Goal: Task Accomplishment & Management: Use online tool/utility

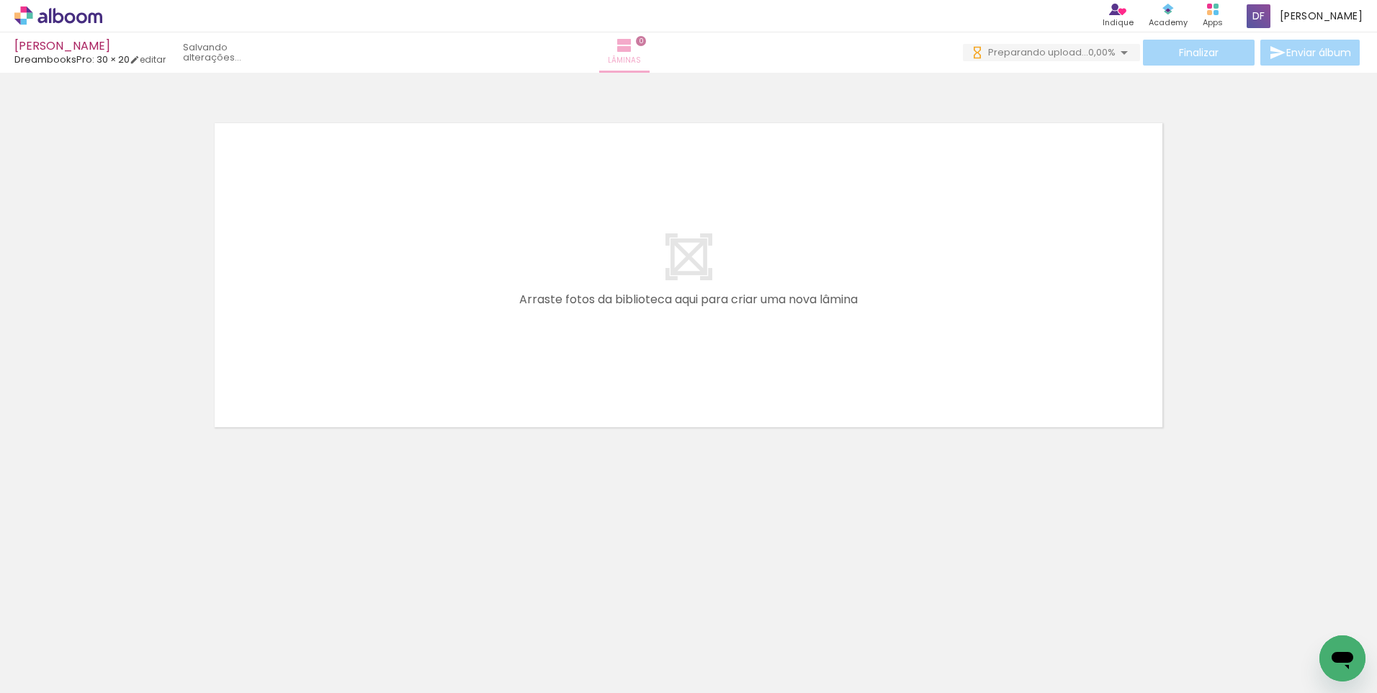
click at [633, 44] on iron-icon at bounding box center [624, 45] width 17 height 17
click at [158, 648] on div at bounding box center [144, 645] width 71 height 48
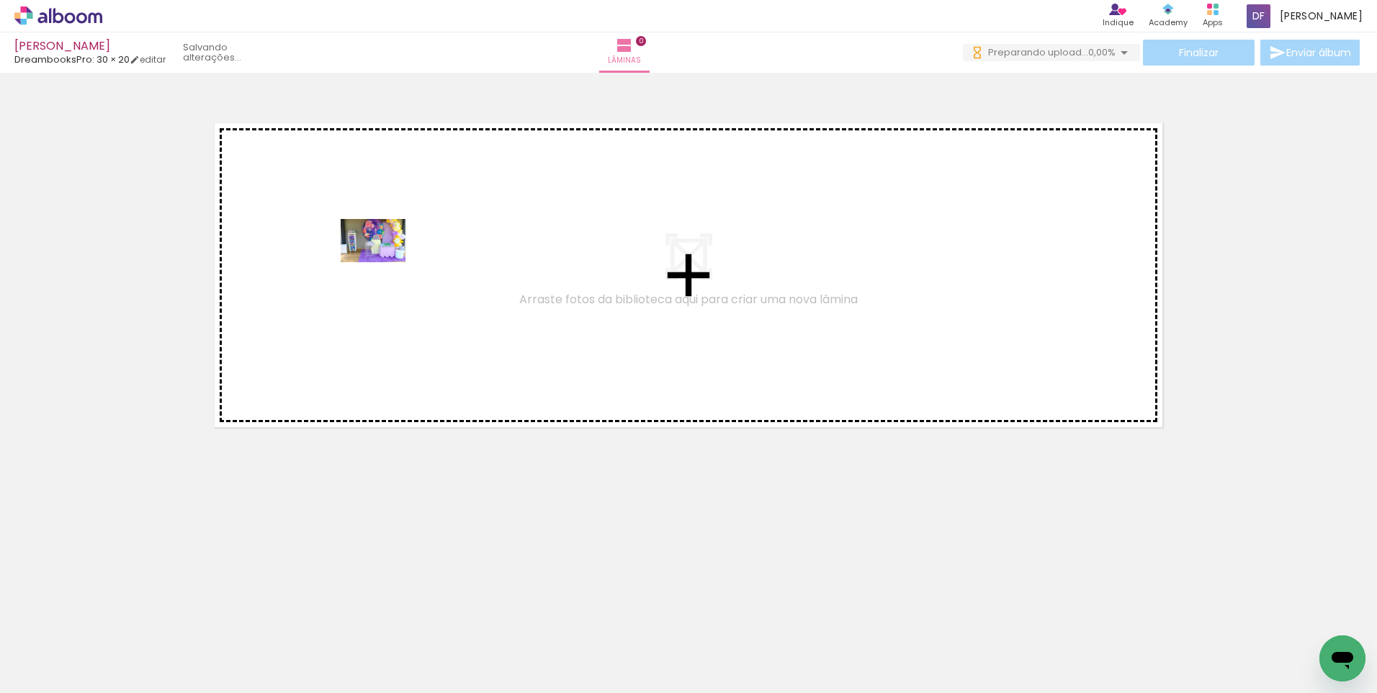
drag, startPoint x: 194, startPoint y: 600, endPoint x: 384, endPoint y: 262, distance: 387.3
click at [384, 262] on quentale-workspace at bounding box center [688, 346] width 1377 height 693
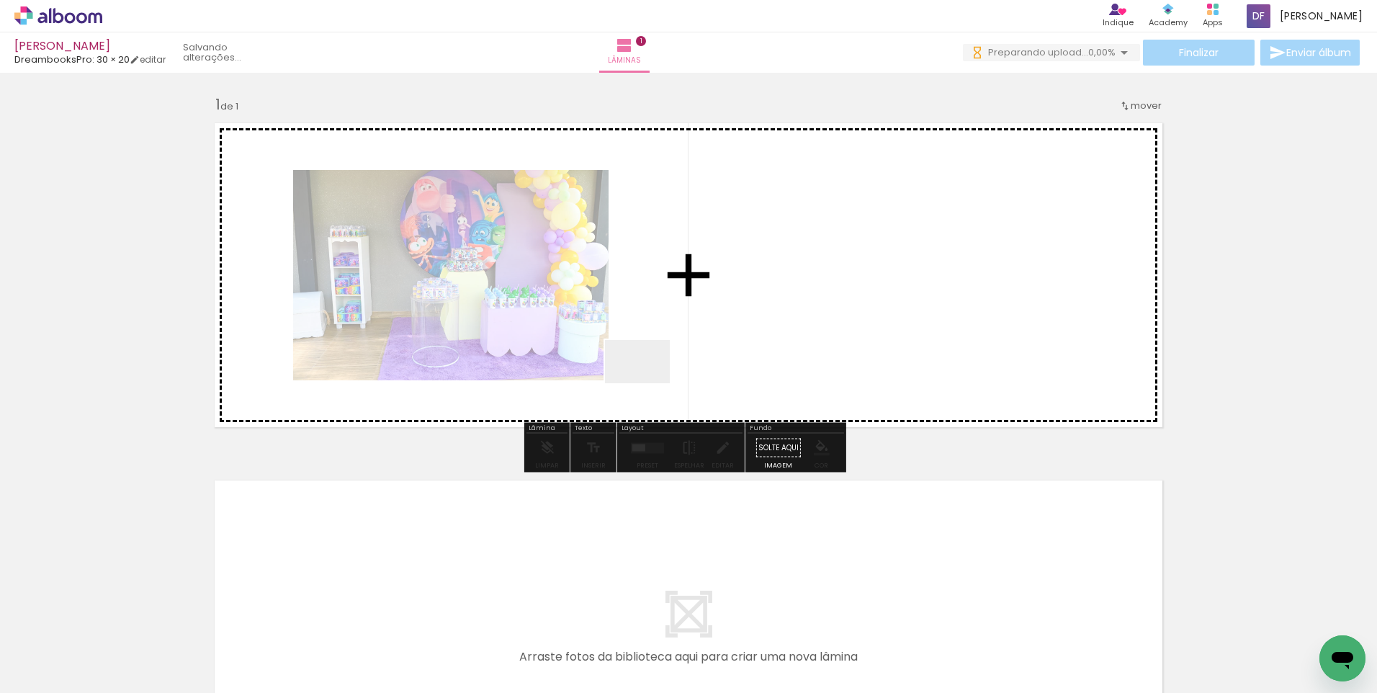
drag, startPoint x: 234, startPoint y: 650, endPoint x: 635, endPoint y: 386, distance: 479.9
click at [704, 309] on quentale-workspace at bounding box center [688, 346] width 1377 height 693
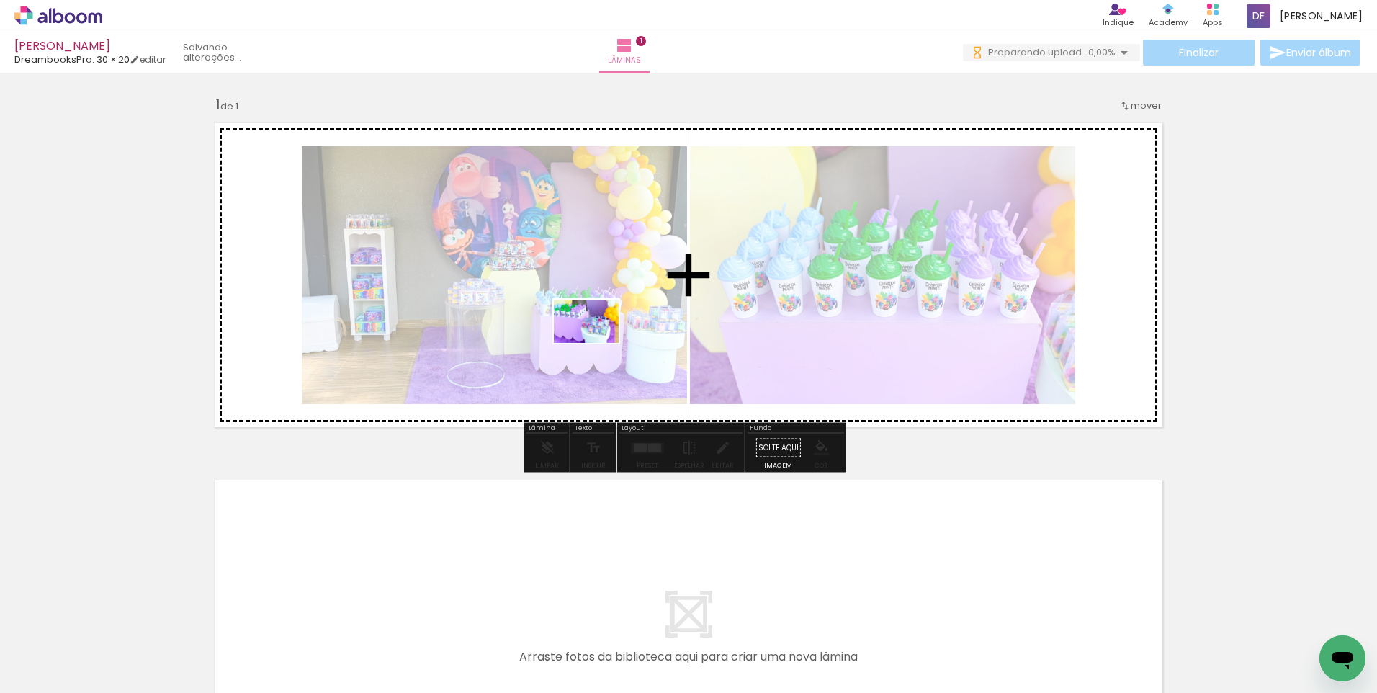
drag, startPoint x: 313, startPoint y: 659, endPoint x: 597, endPoint y: 343, distance: 425.4
click at [597, 343] on quentale-workspace at bounding box center [688, 346] width 1377 height 693
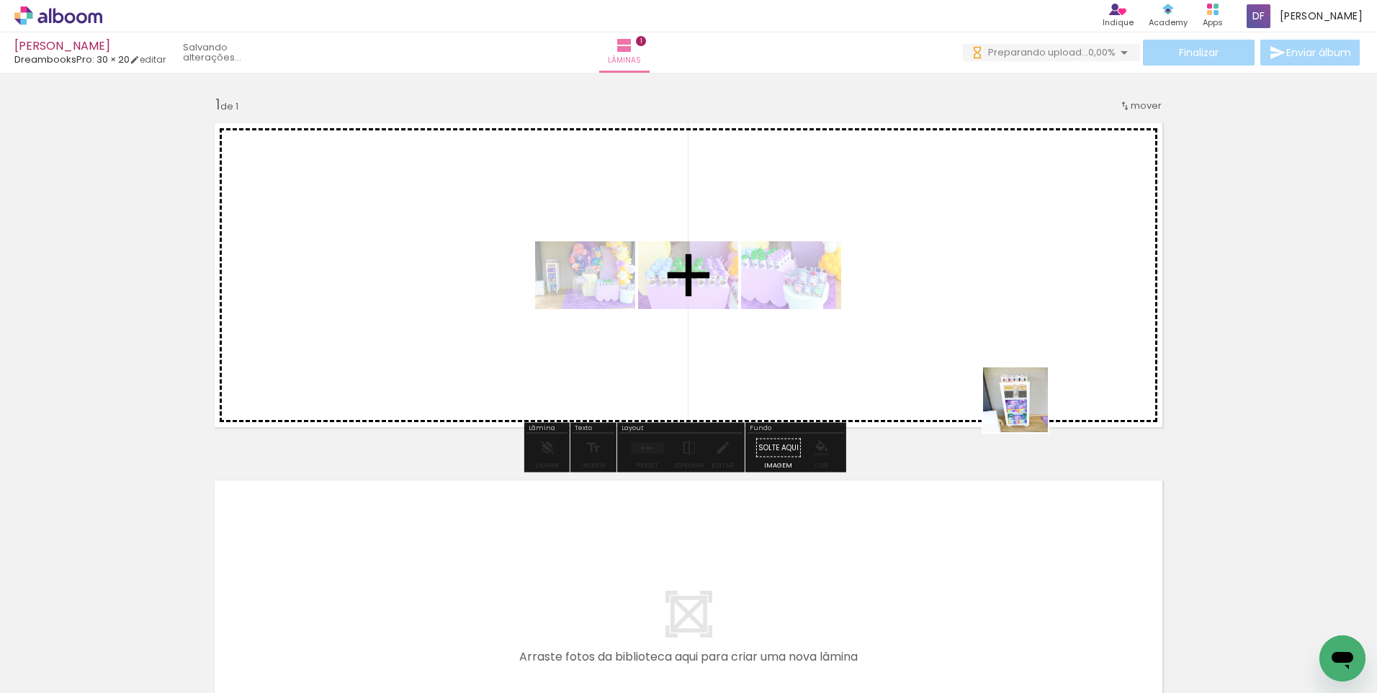
drag, startPoint x: 1039, startPoint y: 633, endPoint x: 1014, endPoint y: 302, distance: 332.3
click at [1019, 290] on quentale-workspace at bounding box center [688, 346] width 1377 height 693
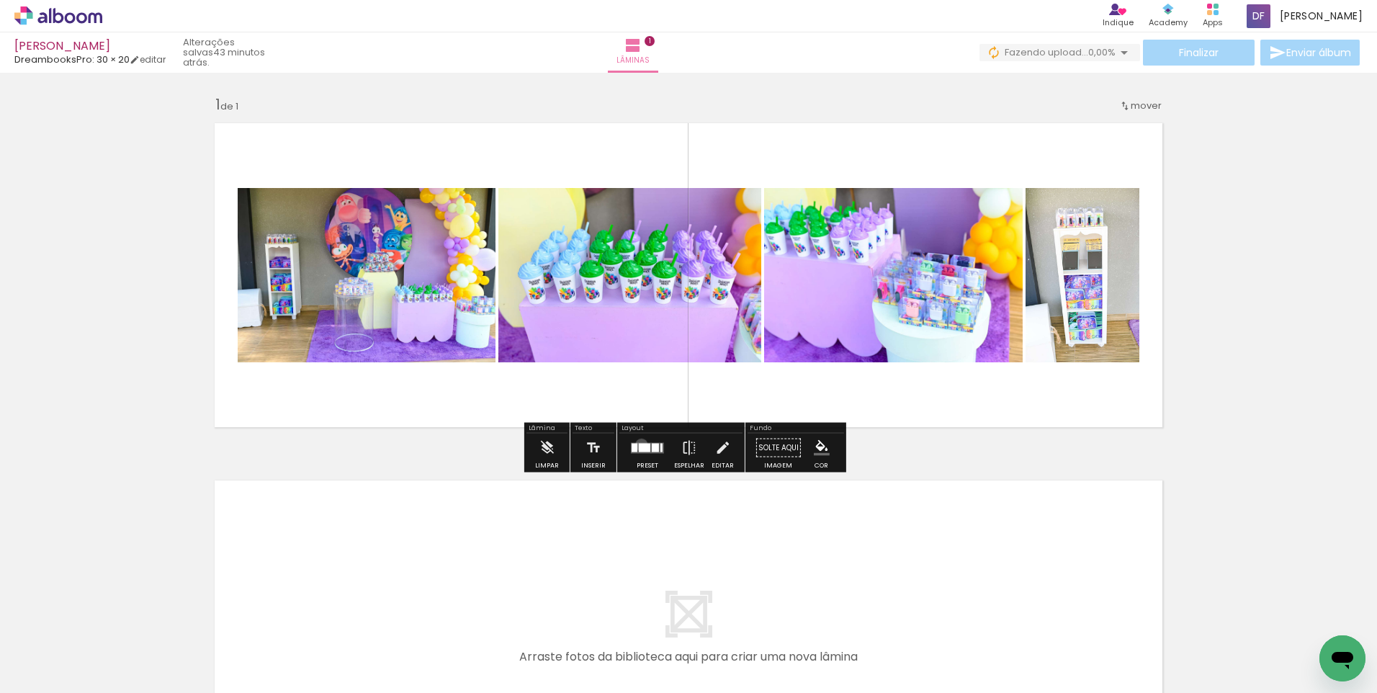
click at [639, 444] on div at bounding box center [645, 447] width 12 height 9
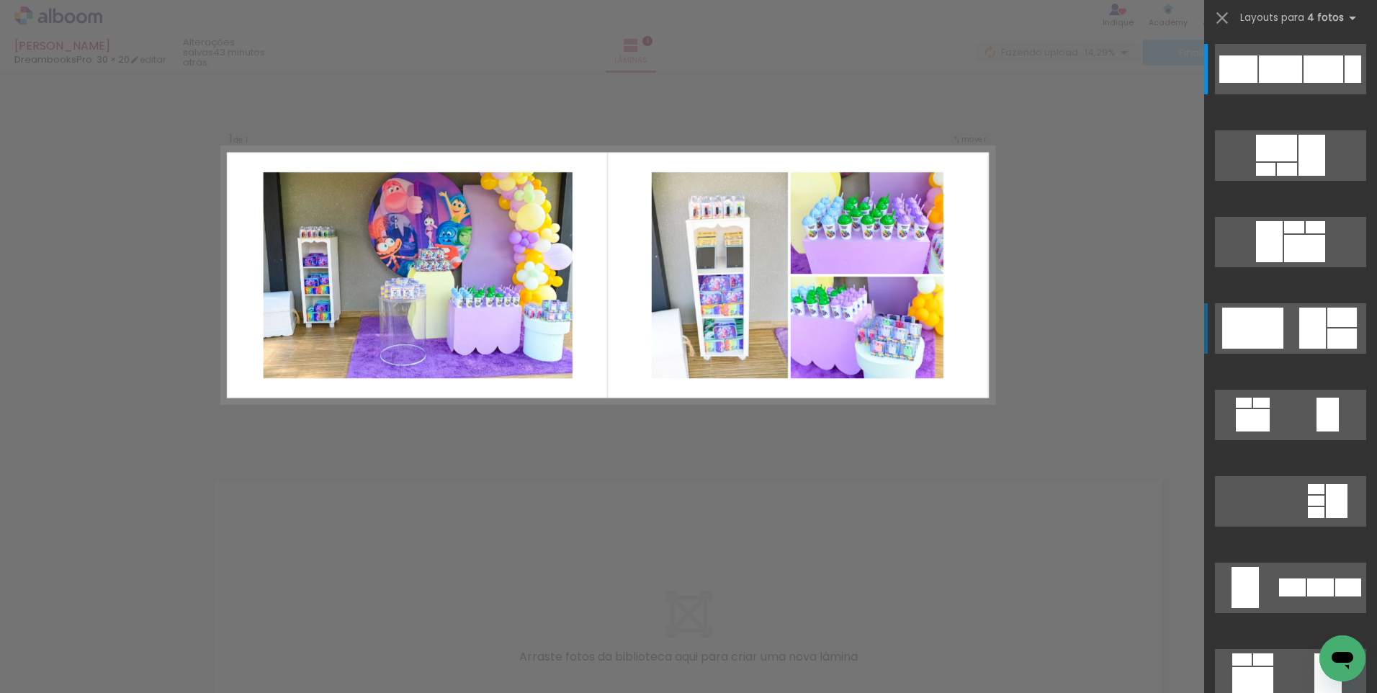
click at [1284, 94] on quentale-layouter at bounding box center [1290, 69] width 151 height 50
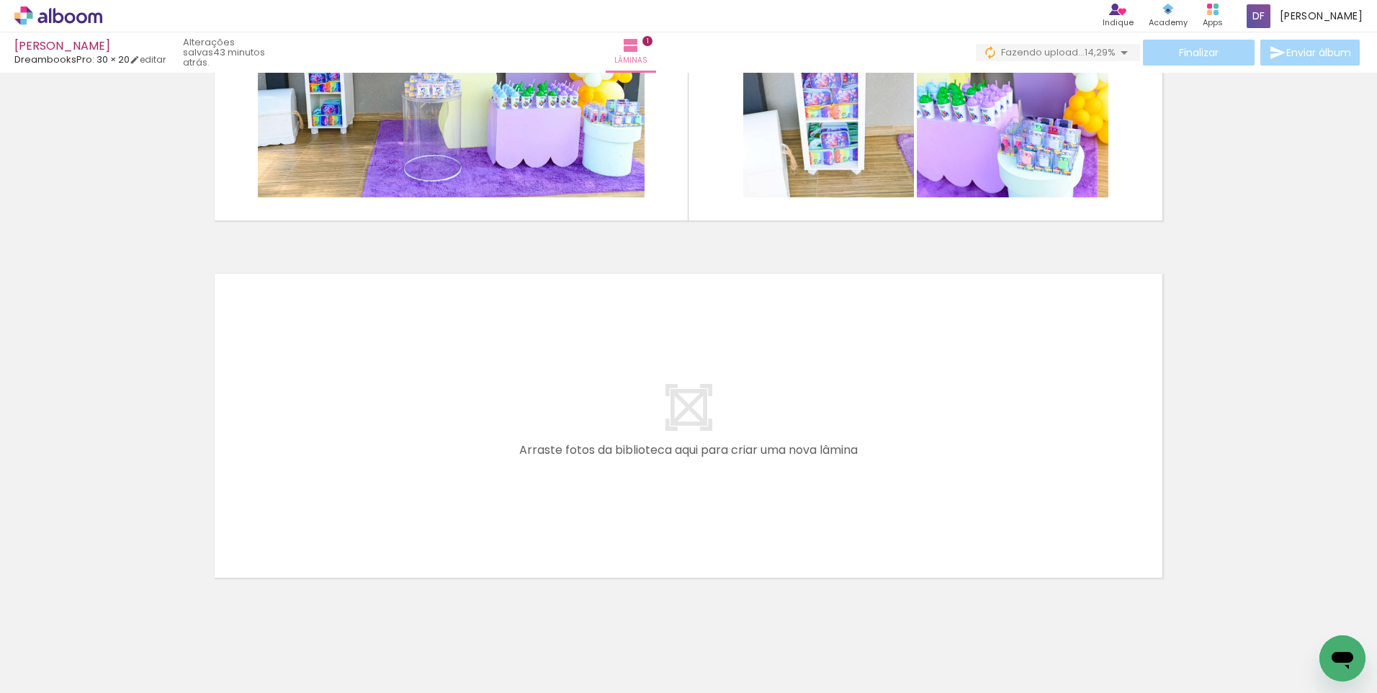
scroll to position [241, 0]
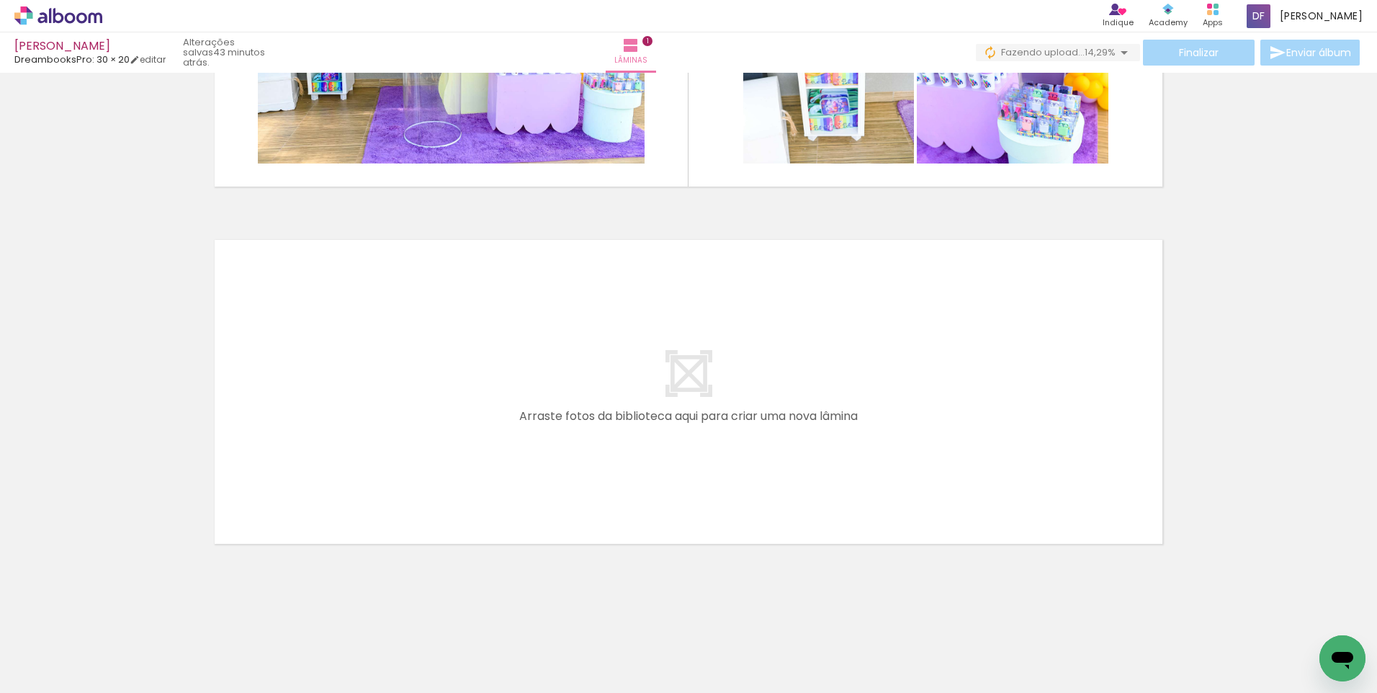
click at [972, 661] on div at bounding box center [950, 644] width 43 height 65
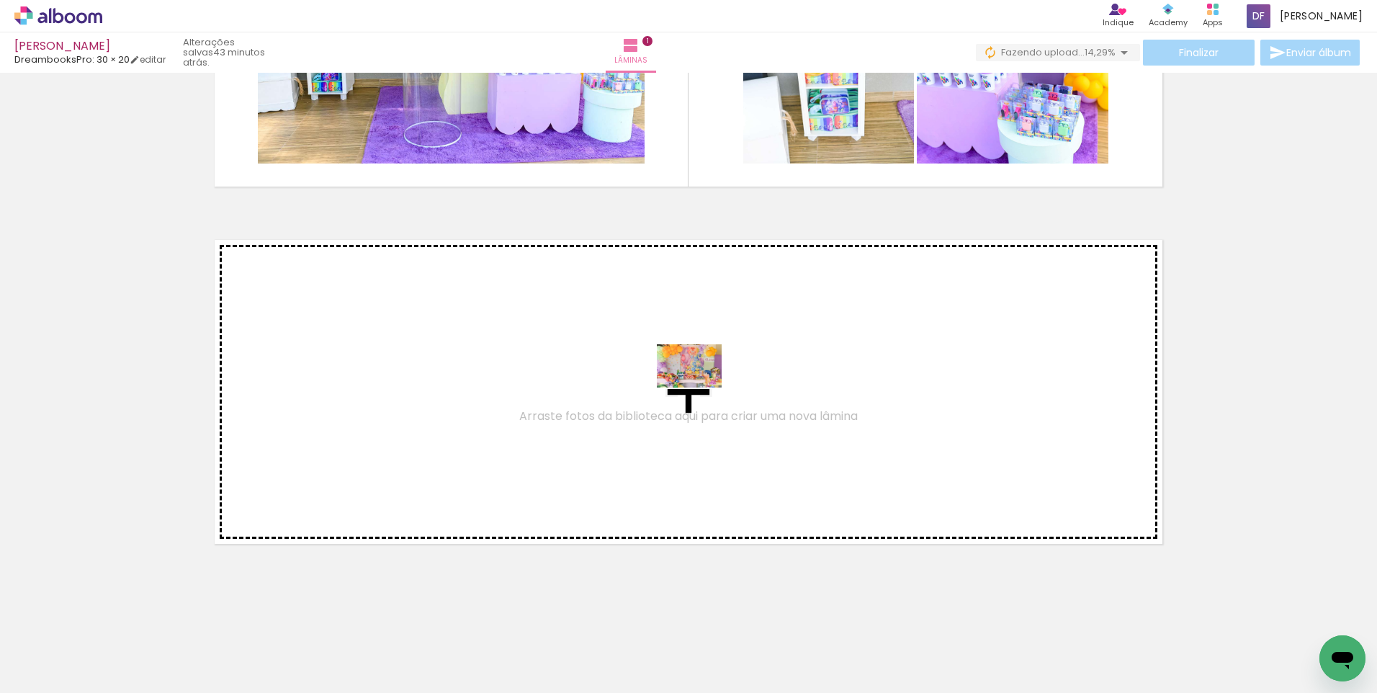
drag, startPoint x: 1203, startPoint y: 656, endPoint x: 700, endPoint y: 388, distance: 569.7
click at [700, 388] on quentale-workspace at bounding box center [688, 346] width 1377 height 693
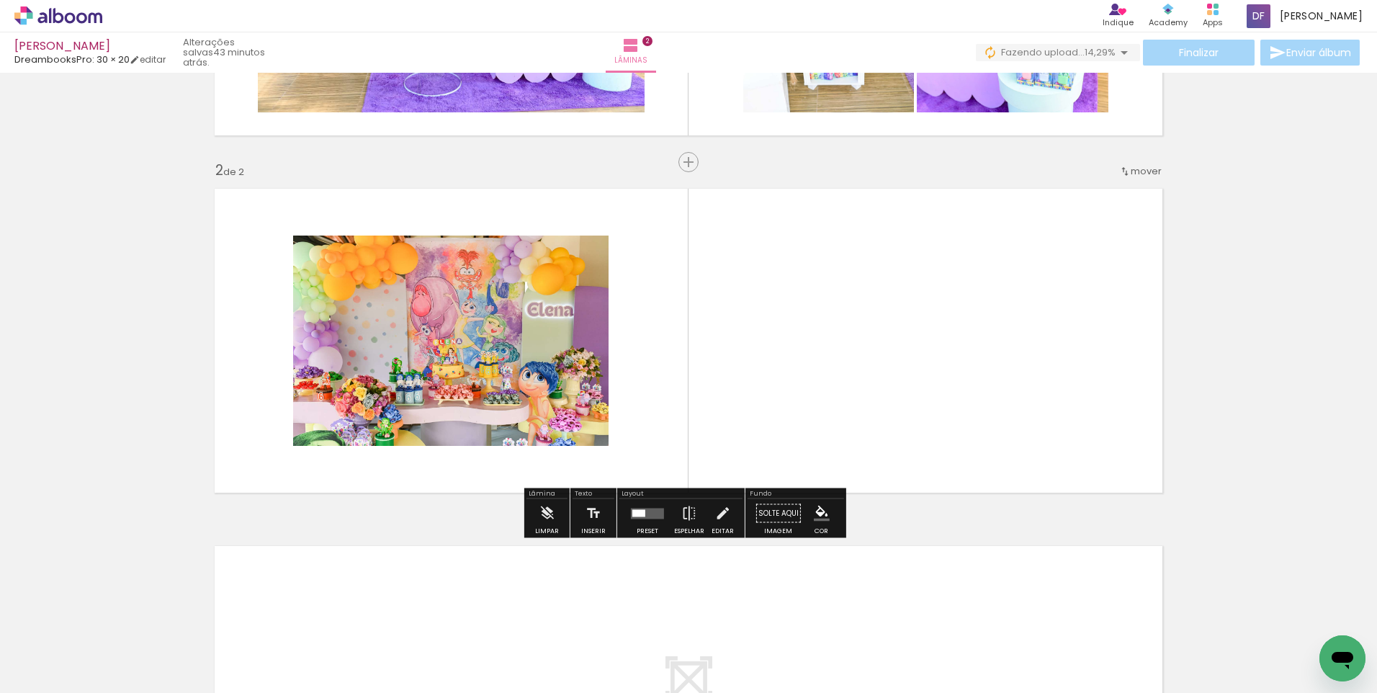
scroll to position [295, 0]
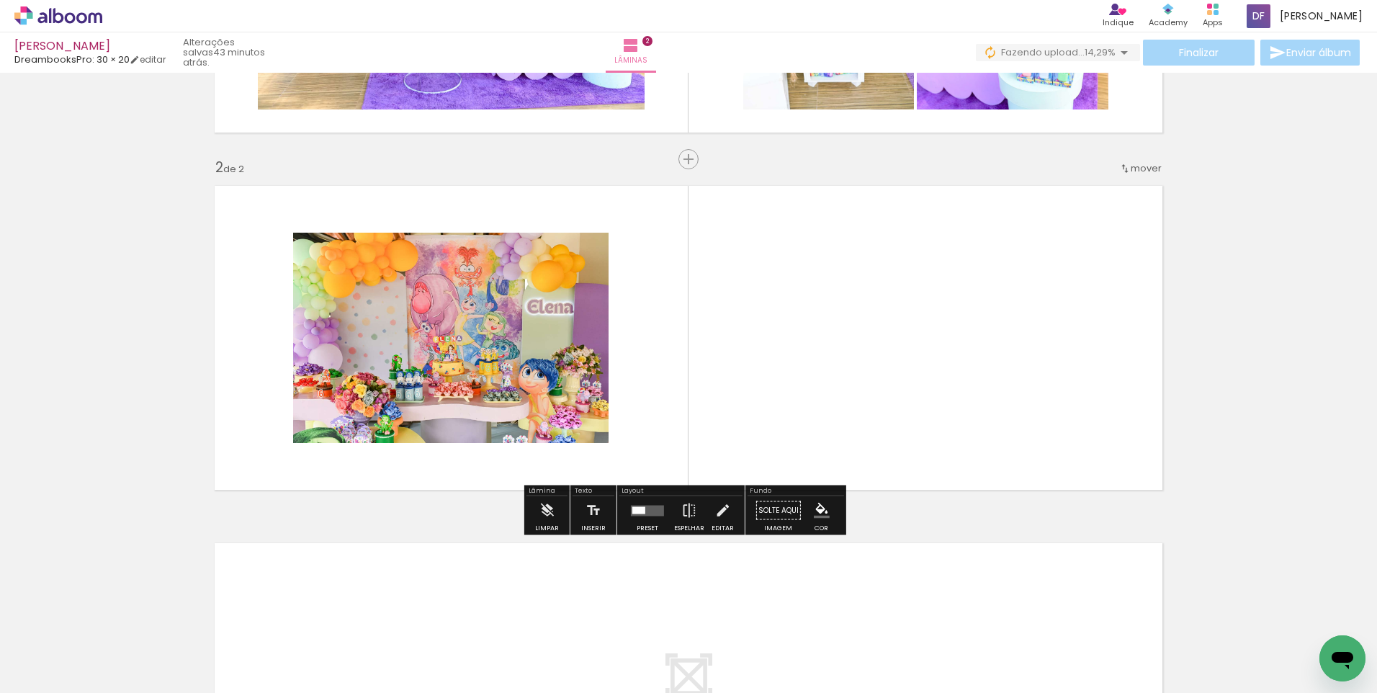
click at [972, 656] on div at bounding box center [950, 644] width 43 height 65
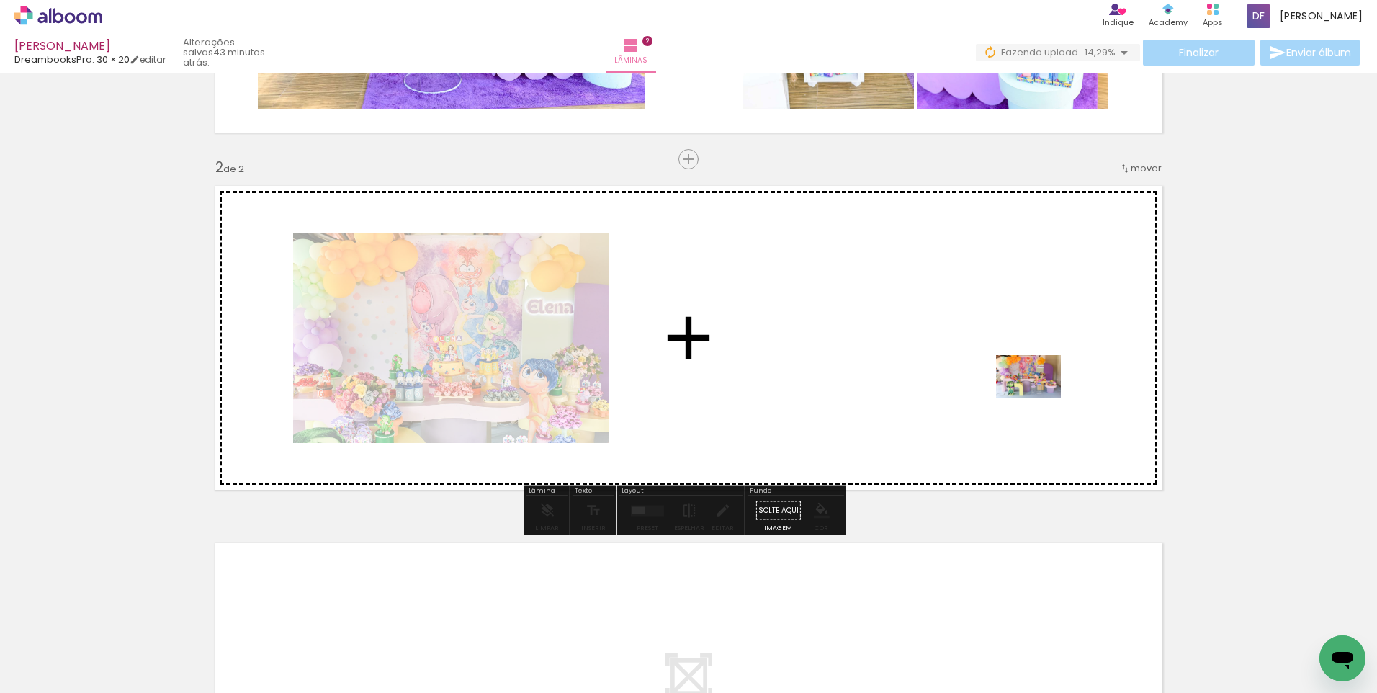
drag, startPoint x: 1116, startPoint y: 656, endPoint x: 1038, endPoint y: 393, distance: 274.2
click at [1038, 393] on quentale-workspace at bounding box center [688, 346] width 1377 height 693
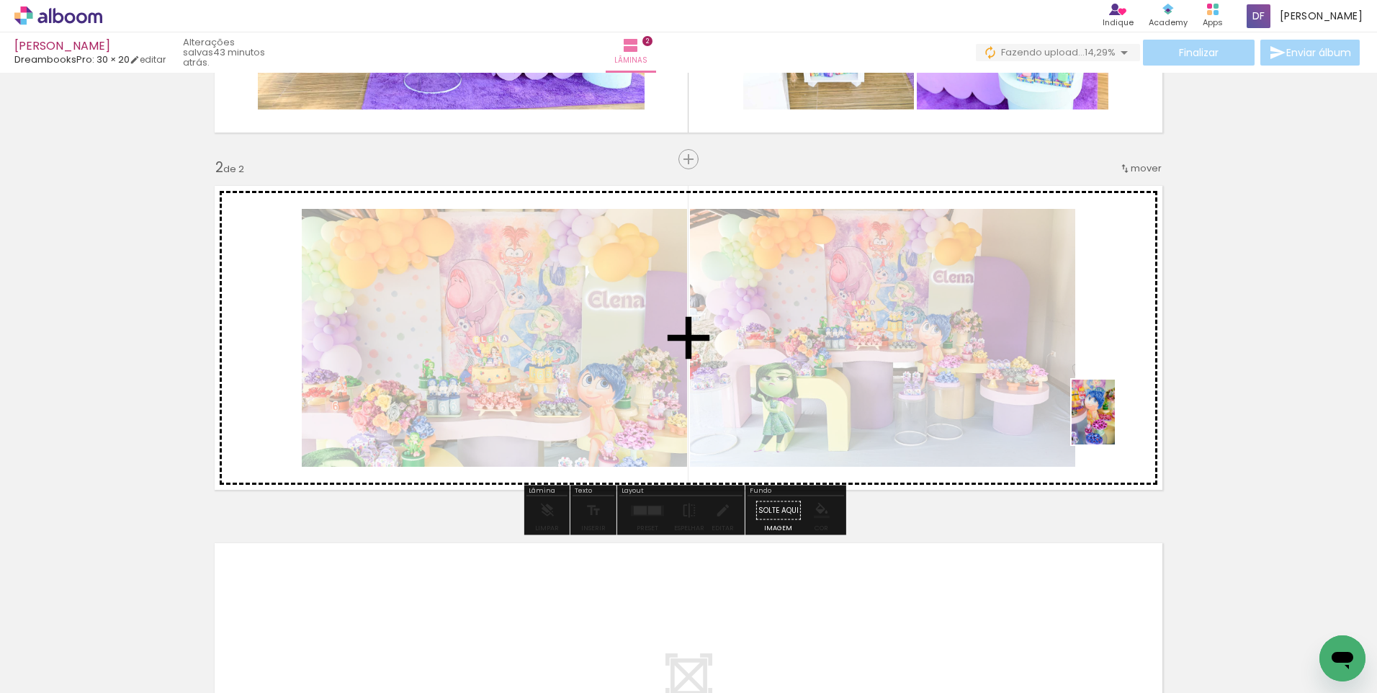
drag, startPoint x: 954, startPoint y: 651, endPoint x: 960, endPoint y: 614, distance: 37.3
click at [1115, 422] on quentale-workspace at bounding box center [688, 346] width 1377 height 693
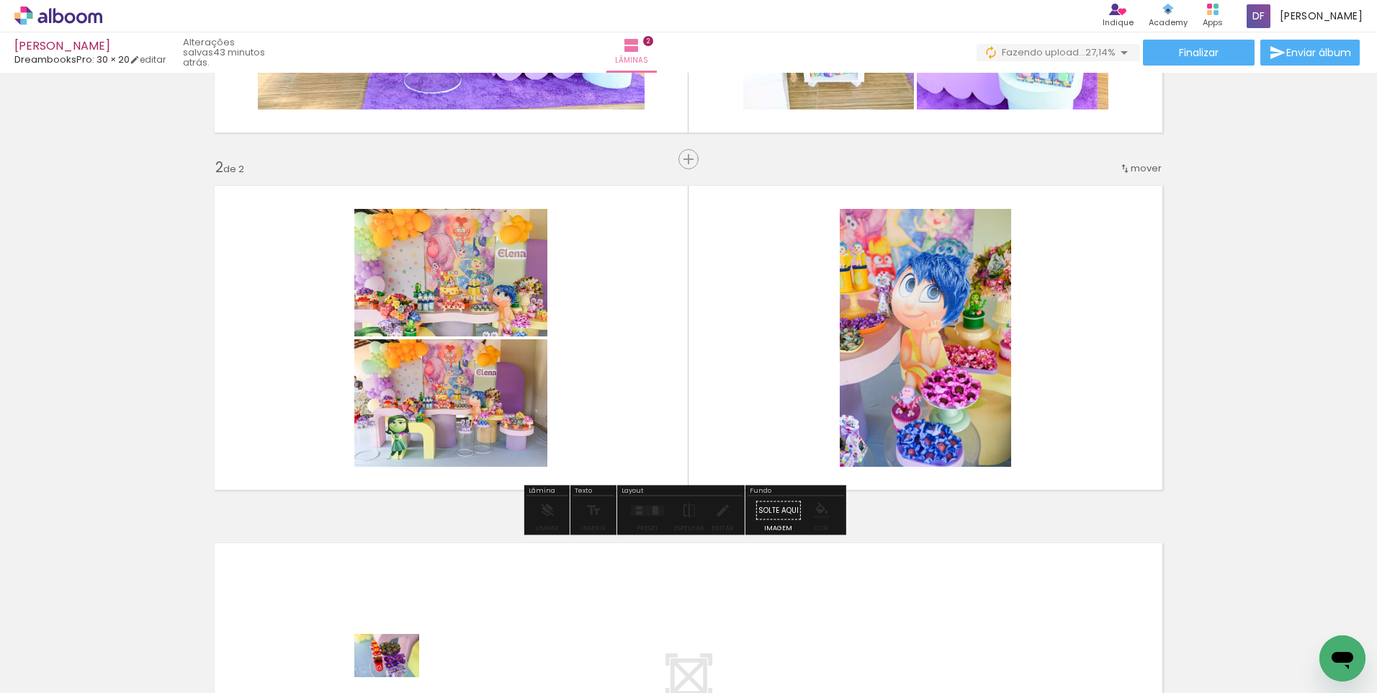
drag, startPoint x: 374, startPoint y: 681, endPoint x: 398, endPoint y: 677, distance: 24.2
click at [398, 677] on quentale-thumb at bounding box center [386, 644] width 81 height 83
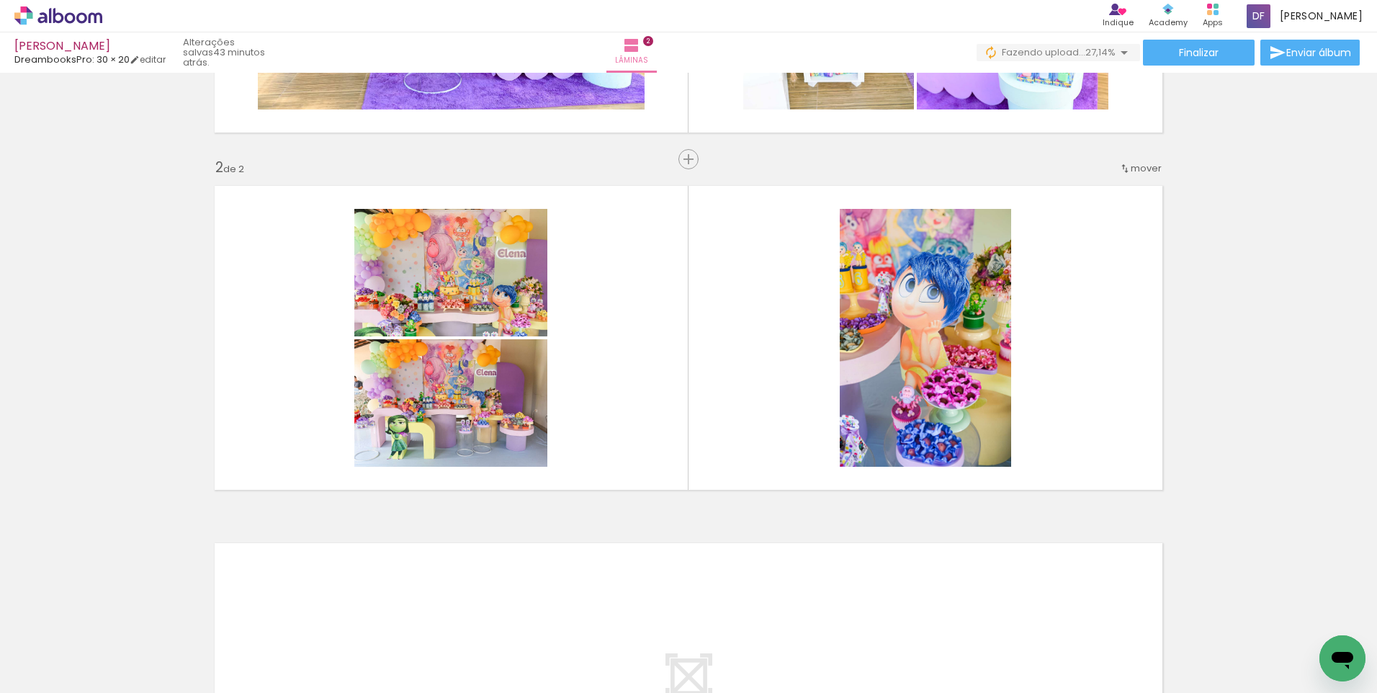
scroll to position [0, 59]
click at [117, 660] on div at bounding box center [85, 644] width 65 height 43
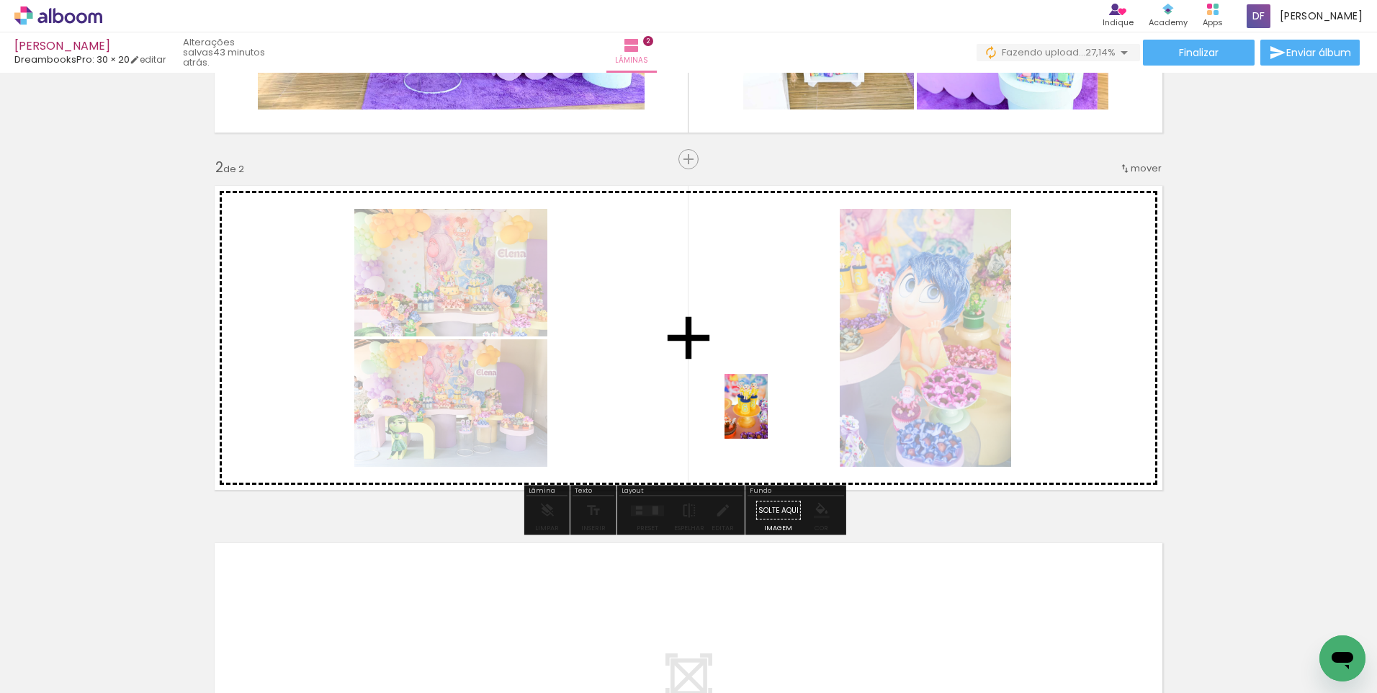
drag, startPoint x: 820, startPoint y: 652, endPoint x: 765, endPoint y: 397, distance: 261.0
click at [765, 397] on quentale-workspace at bounding box center [688, 346] width 1377 height 693
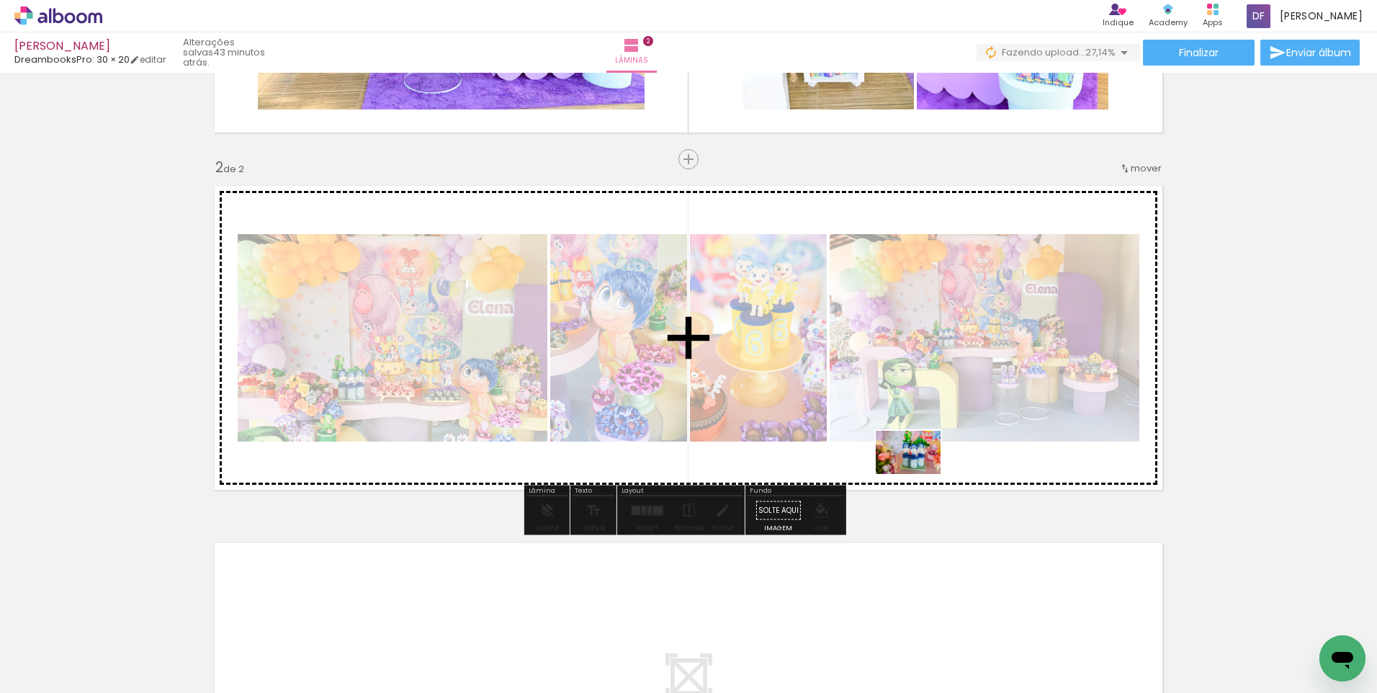
drag, startPoint x: 499, startPoint y: 656, endPoint x: 913, endPoint y: 560, distance: 425.1
click at [921, 475] on quentale-workspace at bounding box center [688, 346] width 1377 height 693
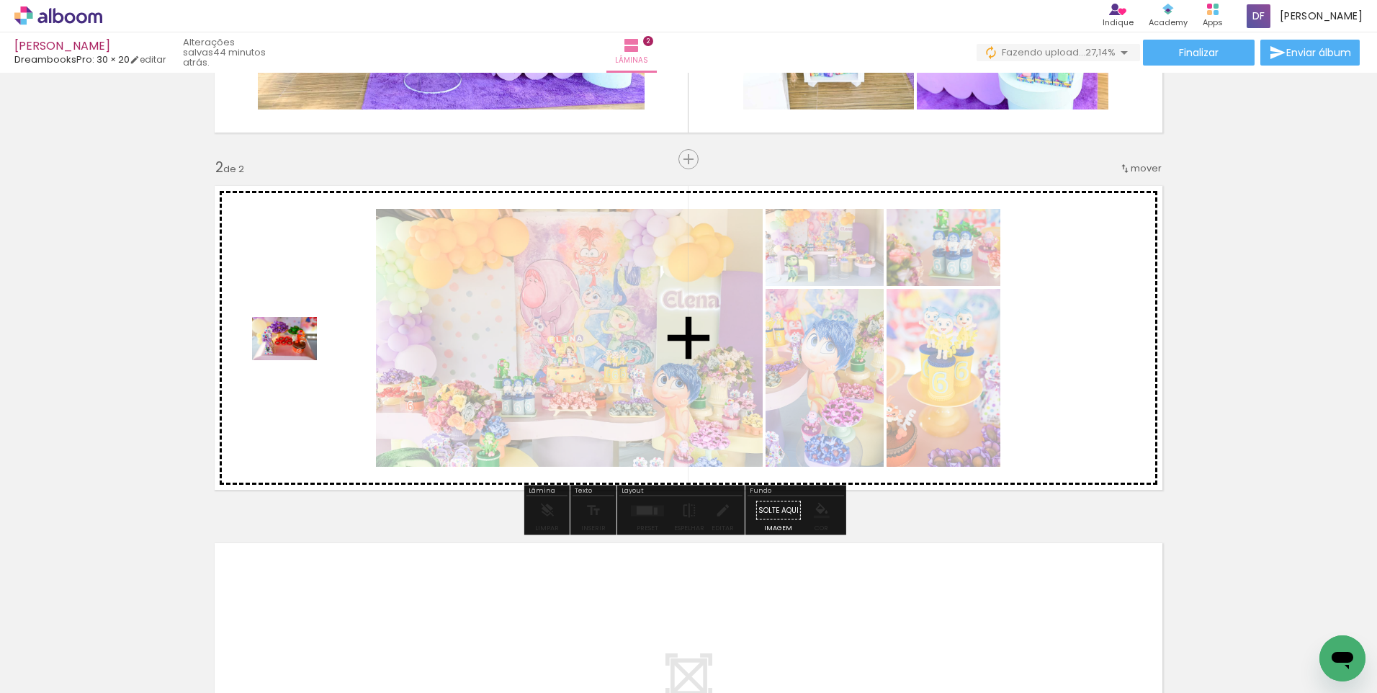
drag, startPoint x: 414, startPoint y: 643, endPoint x: 295, endPoint y: 359, distance: 308.0
click at [295, 359] on quentale-workspace at bounding box center [688, 346] width 1377 height 693
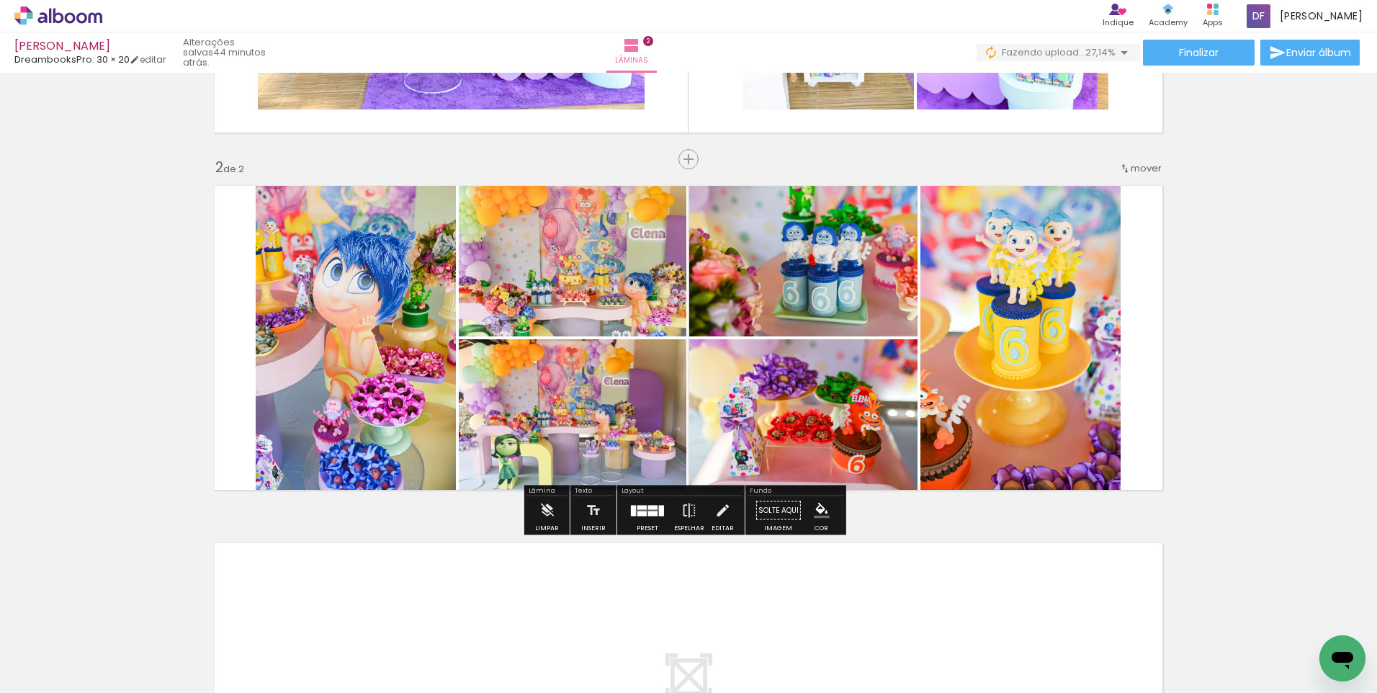
click at [638, 510] on quentale-layouter at bounding box center [647, 510] width 33 height 11
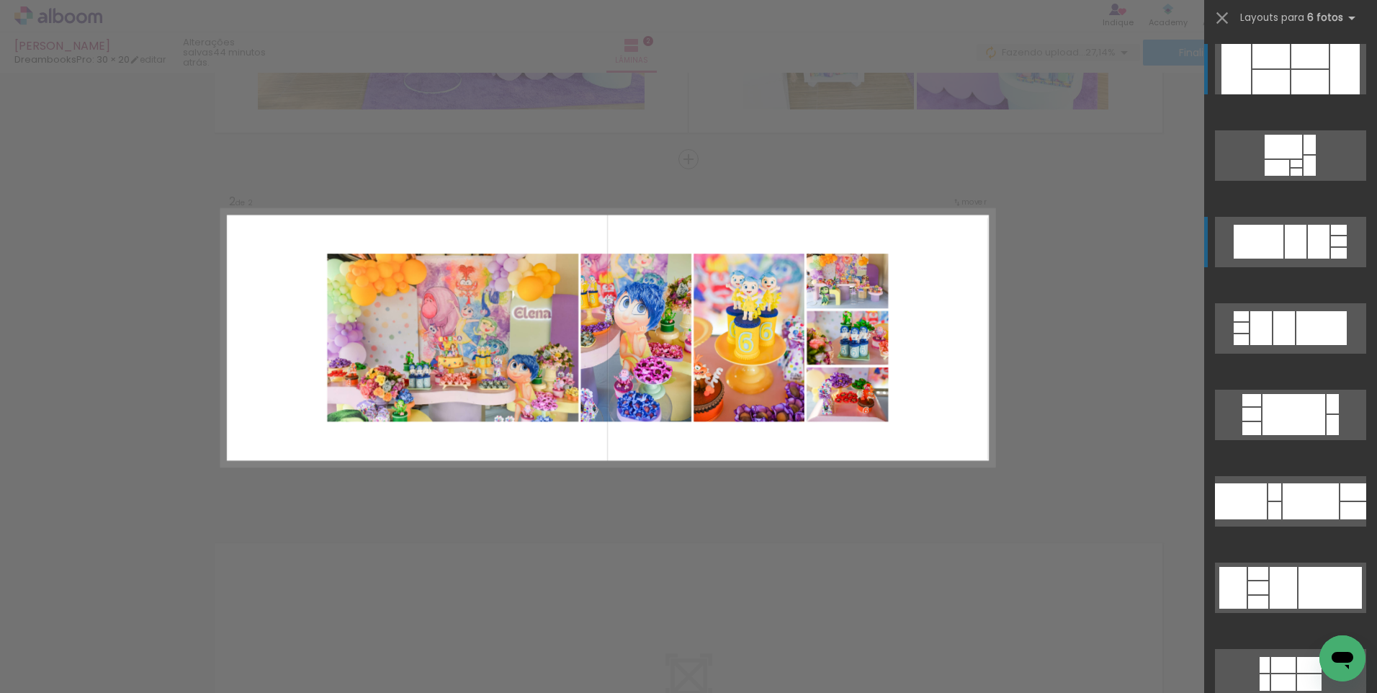
click at [1245, 94] on div at bounding box center [1237, 69] width 30 height 50
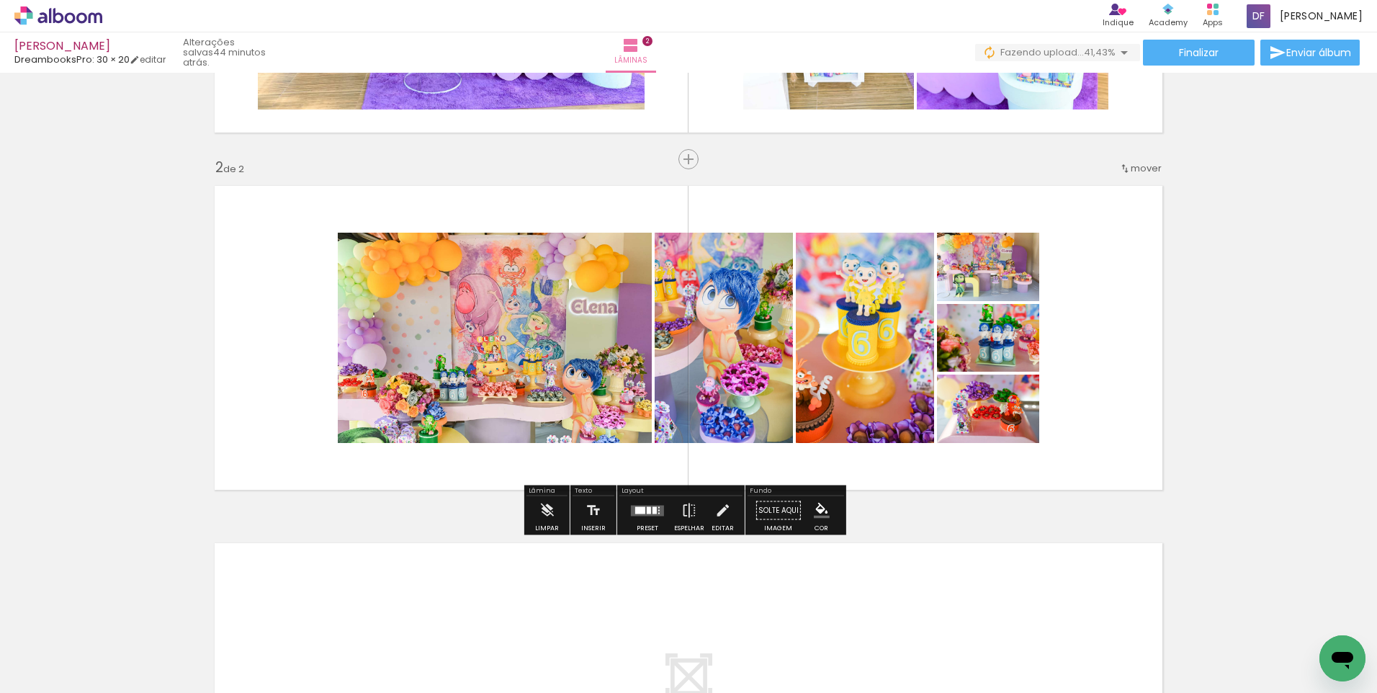
click at [647, 515] on quentale-layouter at bounding box center [647, 510] width 33 height 11
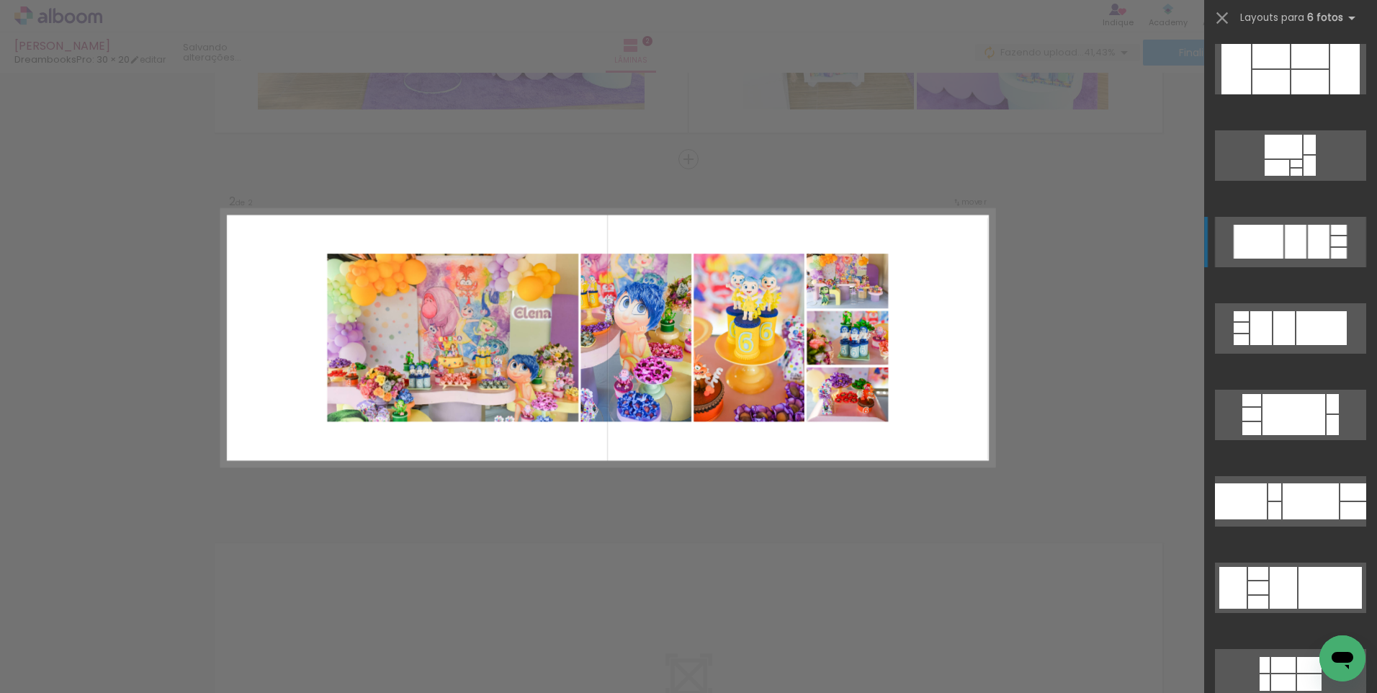
scroll to position [173, 0]
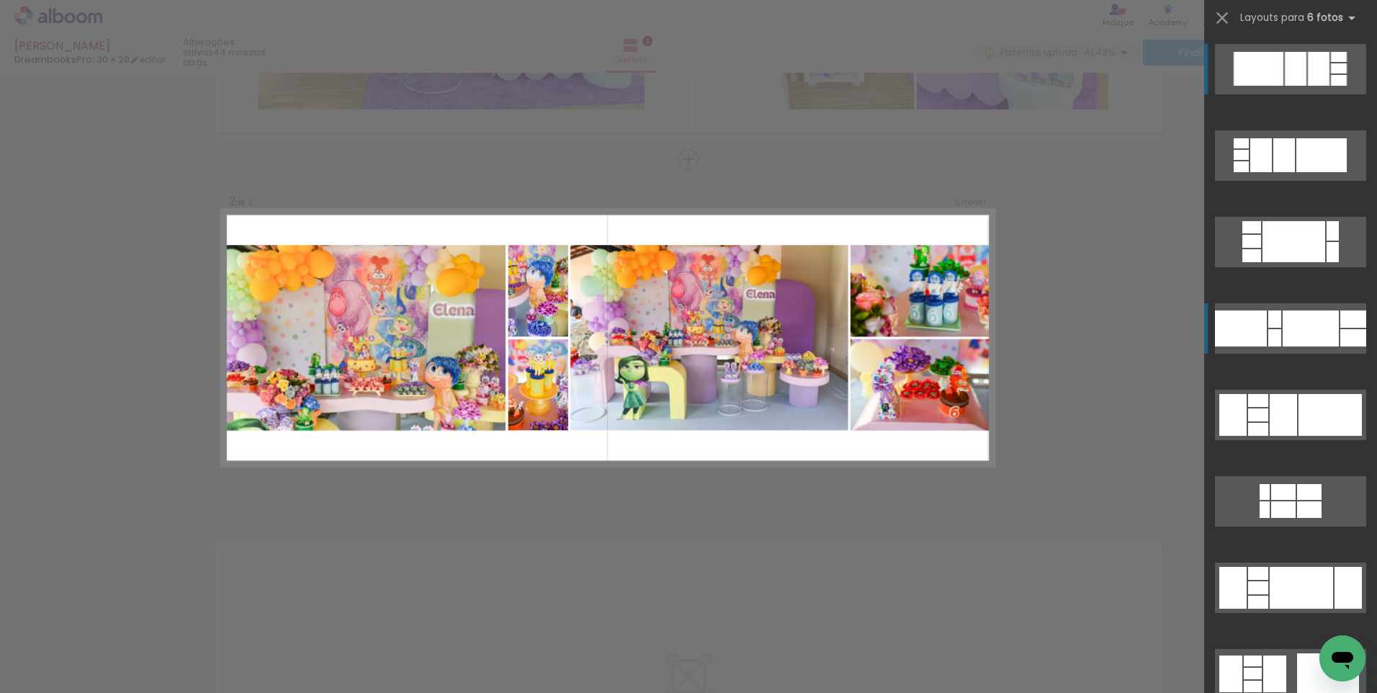
click at [1284, 262] on div at bounding box center [1294, 241] width 63 height 41
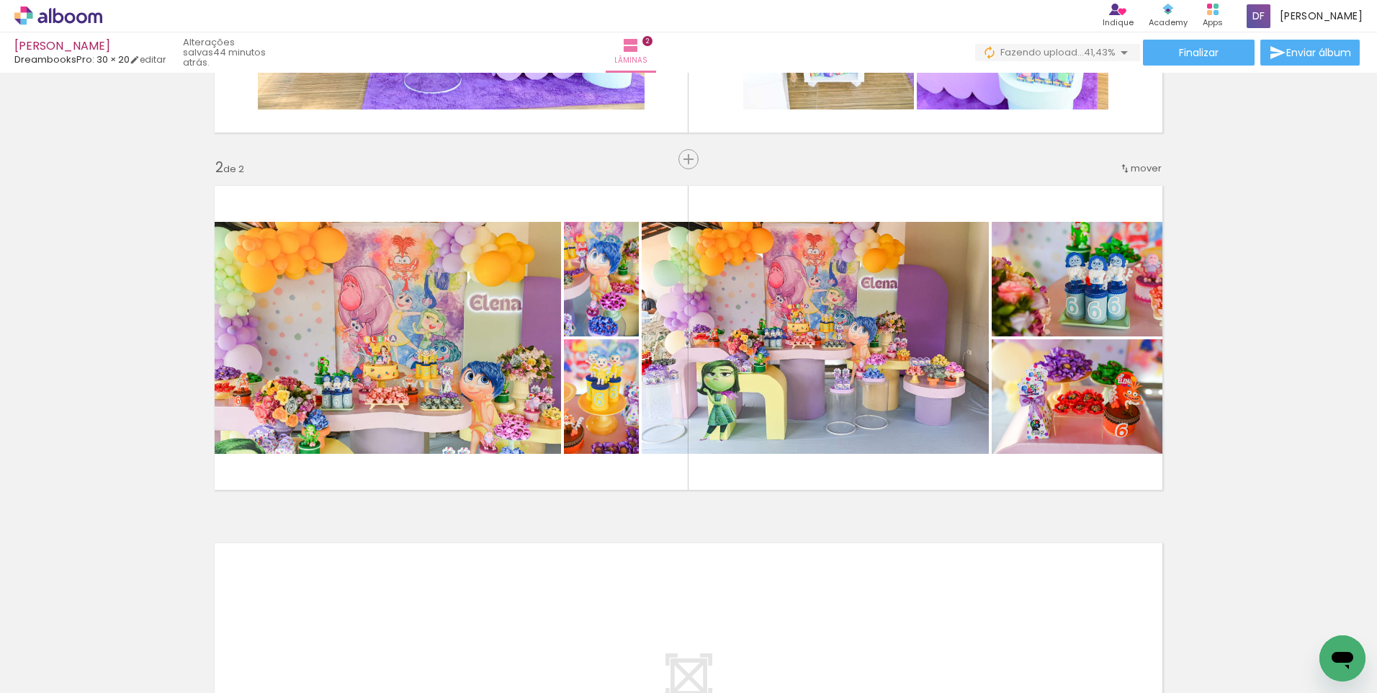
click at [1204, 401] on div "Inserir lâmina 1 de 2 Inserir lâmina 2 de 2" at bounding box center [688, 319] width 1377 height 1073
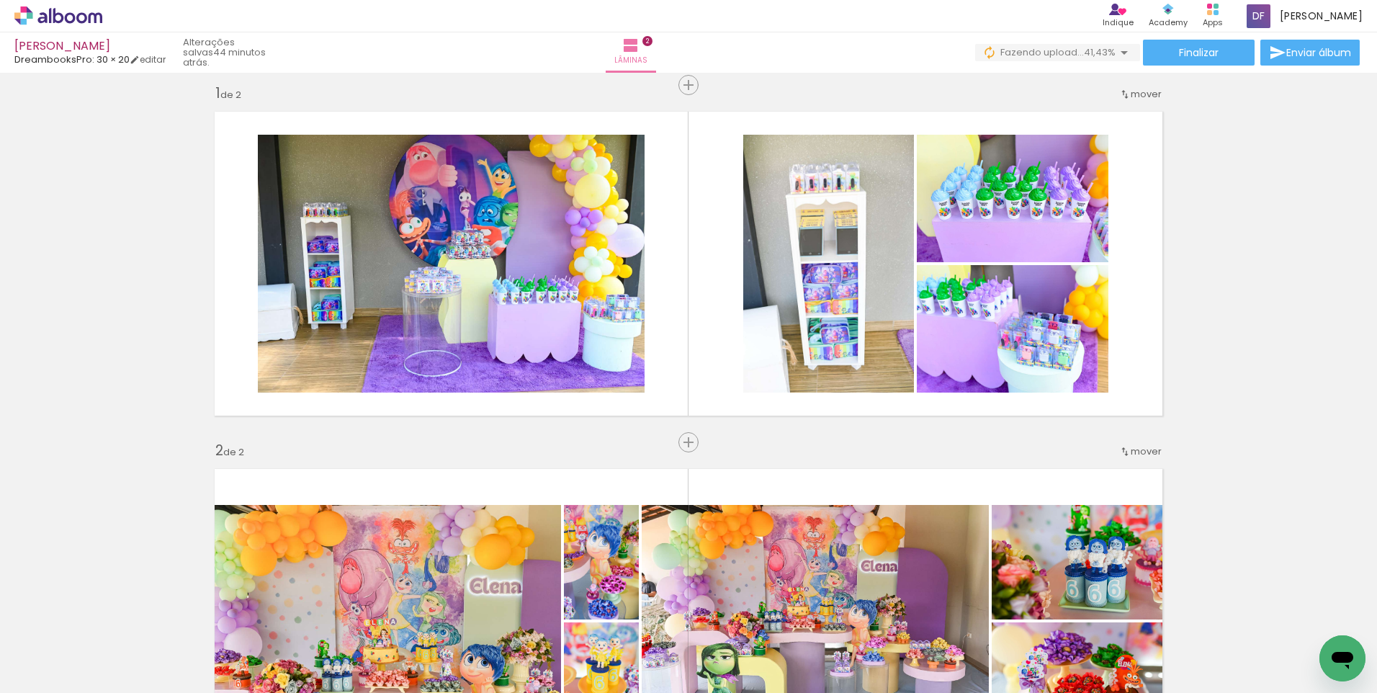
scroll to position [0, 0]
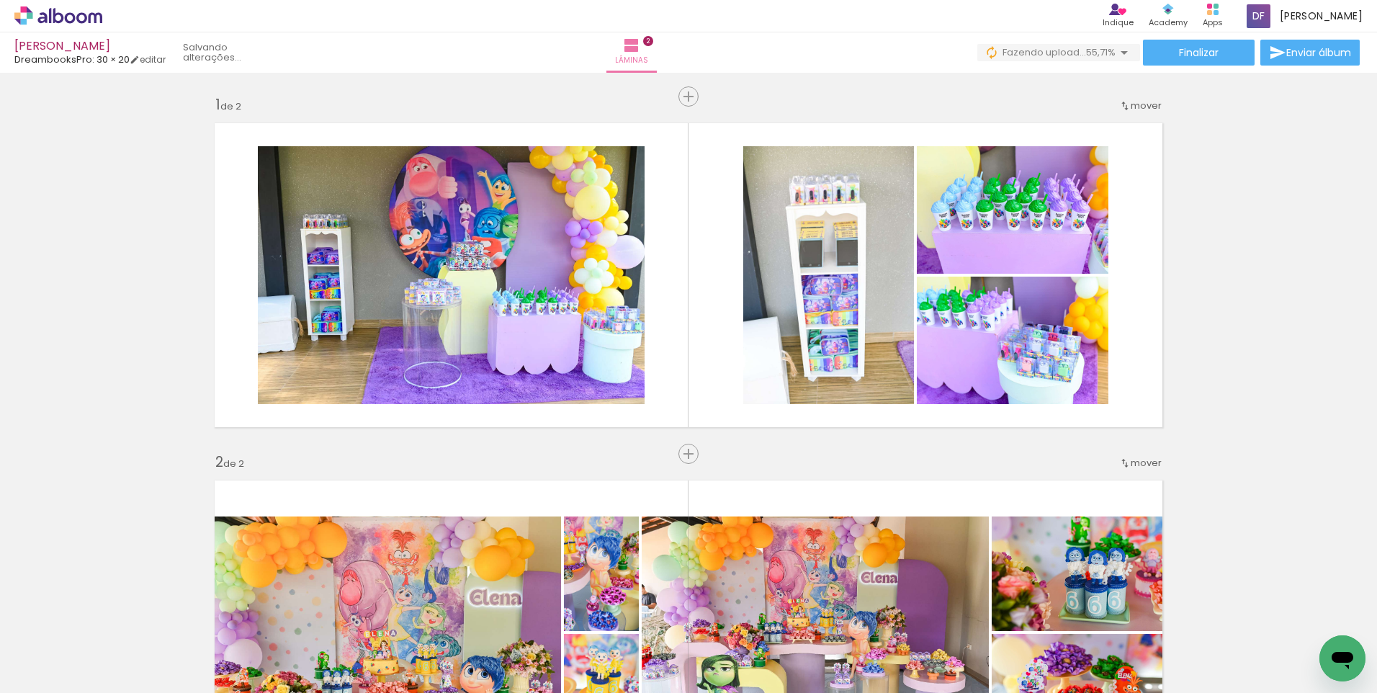
click at [946, 461] on div "Inserir lâmina 1 de 2 Inserir lâmina 2 de 2" at bounding box center [688, 614] width 1377 height 1073
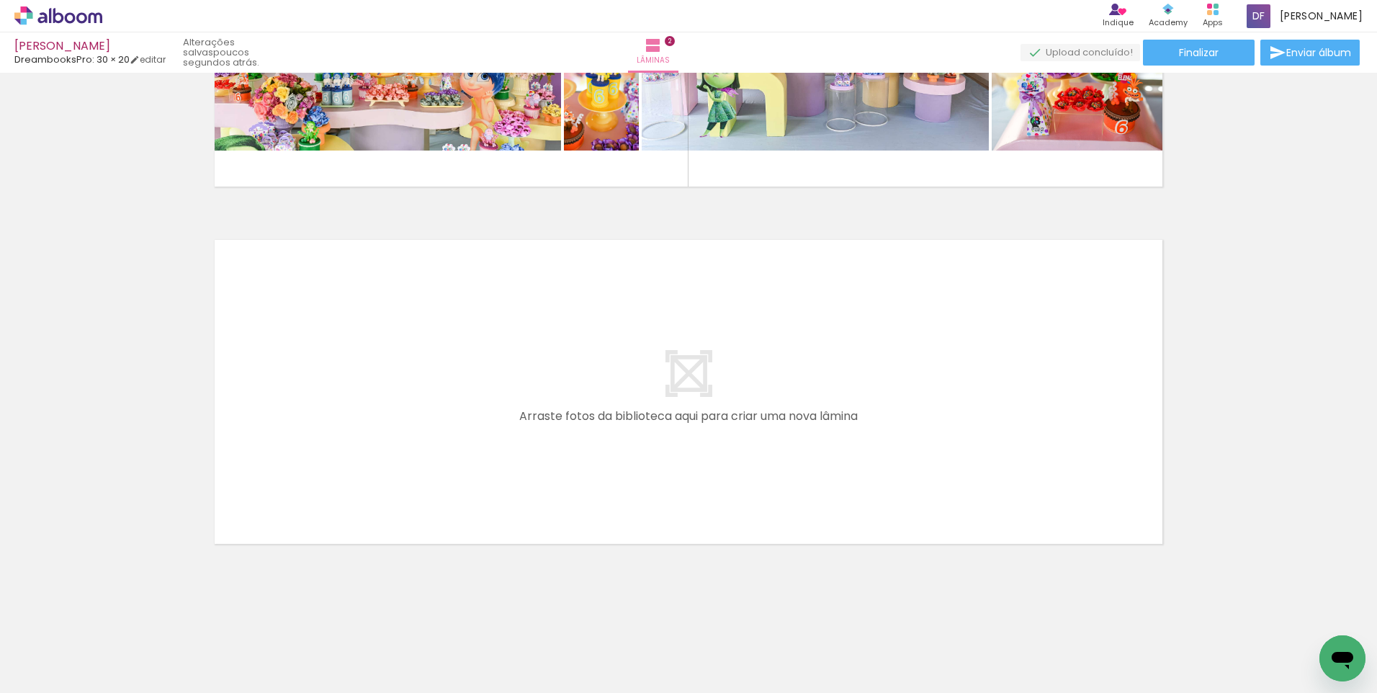
scroll to position [0, 834]
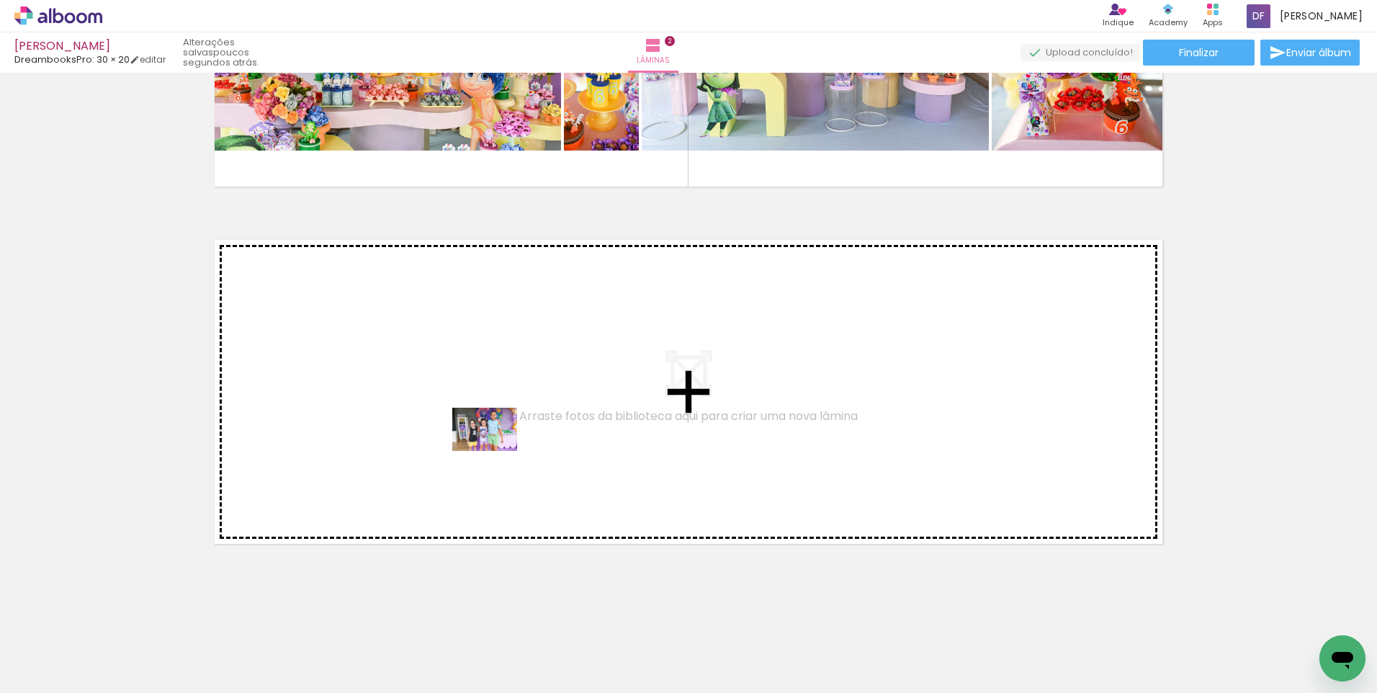
drag, startPoint x: 449, startPoint y: 653, endPoint x: 496, endPoint y: 451, distance: 207.8
click at [496, 451] on quentale-workspace at bounding box center [688, 346] width 1377 height 693
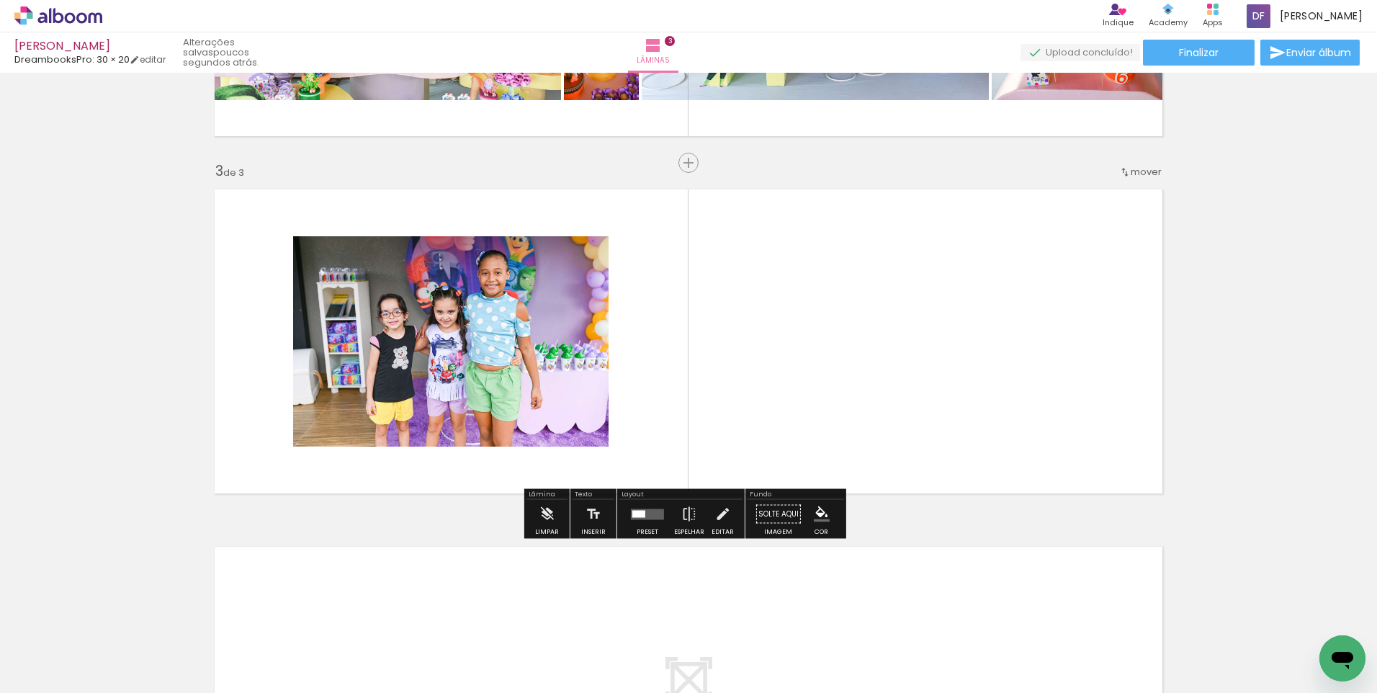
scroll to position [652, 0]
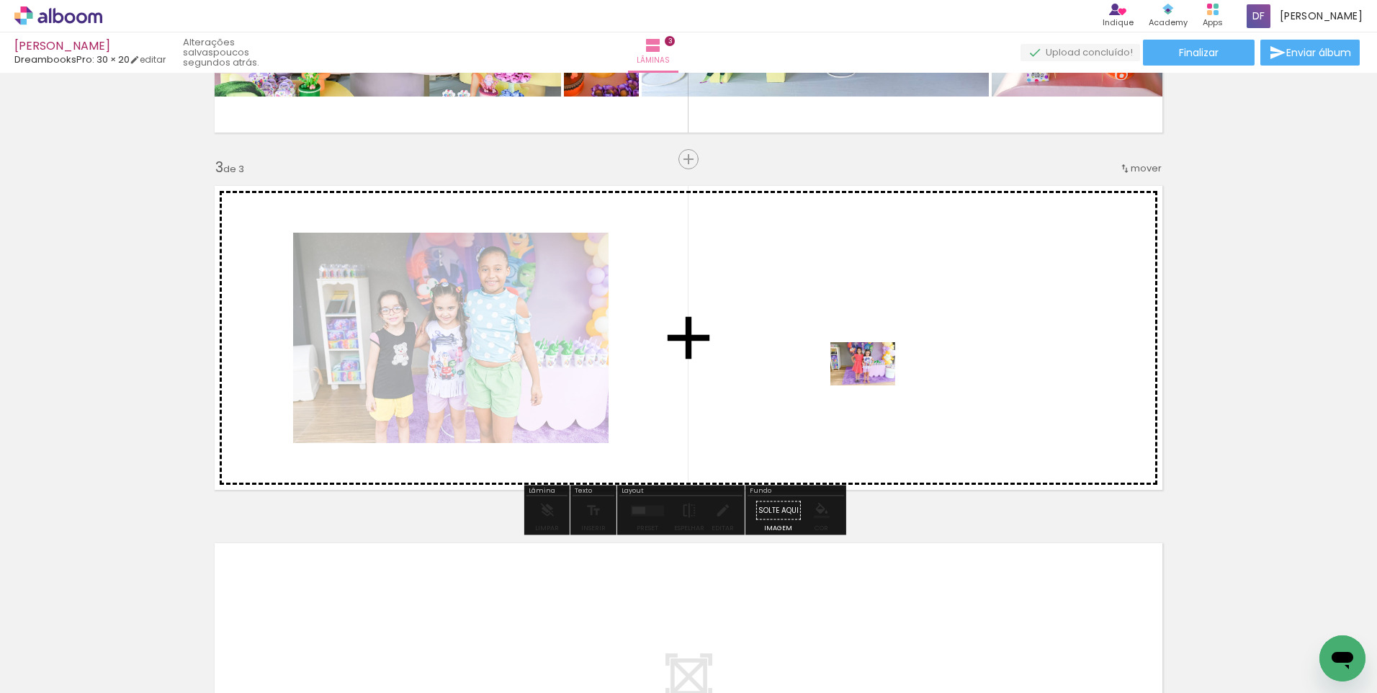
drag, startPoint x: 849, startPoint y: 647, endPoint x: 886, endPoint y: 552, distance: 101.5
click at [874, 383] on quentale-workspace at bounding box center [688, 346] width 1377 height 693
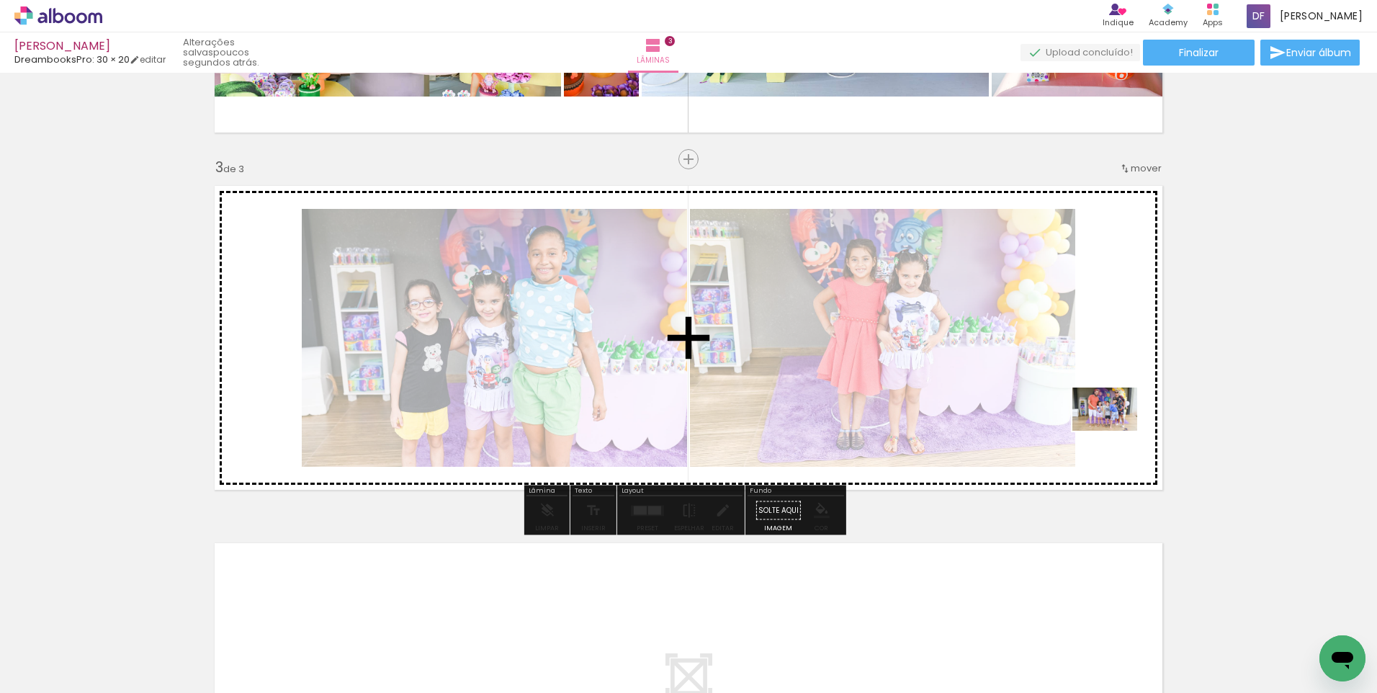
drag, startPoint x: 938, startPoint y: 637, endPoint x: 1121, endPoint y: 424, distance: 280.4
click at [1121, 424] on quentale-workspace at bounding box center [688, 346] width 1377 height 693
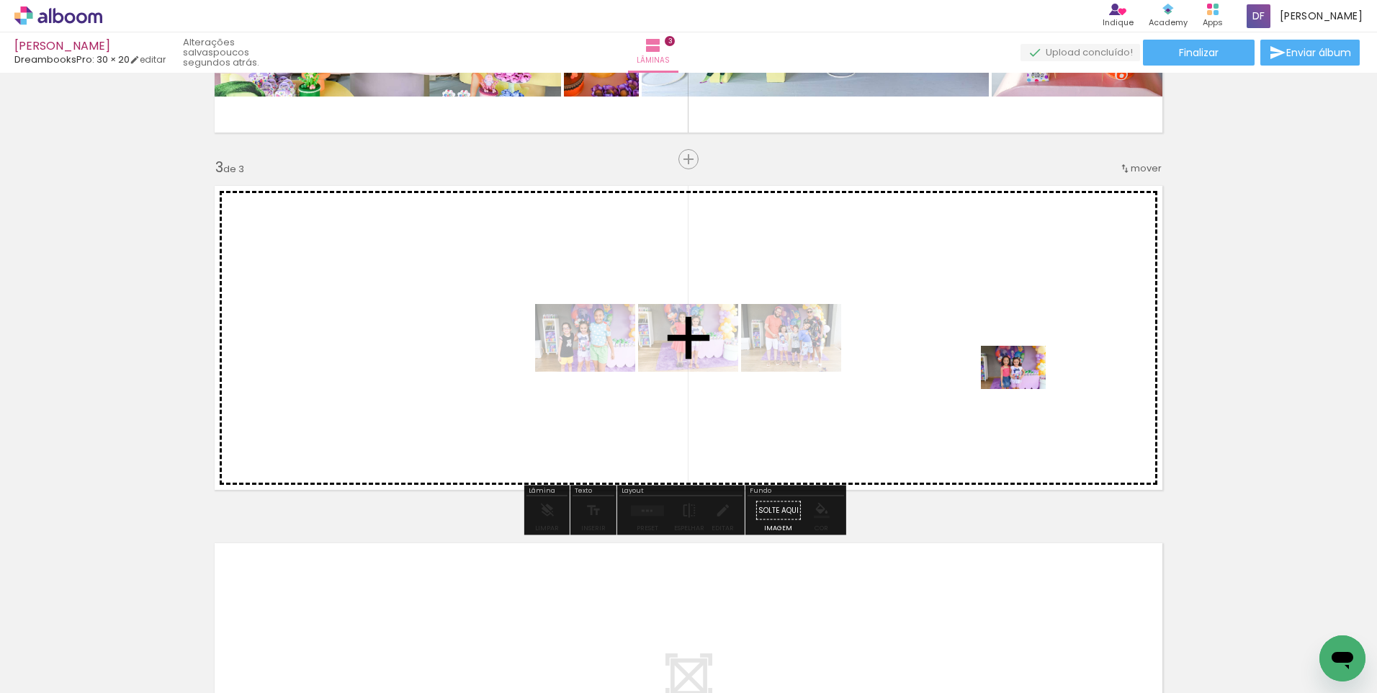
drag, startPoint x: 1008, startPoint y: 649, endPoint x: 1024, endPoint y: 389, distance: 260.6
click at [1024, 389] on quentale-workspace at bounding box center [688, 346] width 1377 height 693
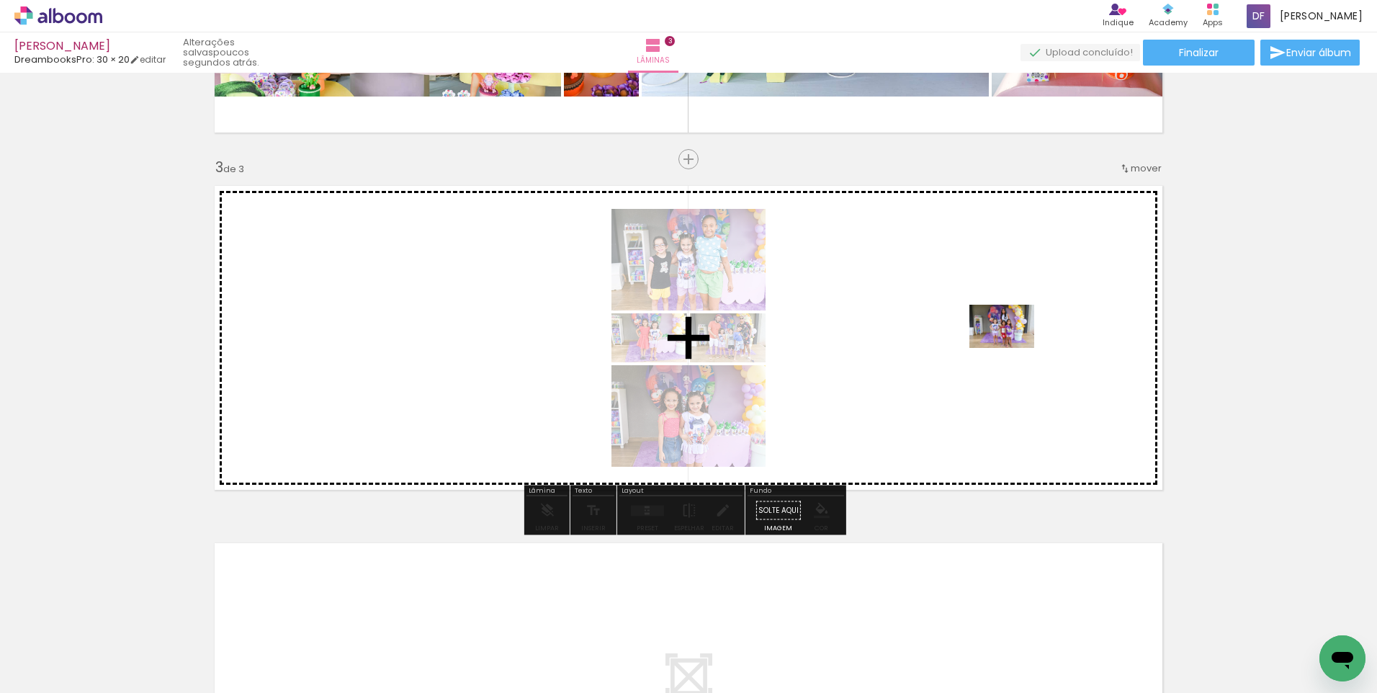
drag, startPoint x: 1088, startPoint y: 617, endPoint x: 1013, endPoint y: 348, distance: 279.1
click at [1013, 348] on quentale-workspace at bounding box center [688, 346] width 1377 height 693
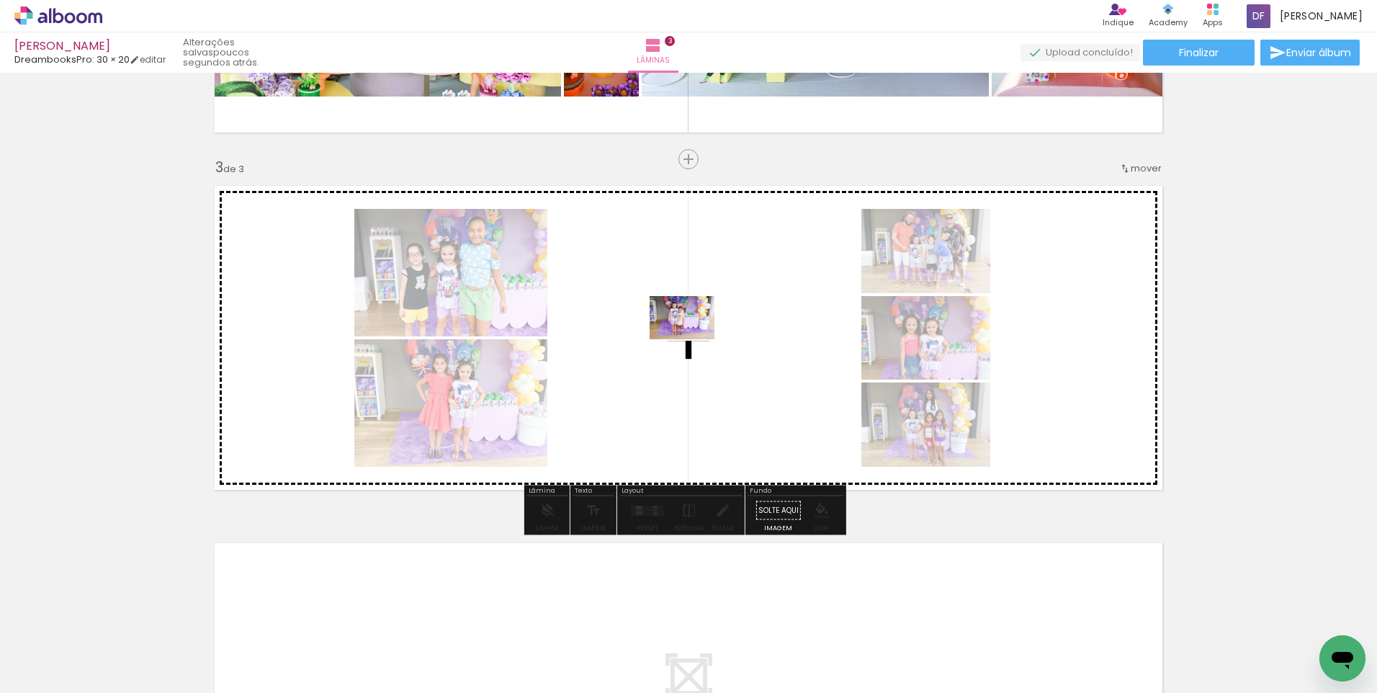
drag, startPoint x: 671, startPoint y: 646, endPoint x: 693, endPoint y: 339, distance: 307.7
click at [693, 339] on quentale-workspace at bounding box center [688, 346] width 1377 height 693
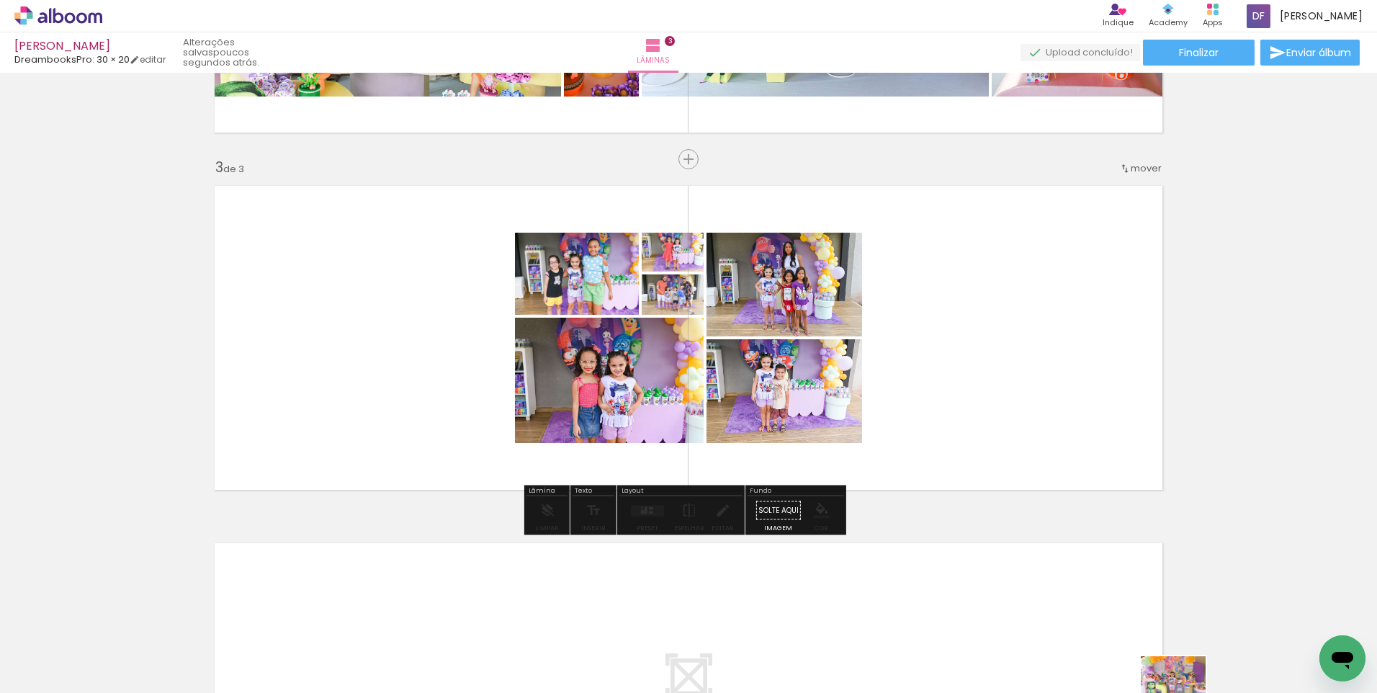
drag, startPoint x: 1160, startPoint y: 591, endPoint x: 1183, endPoint y: 699, distance: 111.2
click at [1183, 692] on html "link( href="../../bower_components/polymer/polymer.html" rel="import" ) picture…" at bounding box center [688, 346] width 1377 height 693
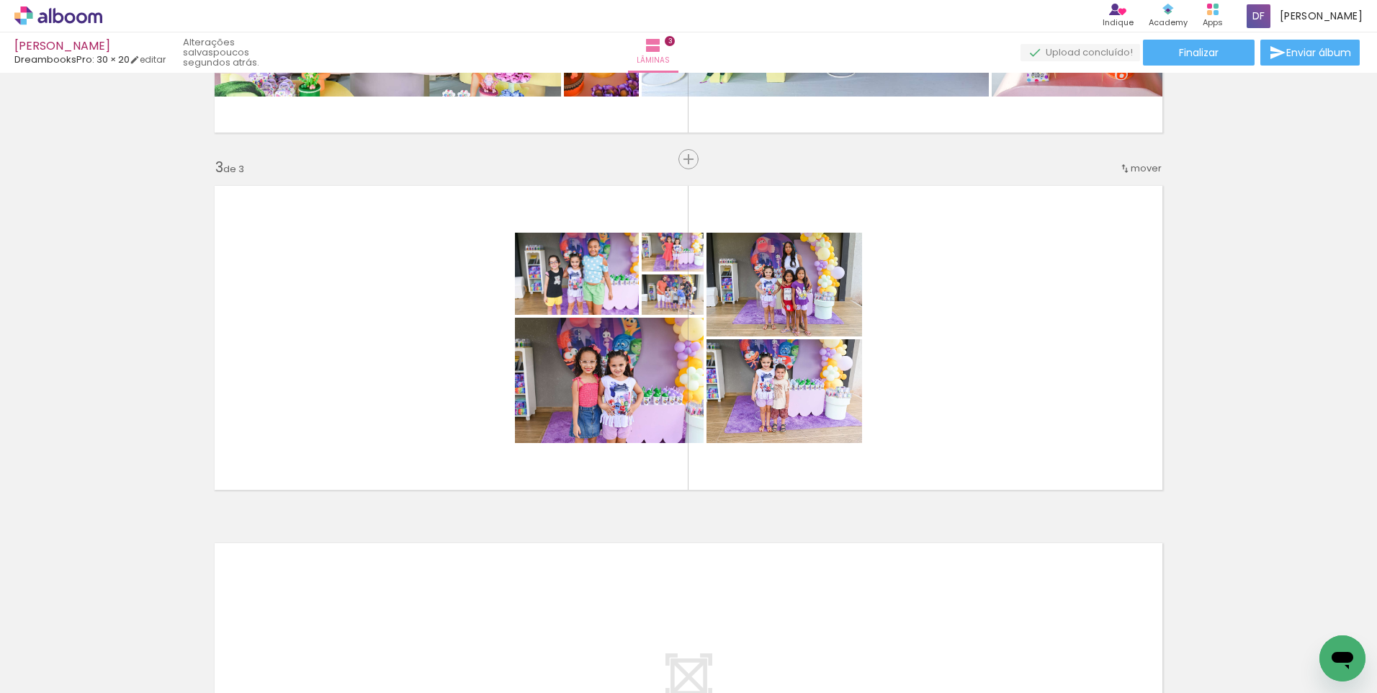
scroll to position [0, 1871]
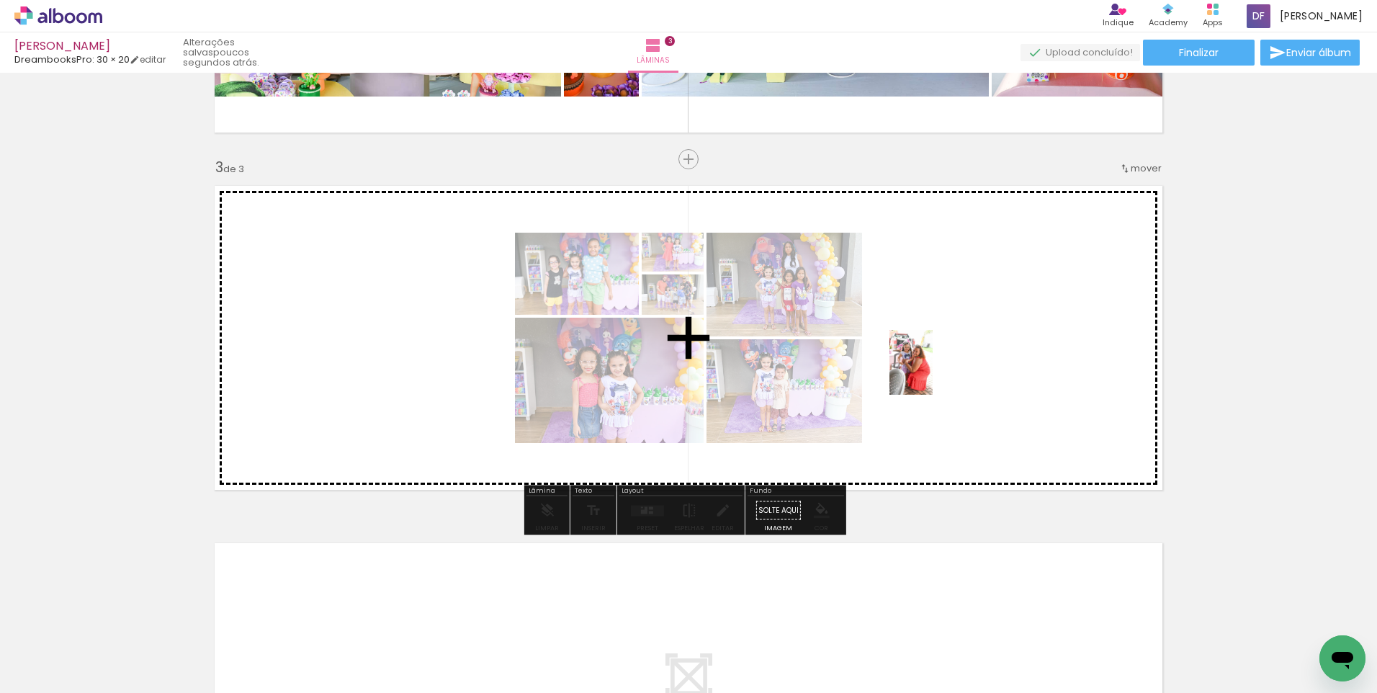
drag, startPoint x: 936, startPoint y: 648, endPoint x: 933, endPoint y: 370, distance: 277.4
click at [933, 370] on quentale-workspace at bounding box center [688, 346] width 1377 height 693
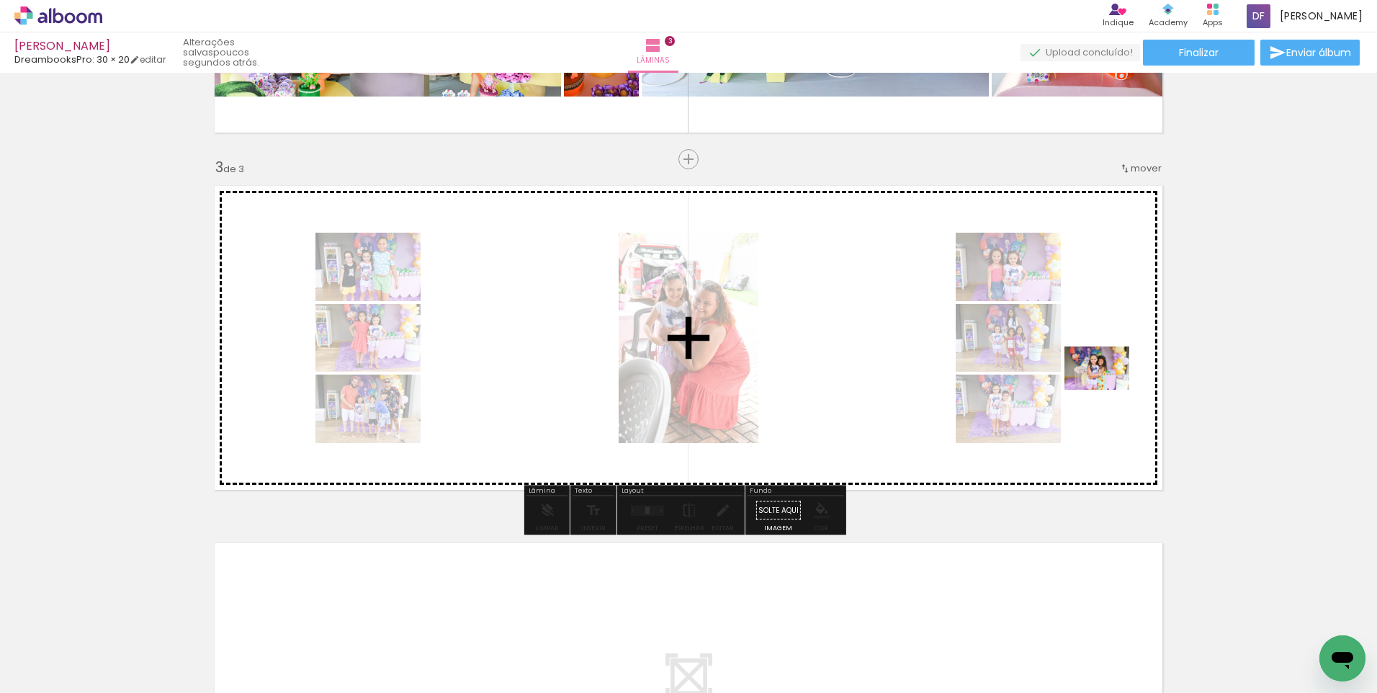
drag, startPoint x: 1097, startPoint y: 651, endPoint x: 1108, endPoint y: 390, distance: 261.7
click at [1108, 390] on quentale-workspace at bounding box center [688, 346] width 1377 height 693
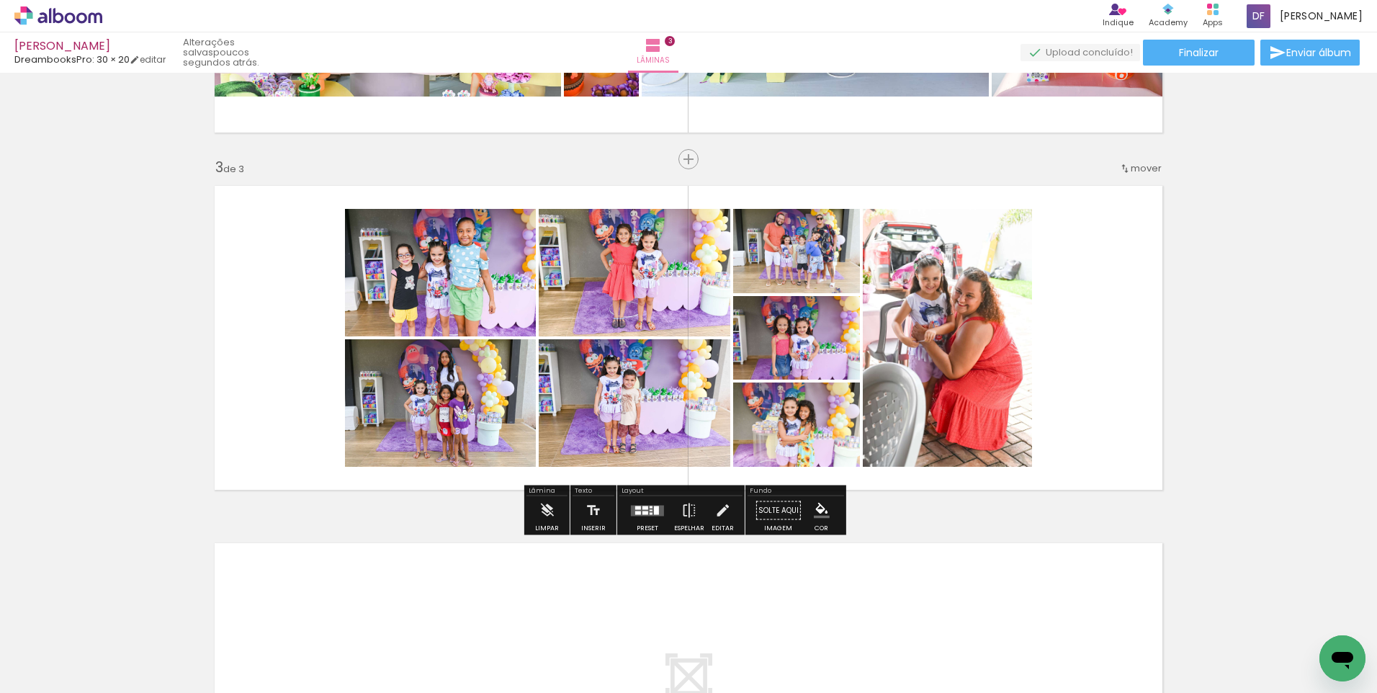
click at [643, 512] on div at bounding box center [646, 513] width 6 height 4
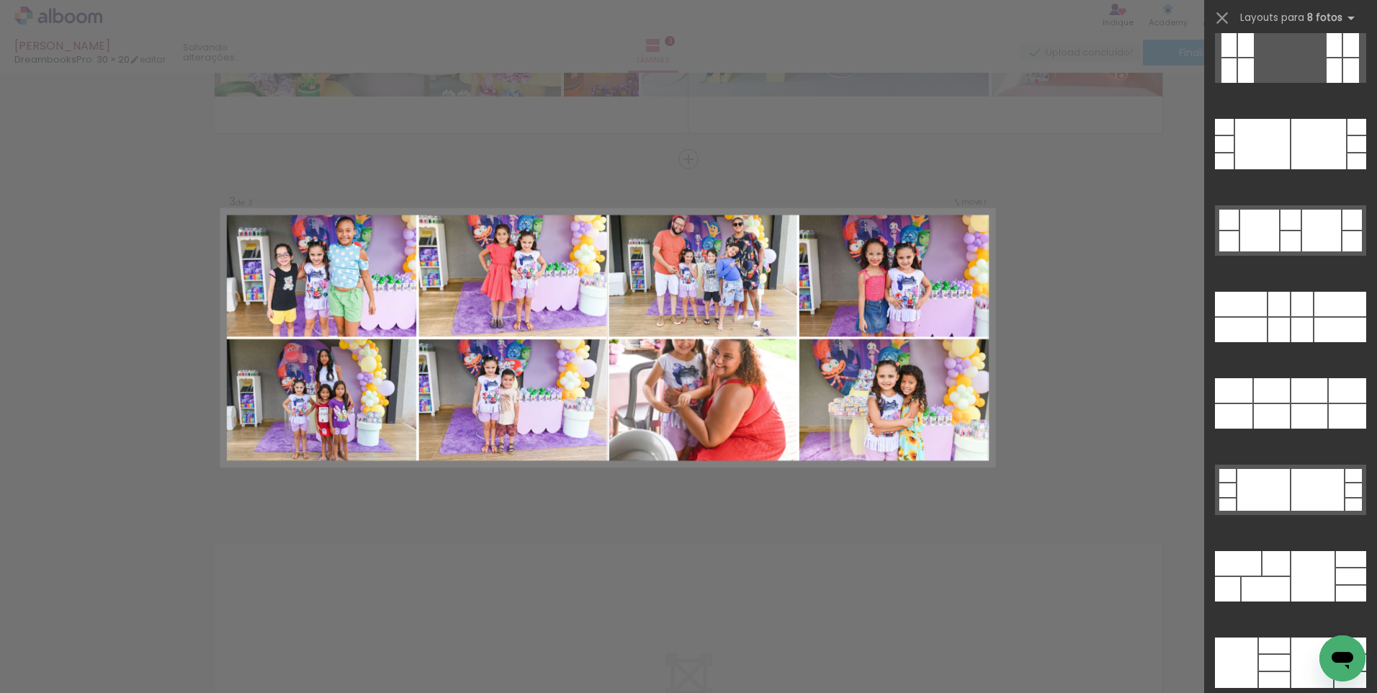
scroll to position [6891, 0]
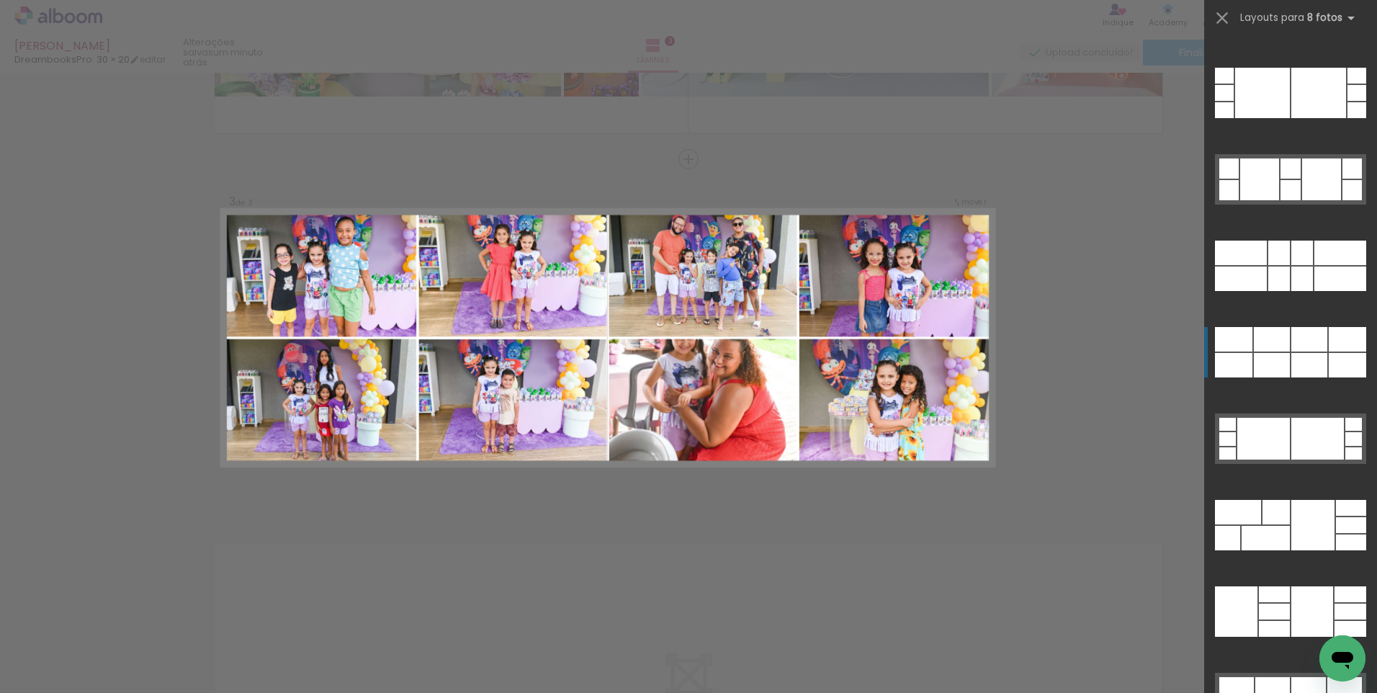
click at [1237, 32] on div at bounding box center [1229, 19] width 15 height 24
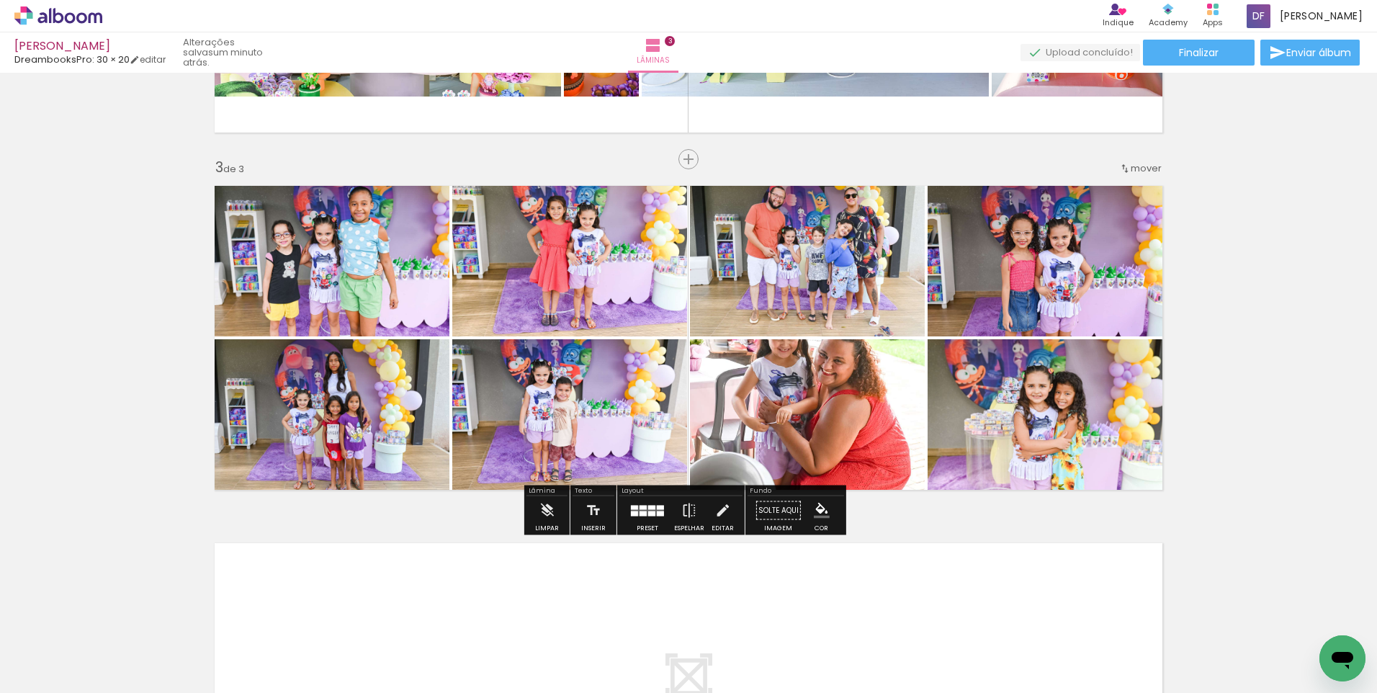
click at [846, 411] on quentale-photo at bounding box center [807, 418] width 235 height 159
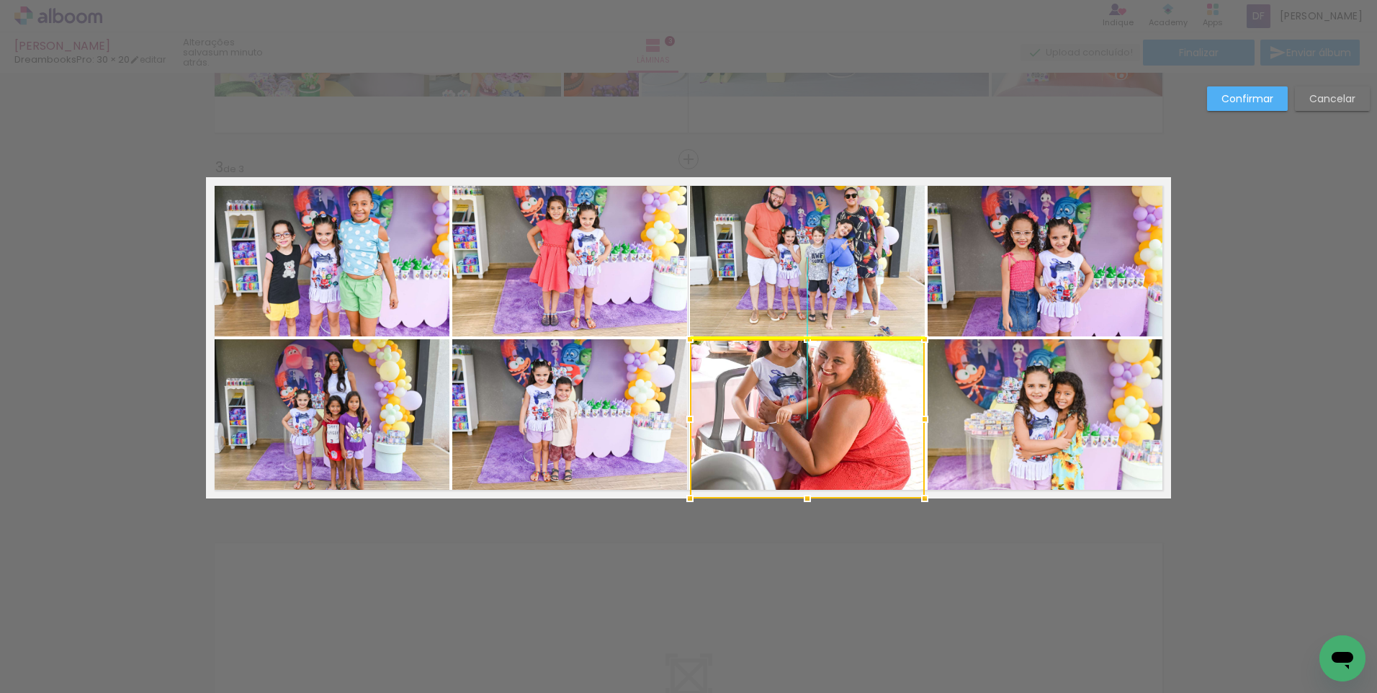
click at [849, 414] on div at bounding box center [807, 418] width 235 height 159
click at [826, 424] on div at bounding box center [807, 418] width 235 height 159
click at [826, 400] on div at bounding box center [807, 418] width 235 height 159
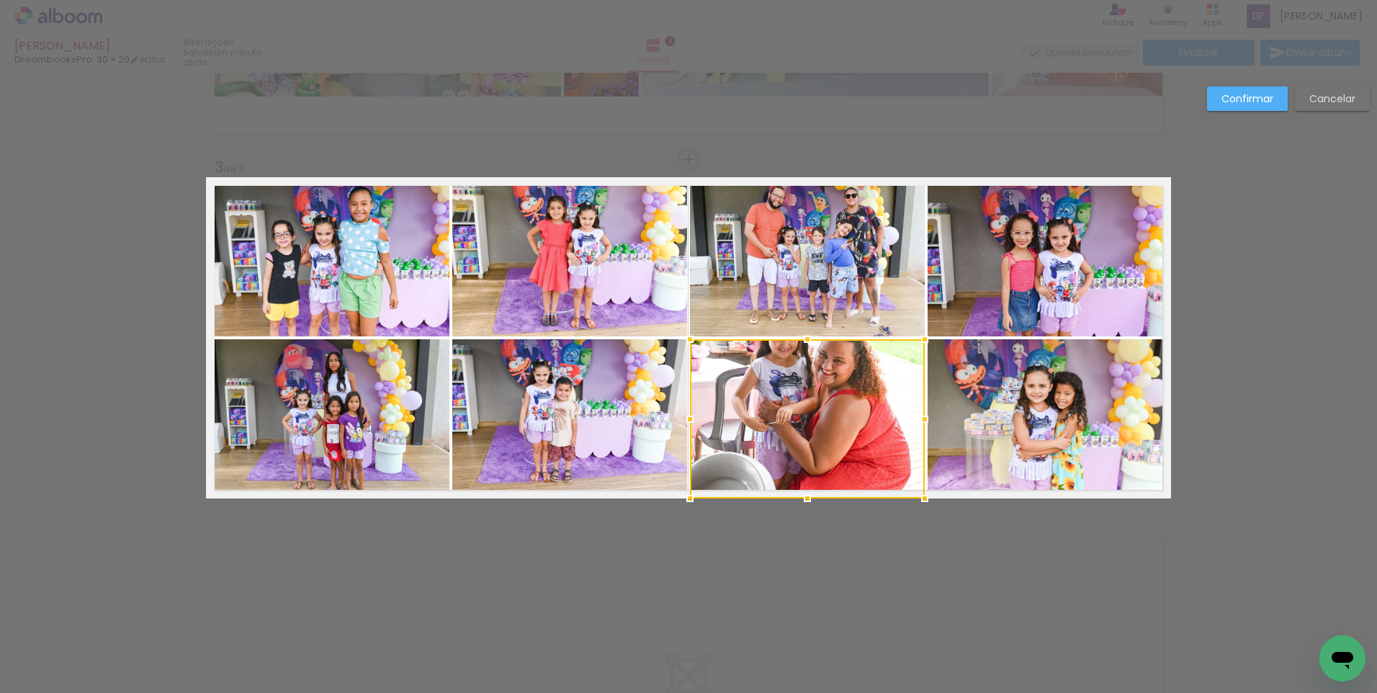
click at [798, 400] on div at bounding box center [807, 418] width 235 height 159
drag, startPoint x: 828, startPoint y: 397, endPoint x: 830, endPoint y: 421, distance: 24.5
click at [830, 421] on div at bounding box center [807, 418] width 235 height 159
click at [850, 398] on div at bounding box center [807, 418] width 235 height 159
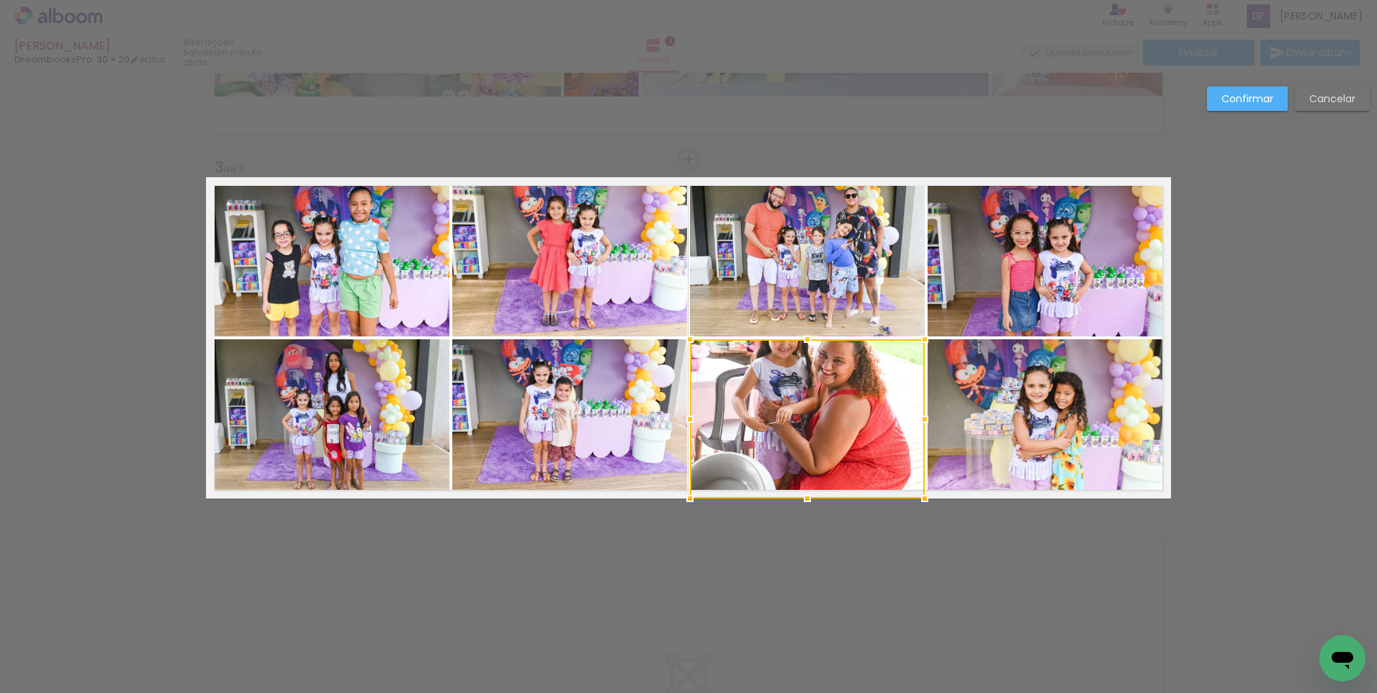
click at [850, 398] on div at bounding box center [807, 418] width 235 height 159
drag, startPoint x: 842, startPoint y: 383, endPoint x: 842, endPoint y: 416, distance: 33.1
click at [842, 416] on div at bounding box center [807, 418] width 235 height 159
click at [815, 420] on div at bounding box center [807, 418] width 235 height 159
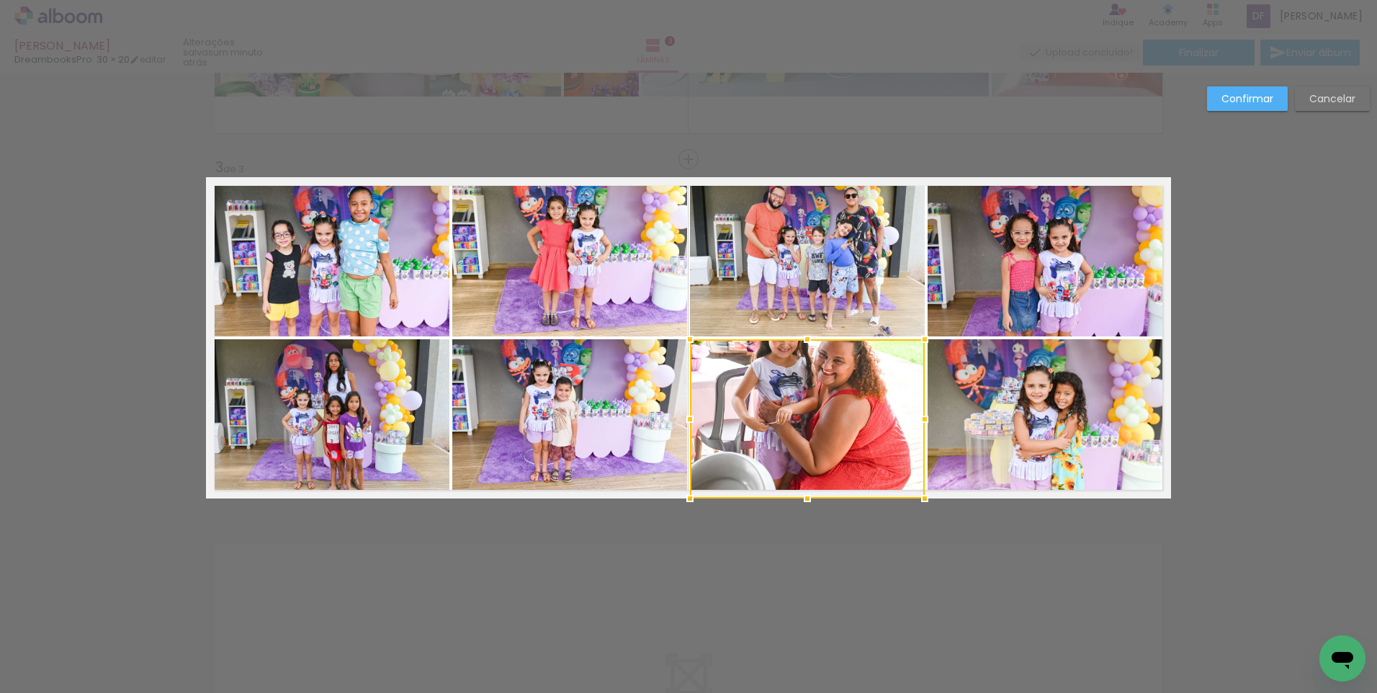
click at [815, 420] on div at bounding box center [807, 418] width 235 height 159
click at [877, 441] on div at bounding box center [807, 418] width 235 height 159
click at [891, 441] on div at bounding box center [807, 418] width 235 height 159
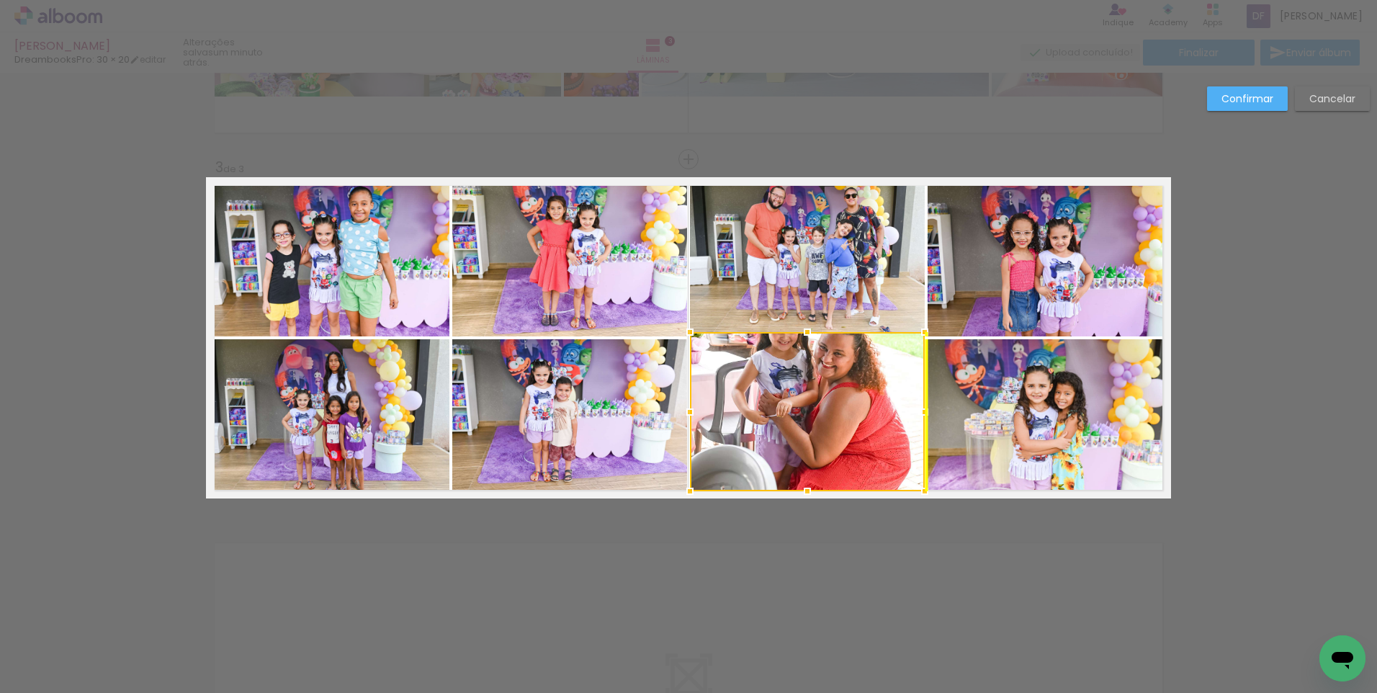
click at [888, 411] on div at bounding box center [807, 411] width 235 height 159
click at [929, 550] on div "Confirmar Cancelar" at bounding box center [688, 153] width 1377 height 1464
click at [923, 610] on div "Confirmar Cancelar" at bounding box center [688, 153] width 1377 height 1464
click at [0, 0] on slot "Cancelar" at bounding box center [0, 0] width 0 height 0
click at [1334, 102] on div "Inserir lâmina 1 de 3 Inserir lâmina 2 de 3 Inserir lâmina 3 de 3" at bounding box center [688, 141] width 1377 height 1430
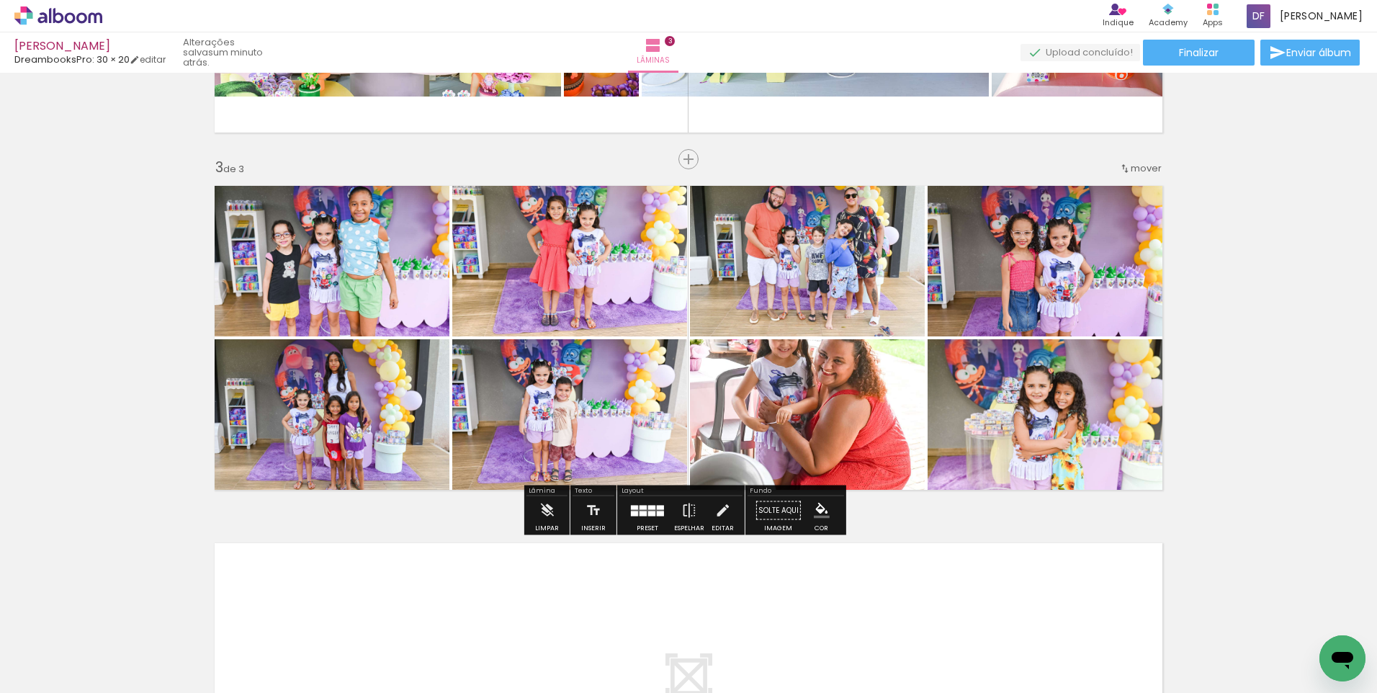
click at [774, 416] on quentale-photo at bounding box center [807, 418] width 235 height 159
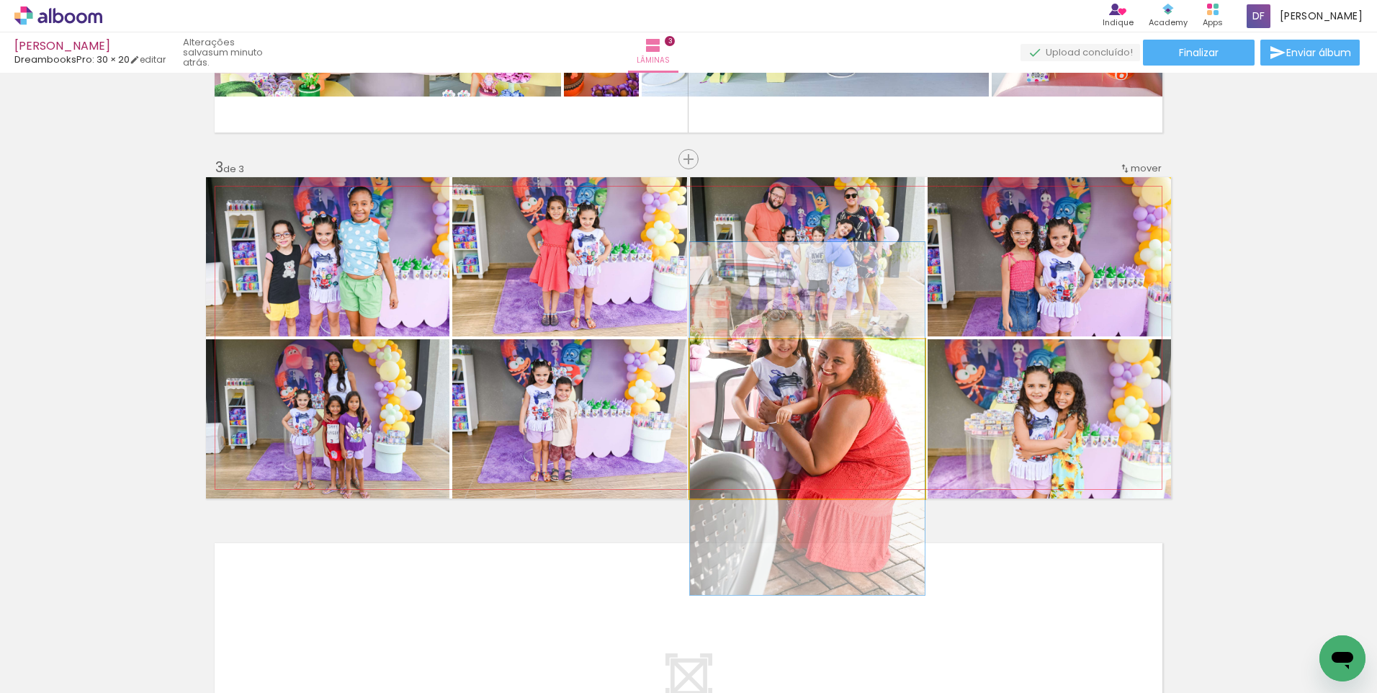
click at [775, 415] on quentale-photo at bounding box center [807, 418] width 235 height 159
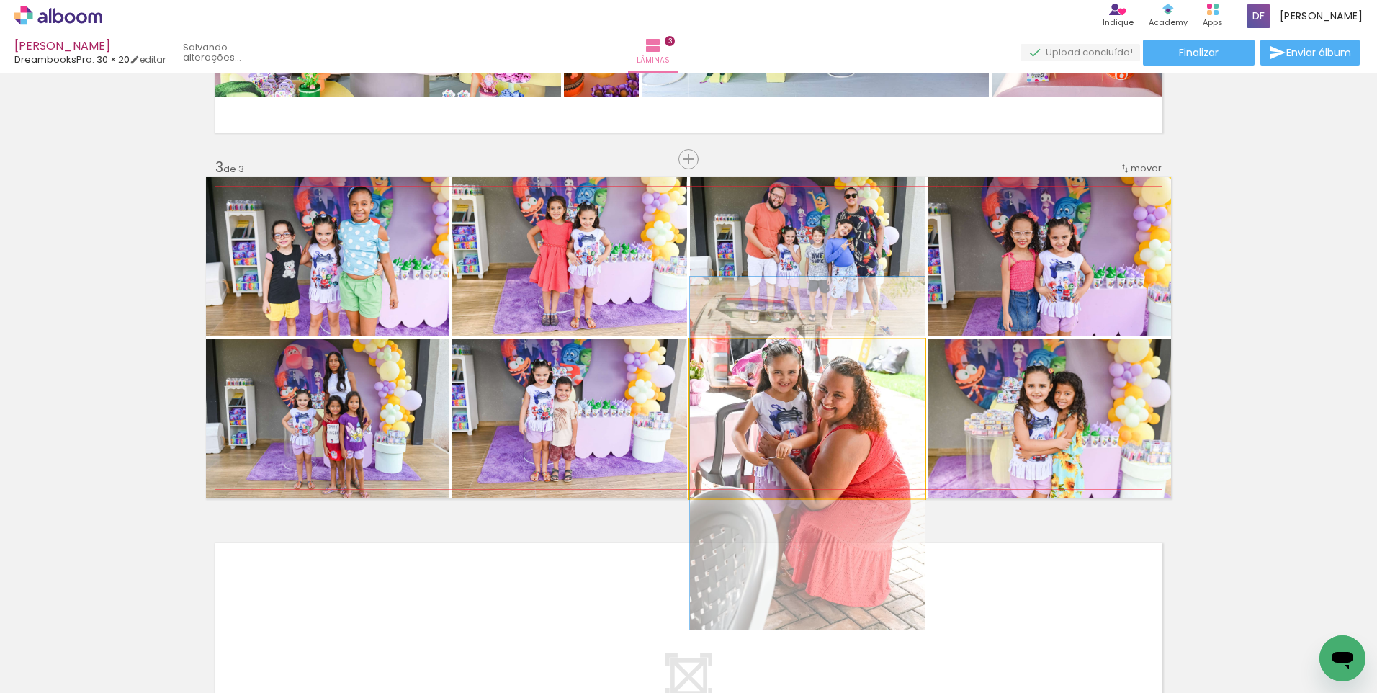
drag, startPoint x: 775, startPoint y: 414, endPoint x: 777, endPoint y: 449, distance: 34.6
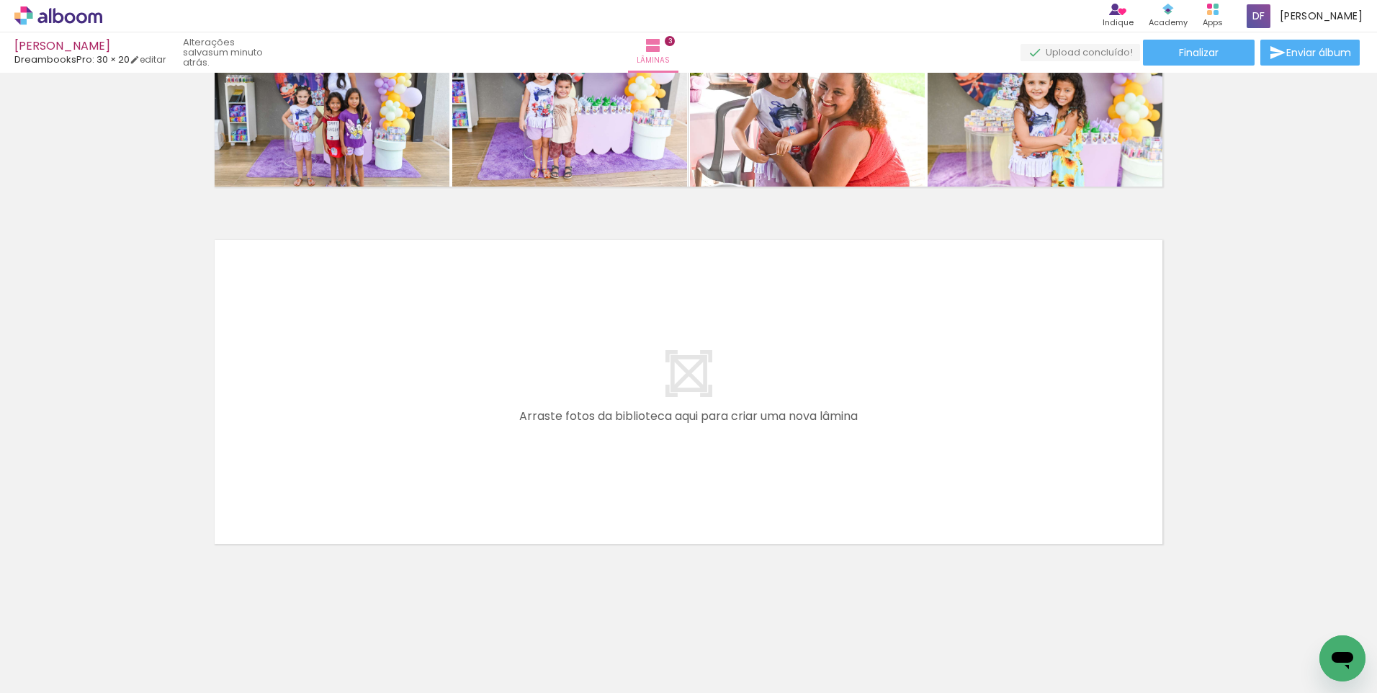
scroll to position [0, 2394]
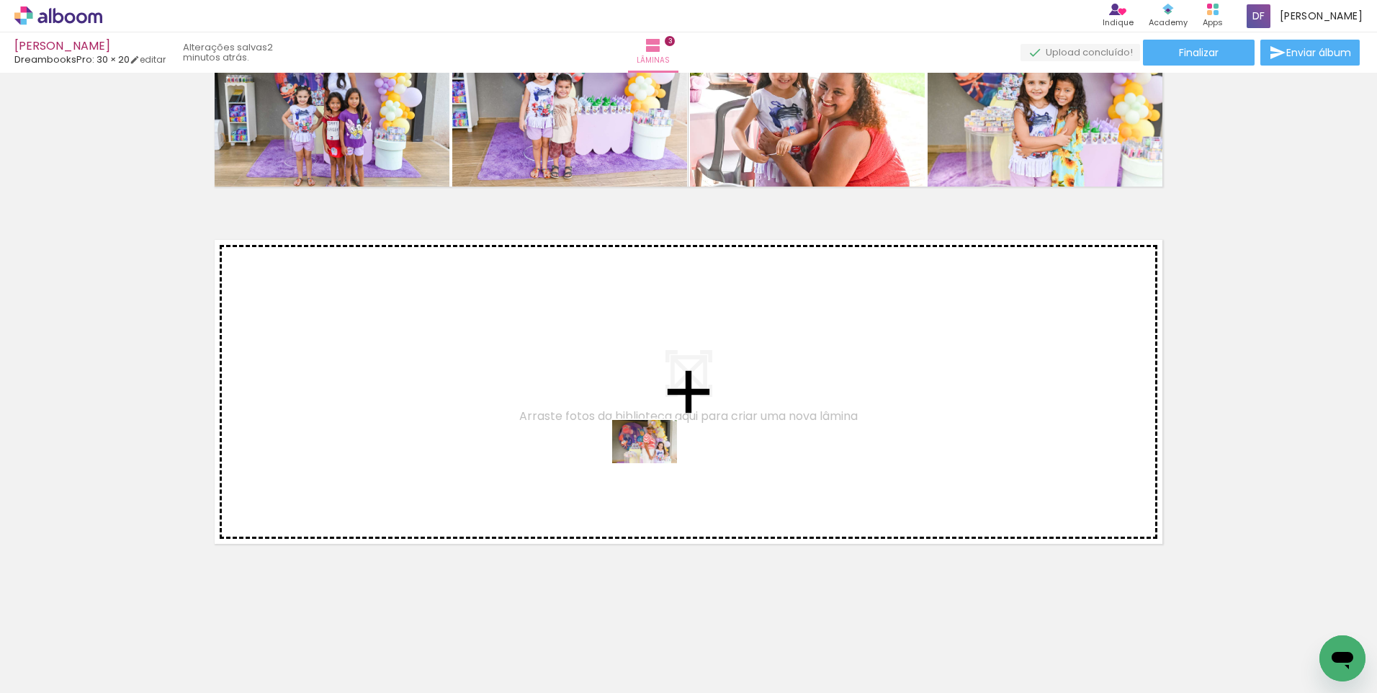
drag, startPoint x: 668, startPoint y: 652, endPoint x: 656, endPoint y: 463, distance: 189.1
click at [656, 463] on quentale-workspace at bounding box center [688, 346] width 1377 height 693
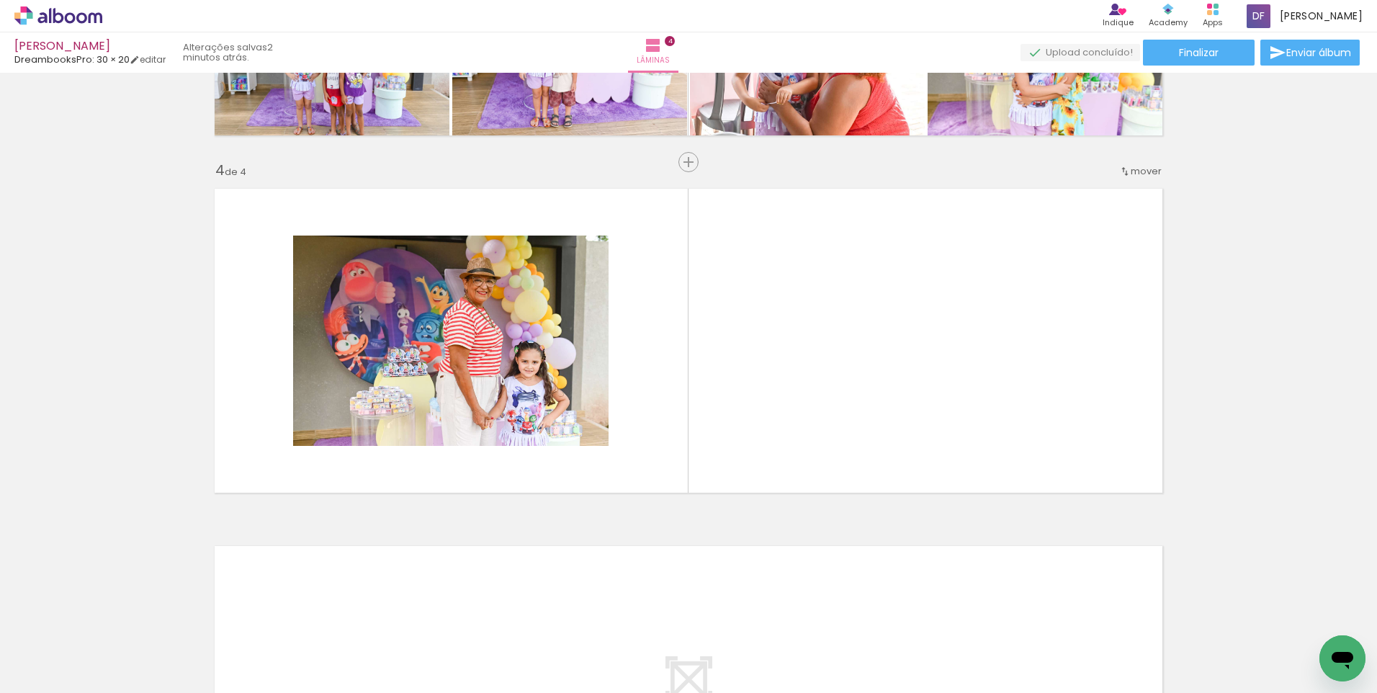
scroll to position [1009, 0]
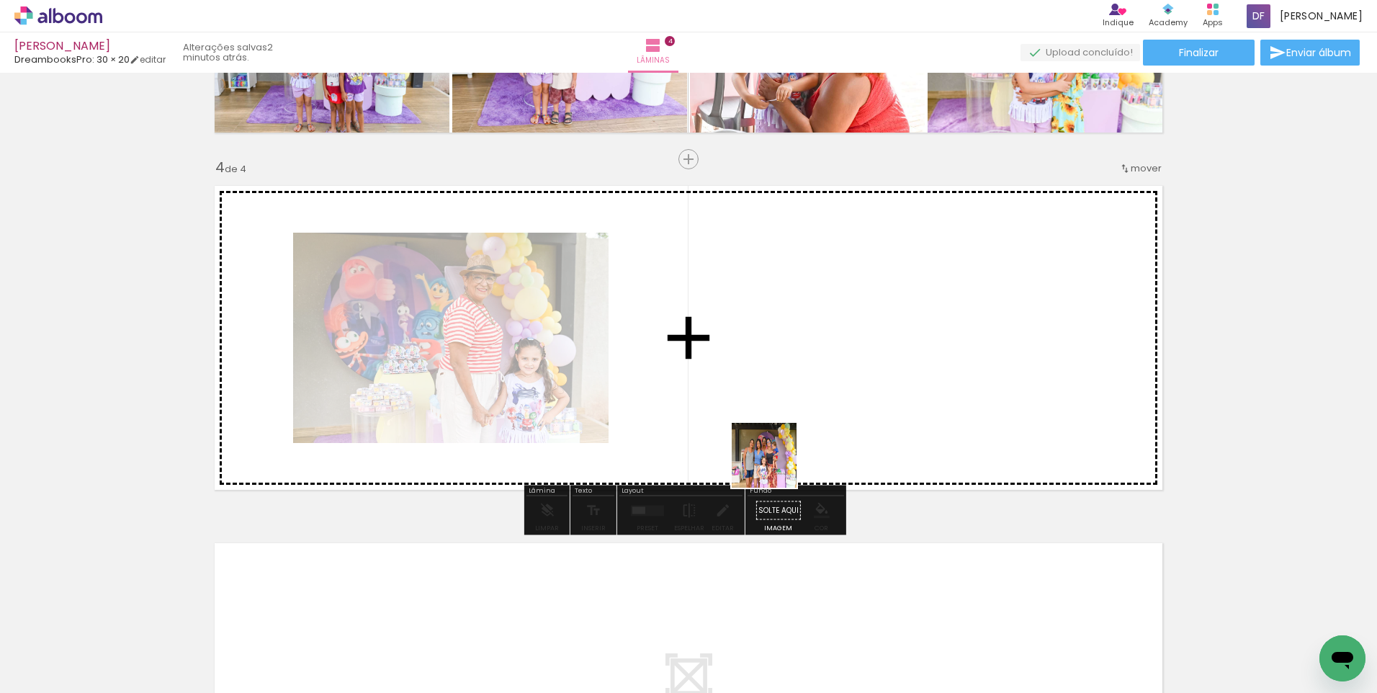
drag, startPoint x: 744, startPoint y: 653, endPoint x: 844, endPoint y: 622, distance: 104.6
click at [779, 440] on quentale-workspace at bounding box center [688, 346] width 1377 height 693
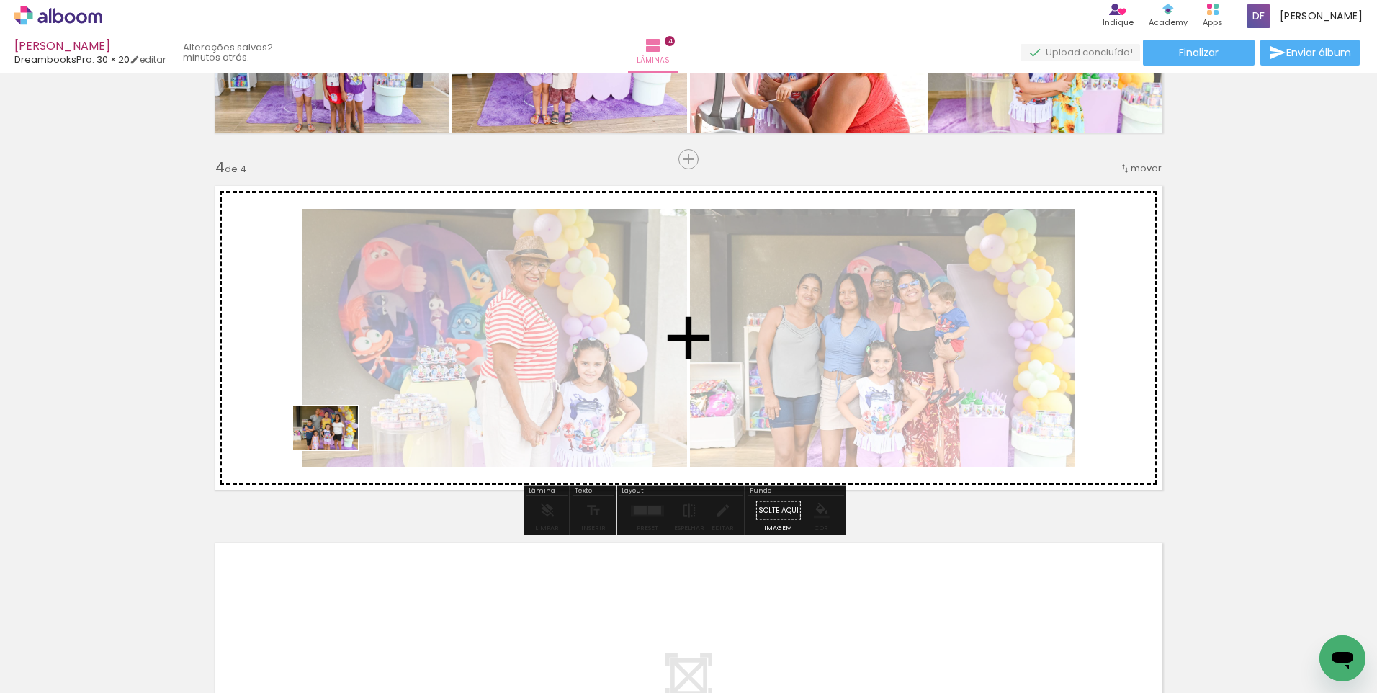
drag, startPoint x: 826, startPoint y: 659, endPoint x: 846, endPoint y: 692, distance: 38.8
click at [332, 435] on quentale-workspace at bounding box center [688, 346] width 1377 height 693
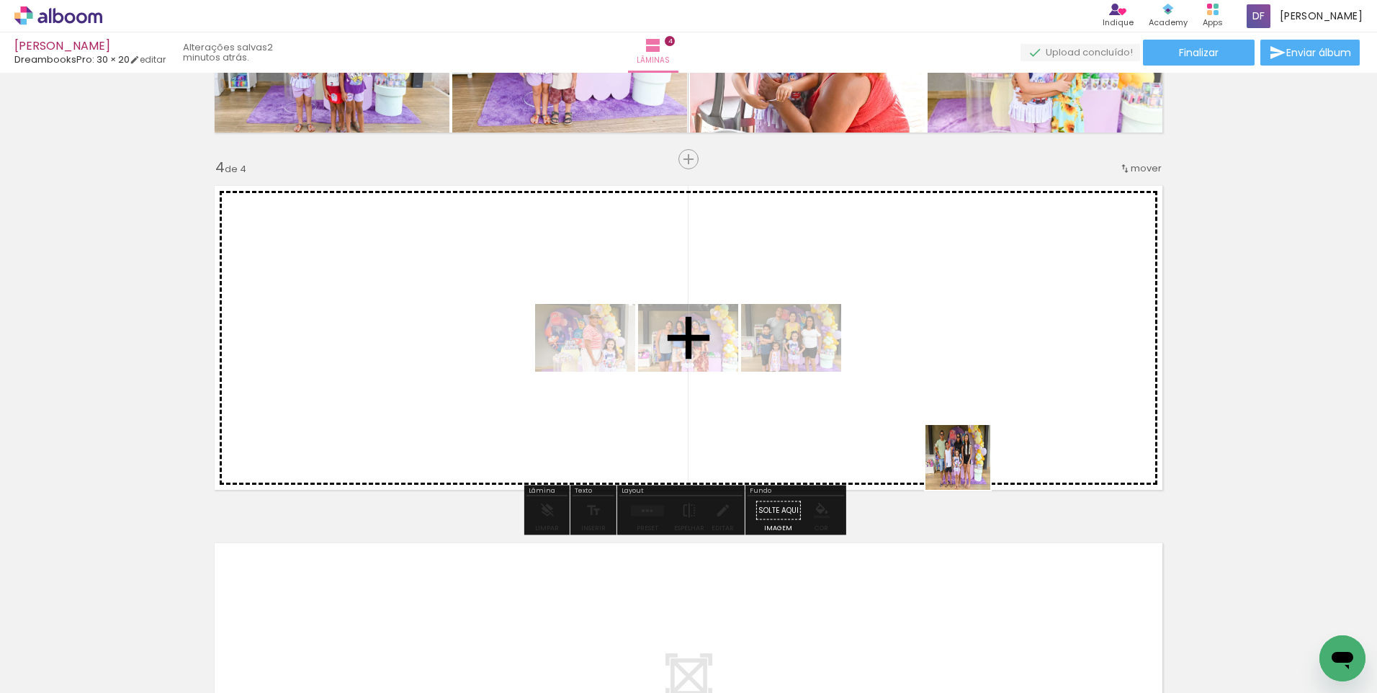
drag, startPoint x: 909, startPoint y: 650, endPoint x: 1060, endPoint y: 678, distance: 153.7
click at [972, 455] on quentale-workspace at bounding box center [688, 346] width 1377 height 693
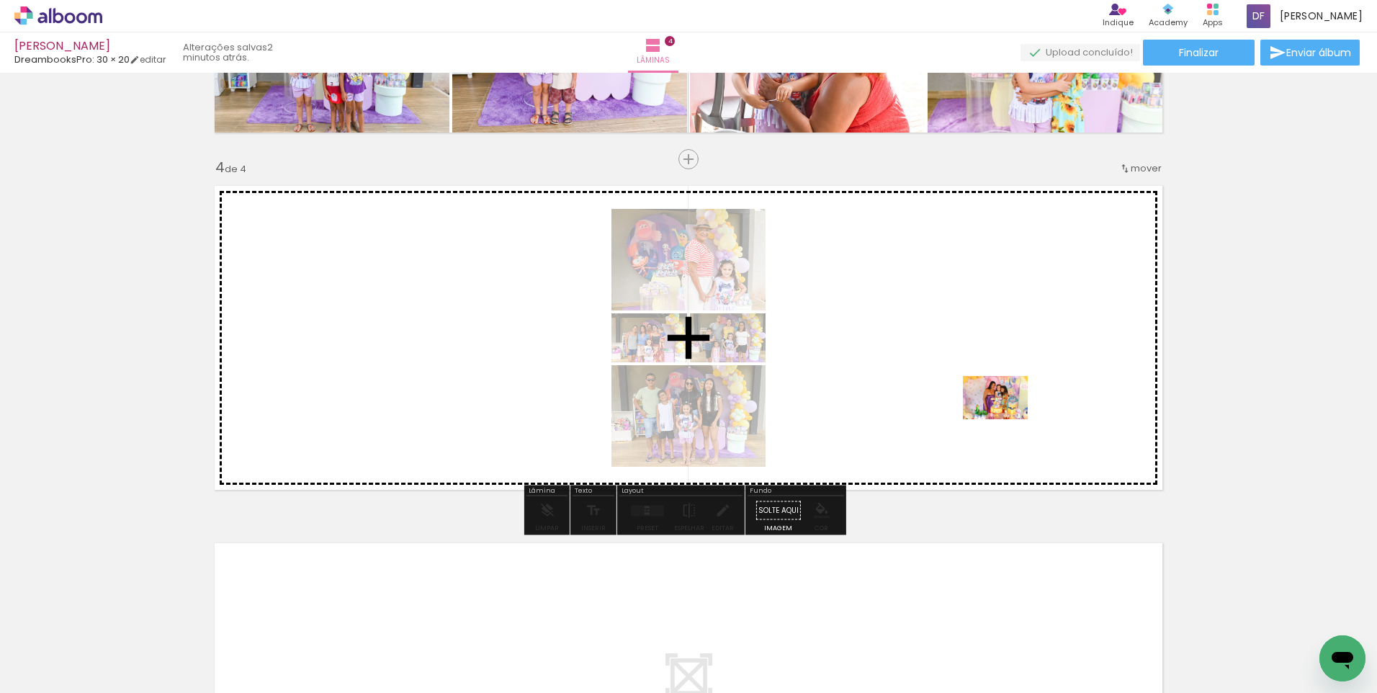
drag, startPoint x: 990, startPoint y: 639, endPoint x: 1006, endPoint y: 419, distance: 220.3
click at [1006, 419] on quentale-workspace at bounding box center [688, 346] width 1377 height 693
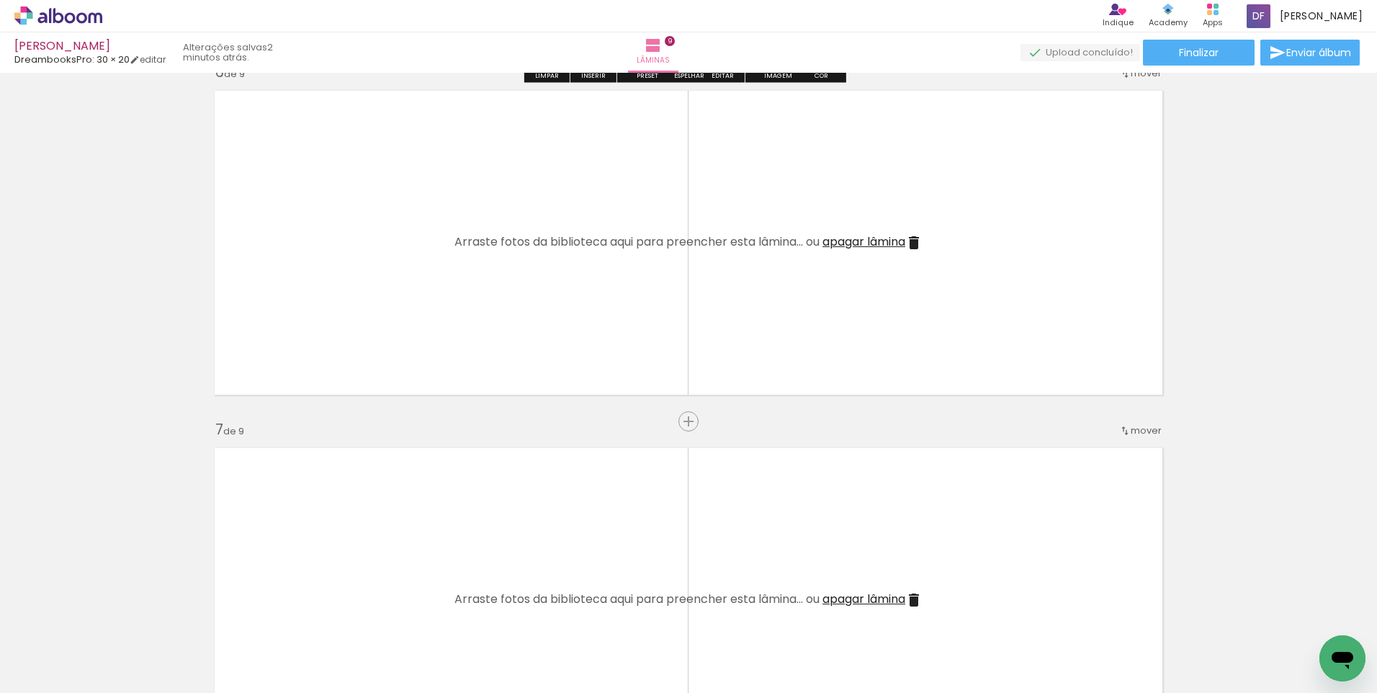
scroll to position [1849, 0]
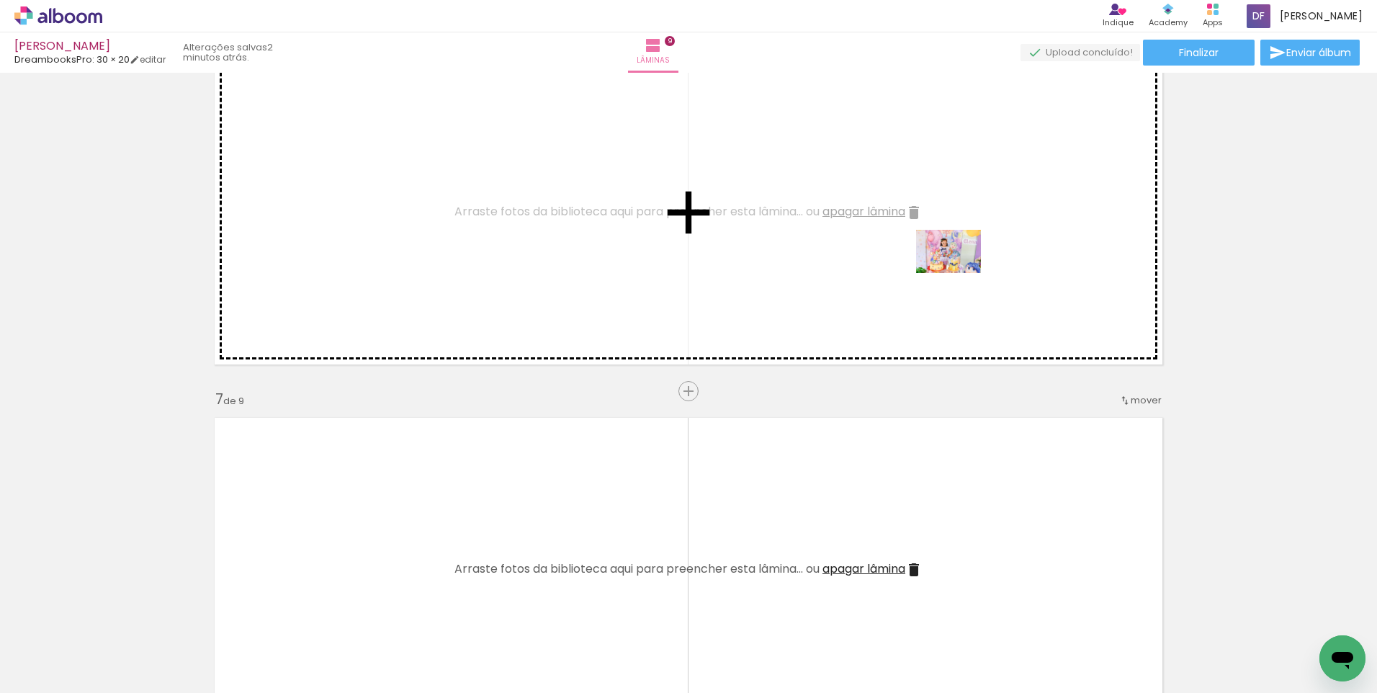
drag, startPoint x: 969, startPoint y: 655, endPoint x: 961, endPoint y: 258, distance: 397.0
click at [961, 258] on quentale-workspace at bounding box center [688, 346] width 1377 height 693
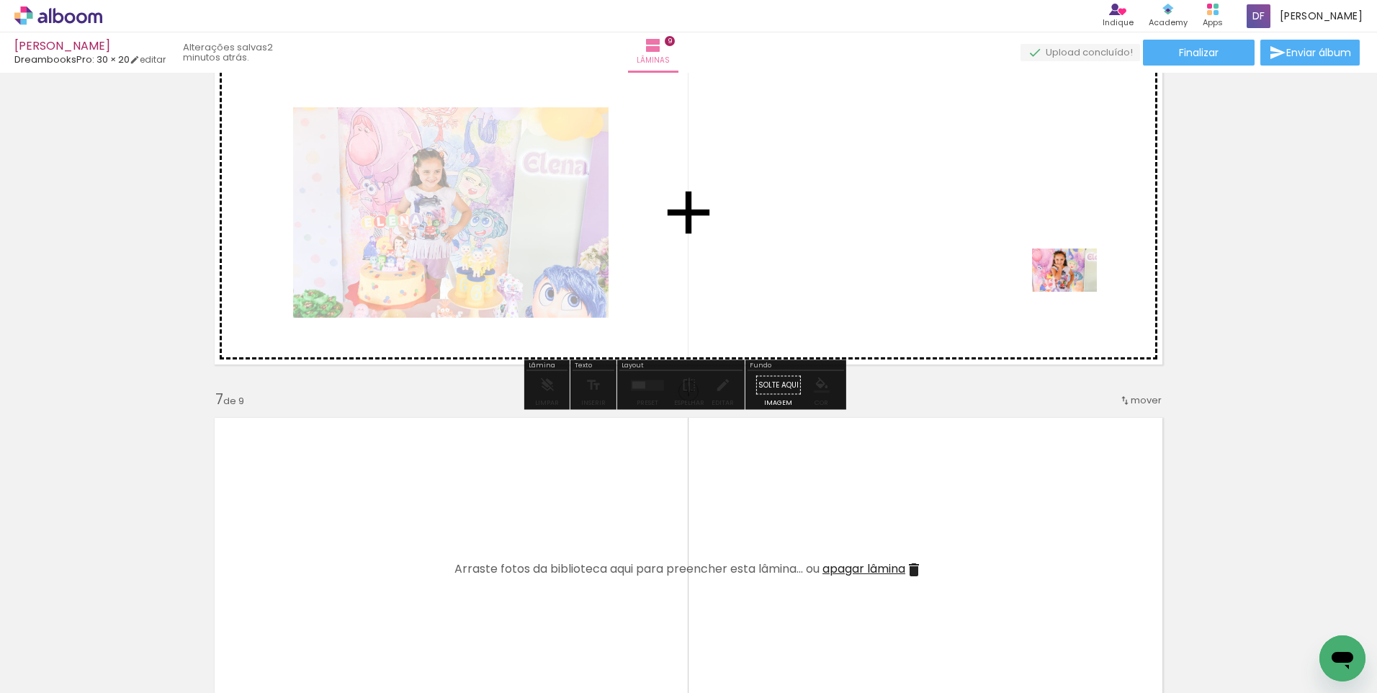
drag, startPoint x: 1128, startPoint y: 652, endPoint x: 1068, endPoint y: 274, distance: 382.3
click at [1068, 274] on quentale-workspace at bounding box center [688, 346] width 1377 height 693
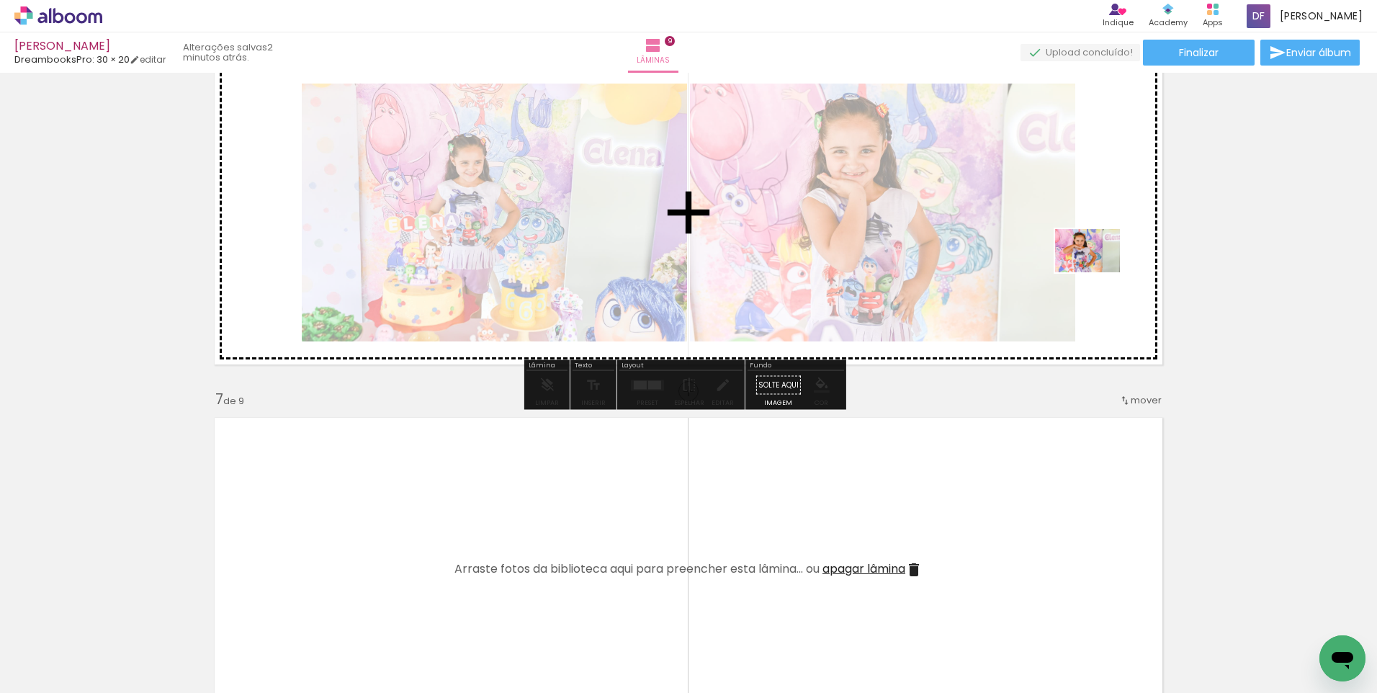
drag, startPoint x: 1207, startPoint y: 658, endPoint x: 1206, endPoint y: 538, distance: 119.6
click at [1106, 247] on quentale-workspace at bounding box center [688, 346] width 1377 height 693
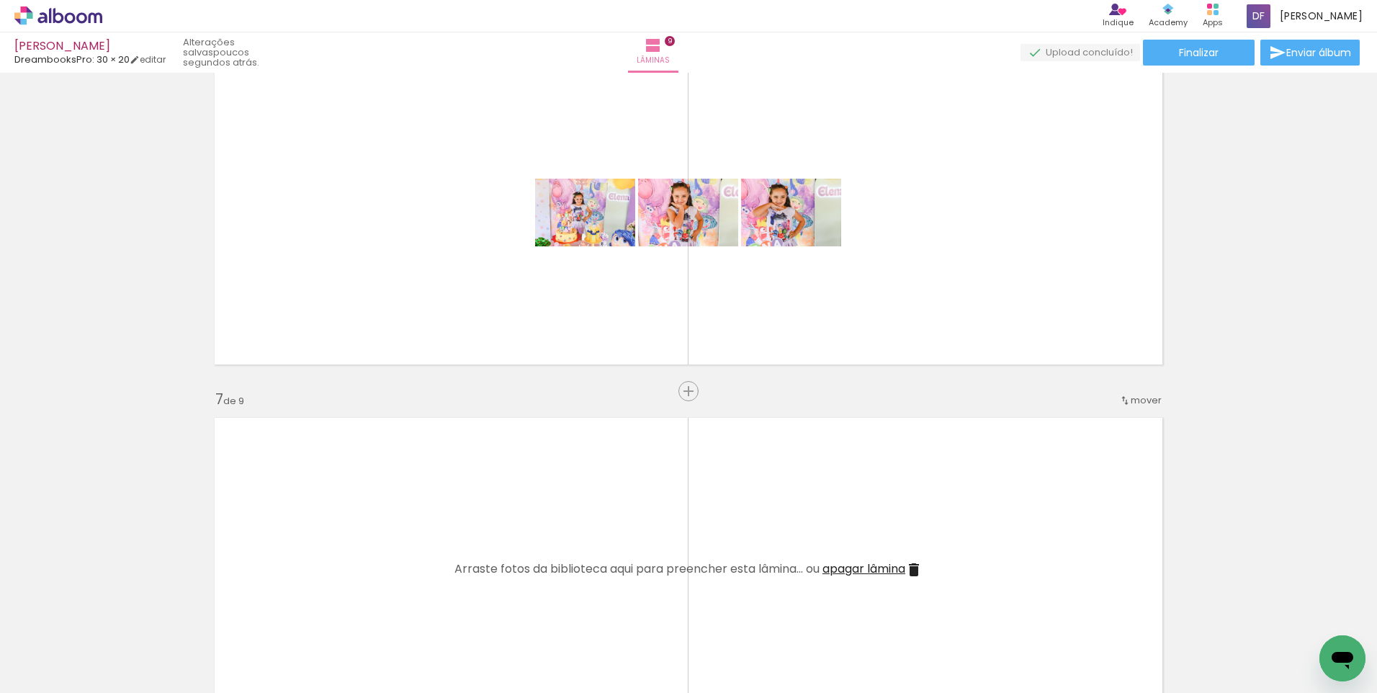
scroll to position [0, 3333]
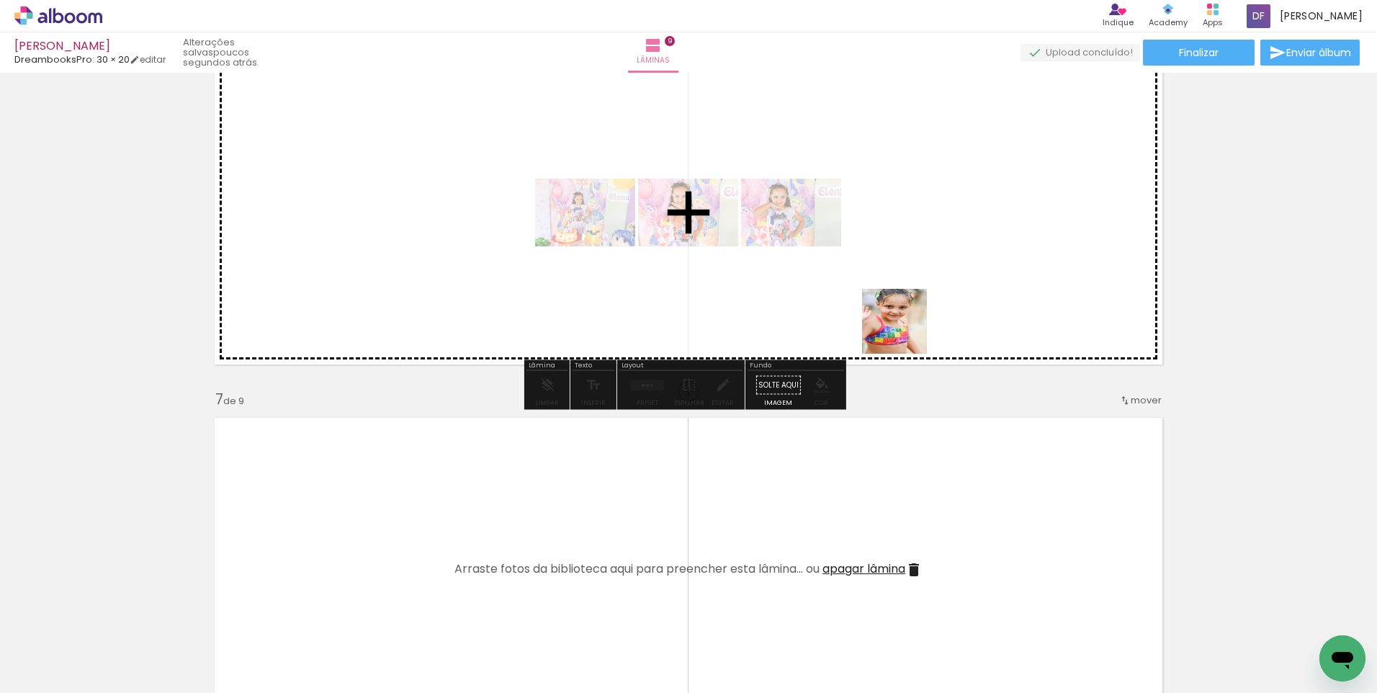
drag, startPoint x: 688, startPoint y: 656, endPoint x: 799, endPoint y: 492, distance: 197.6
click at [962, 261] on quentale-workspace at bounding box center [688, 346] width 1377 height 693
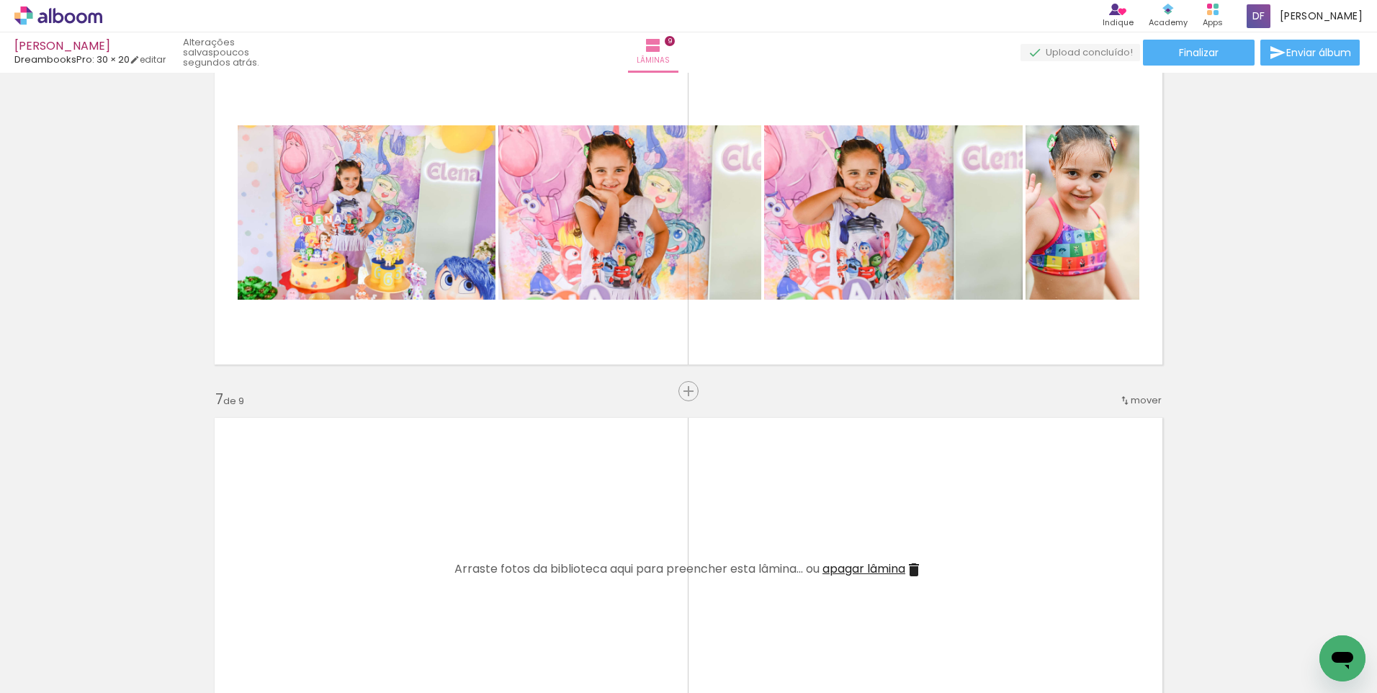
scroll to position [0, 3679]
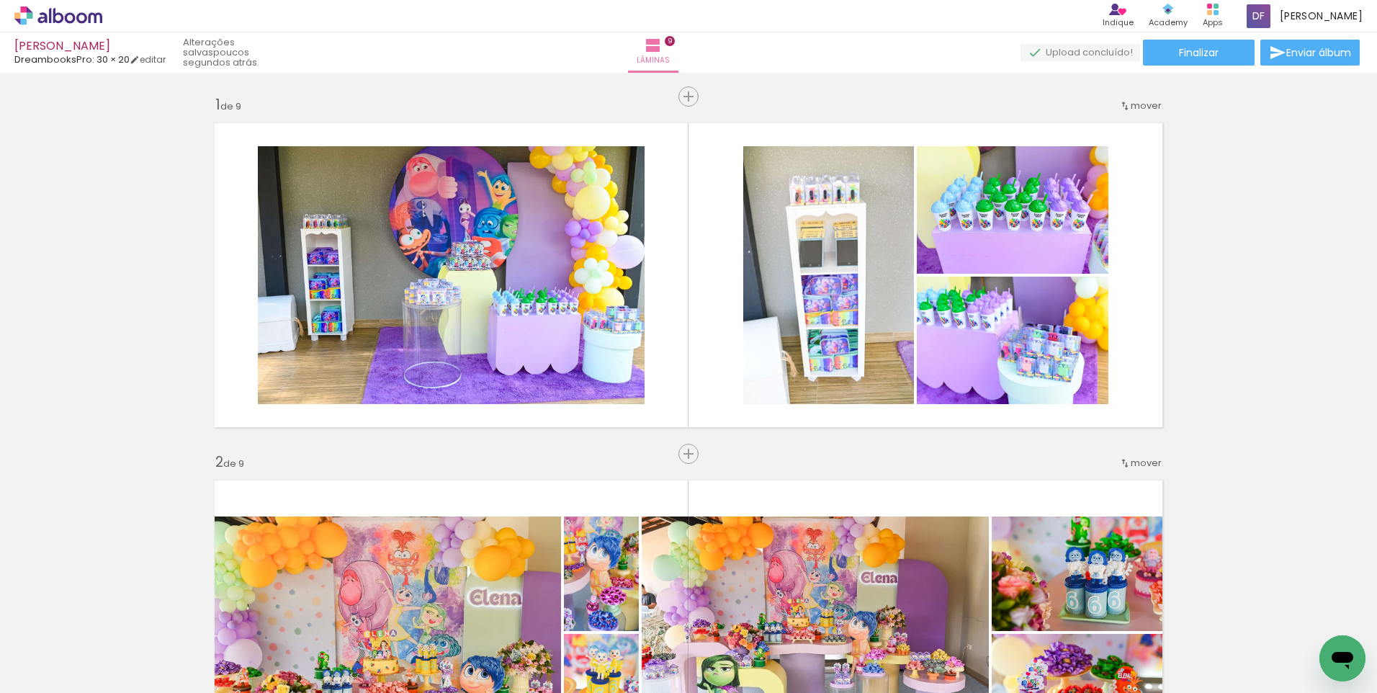
scroll to position [0, 3679]
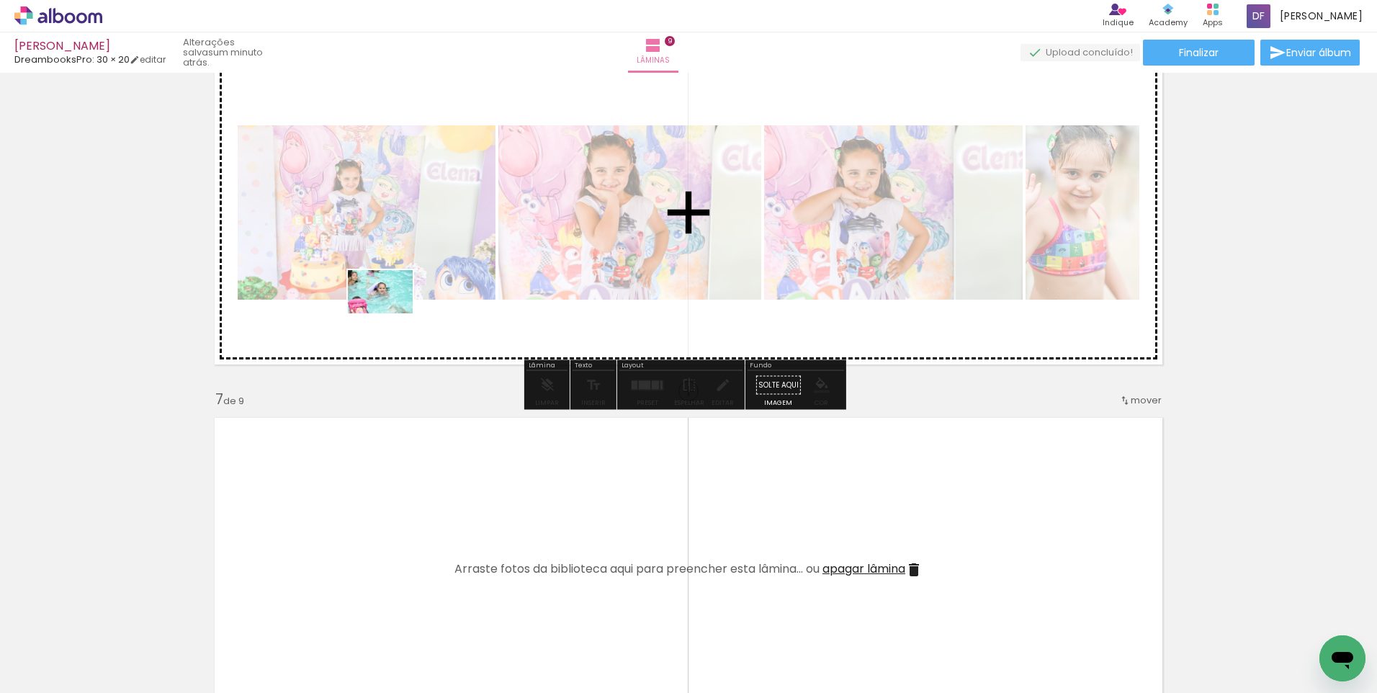
drag, startPoint x: 257, startPoint y: 643, endPoint x: 393, endPoint y: 313, distance: 357.3
click at [393, 313] on quentale-workspace at bounding box center [688, 346] width 1377 height 693
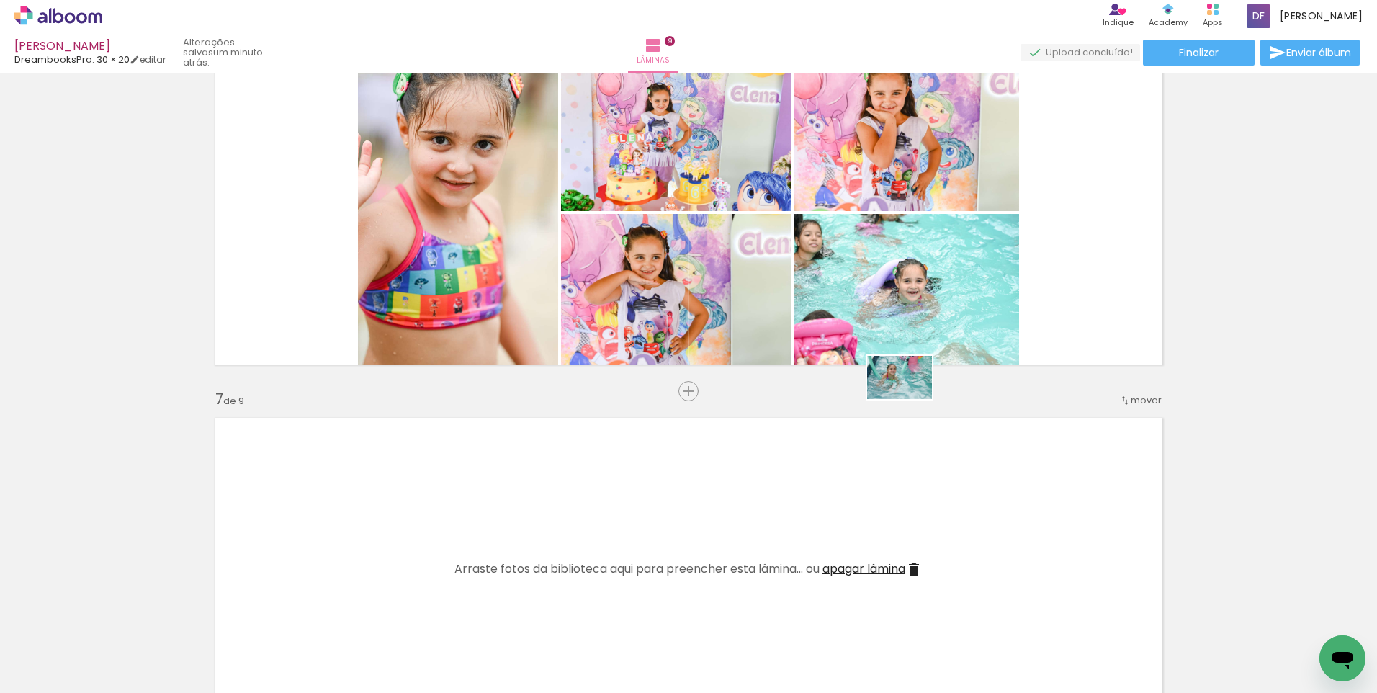
drag, startPoint x: 408, startPoint y: 654, endPoint x: 1116, endPoint y: 293, distance: 794.1
click at [983, 370] on quentale-workspace at bounding box center [688, 346] width 1377 height 693
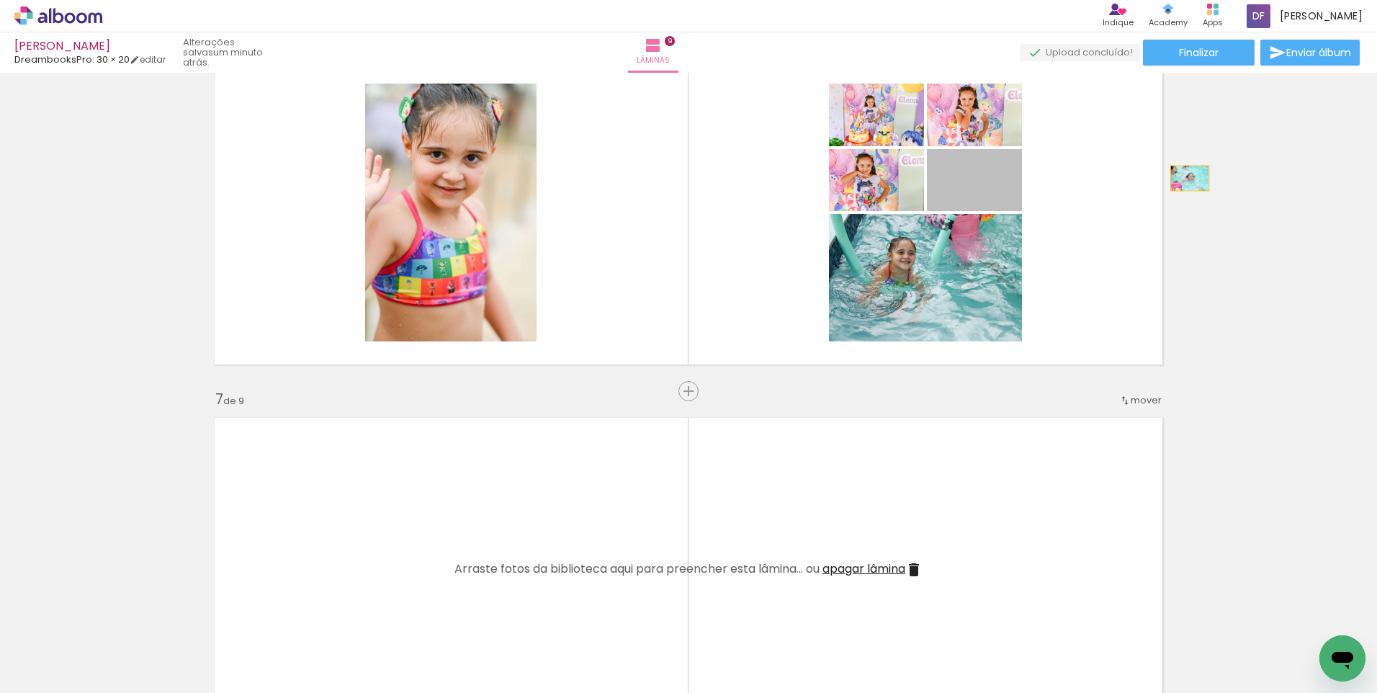
click at [1117, 292] on quentale-layouter at bounding box center [688, 212] width 965 height 321
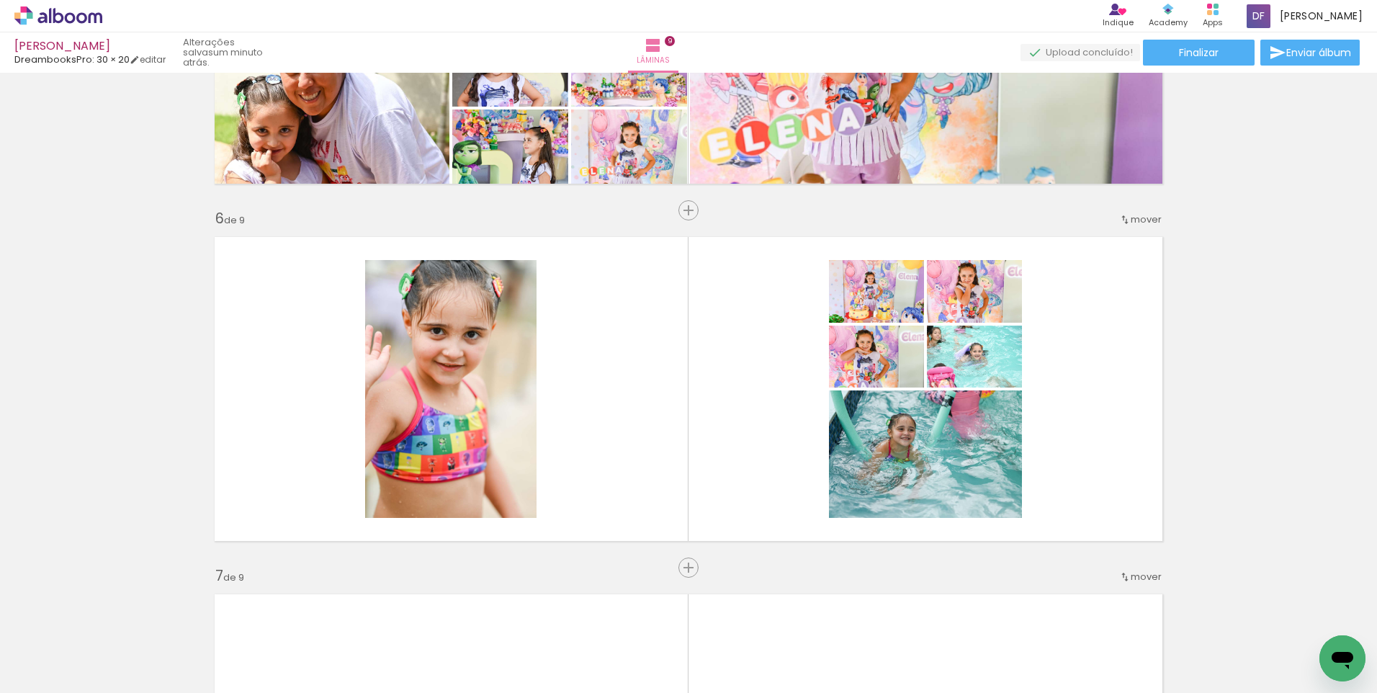
scroll to position [1849, 0]
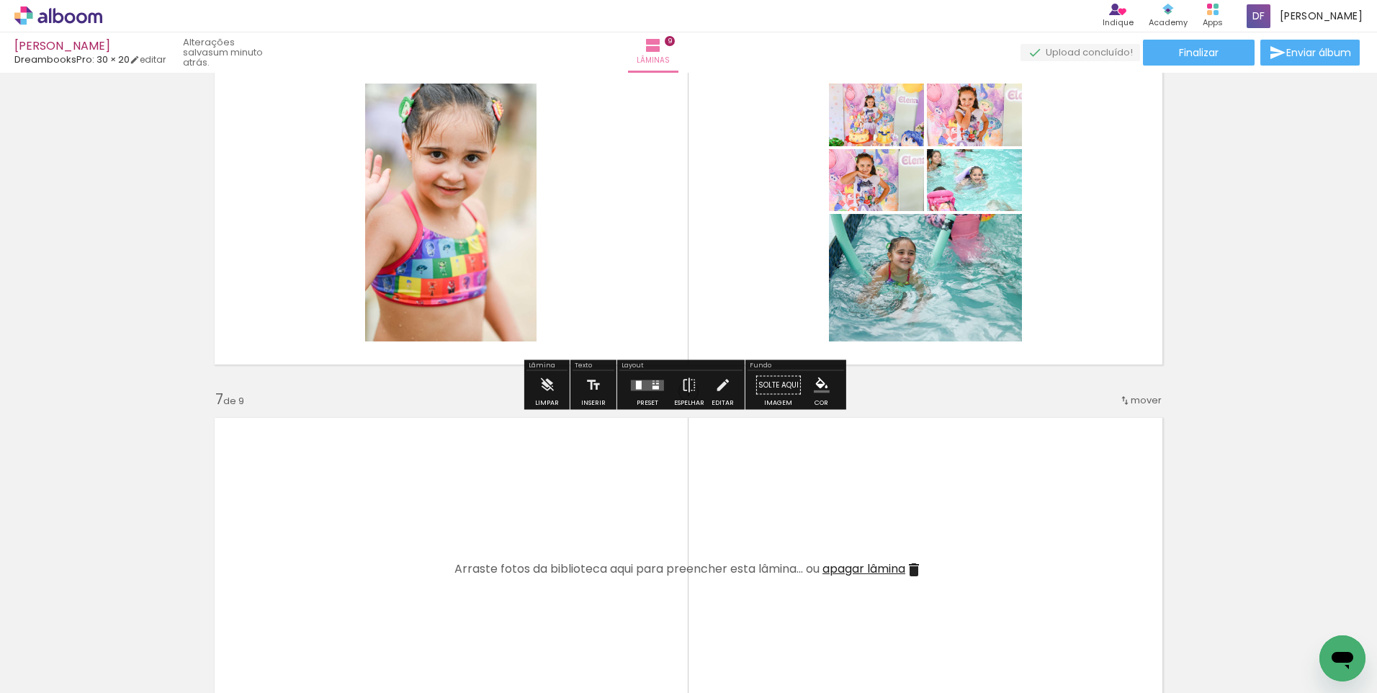
click at [648, 380] on quentale-layouter at bounding box center [647, 385] width 33 height 11
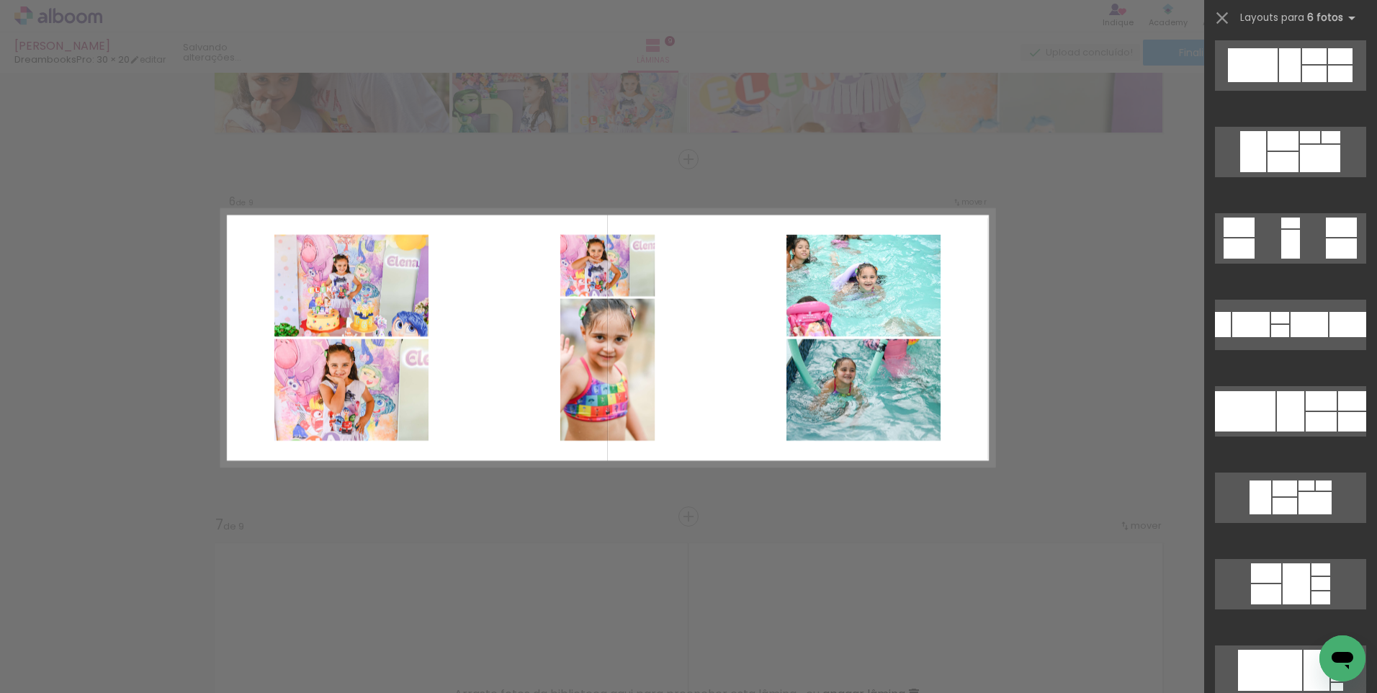
scroll to position [0, 0]
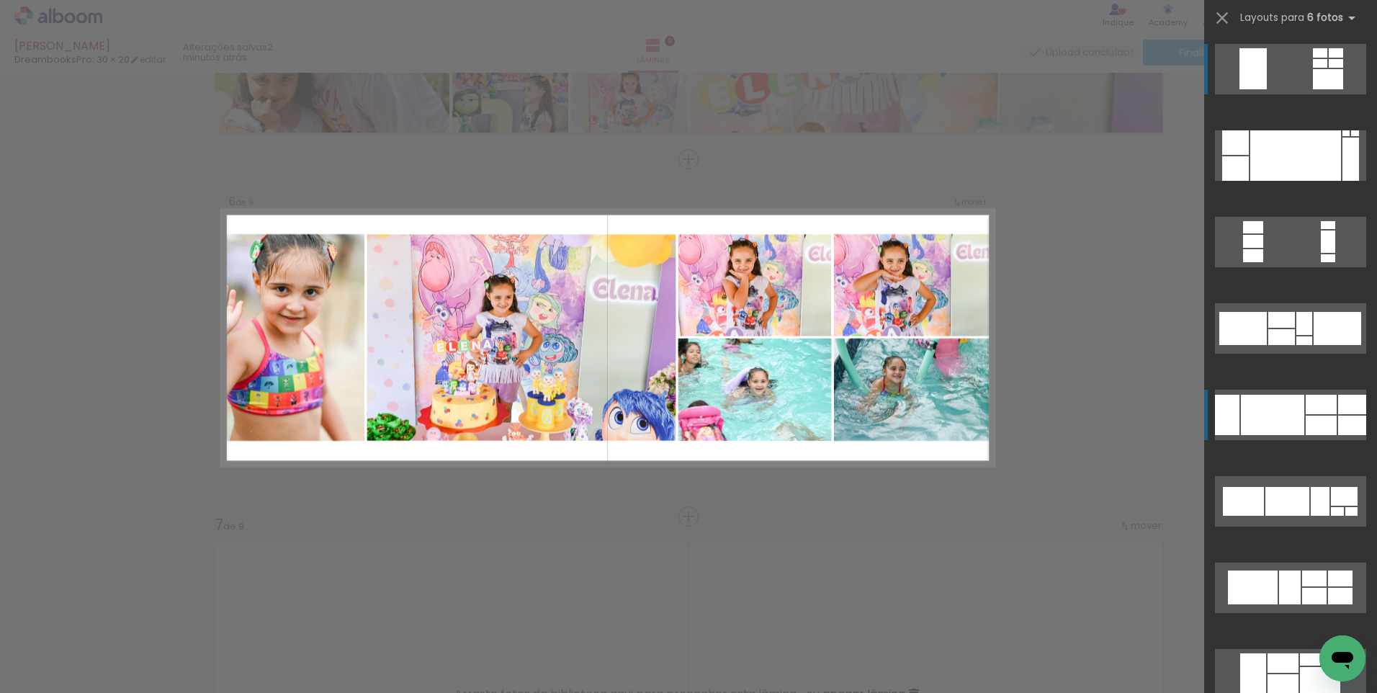
click at [1281, 181] on div at bounding box center [1296, 155] width 91 height 50
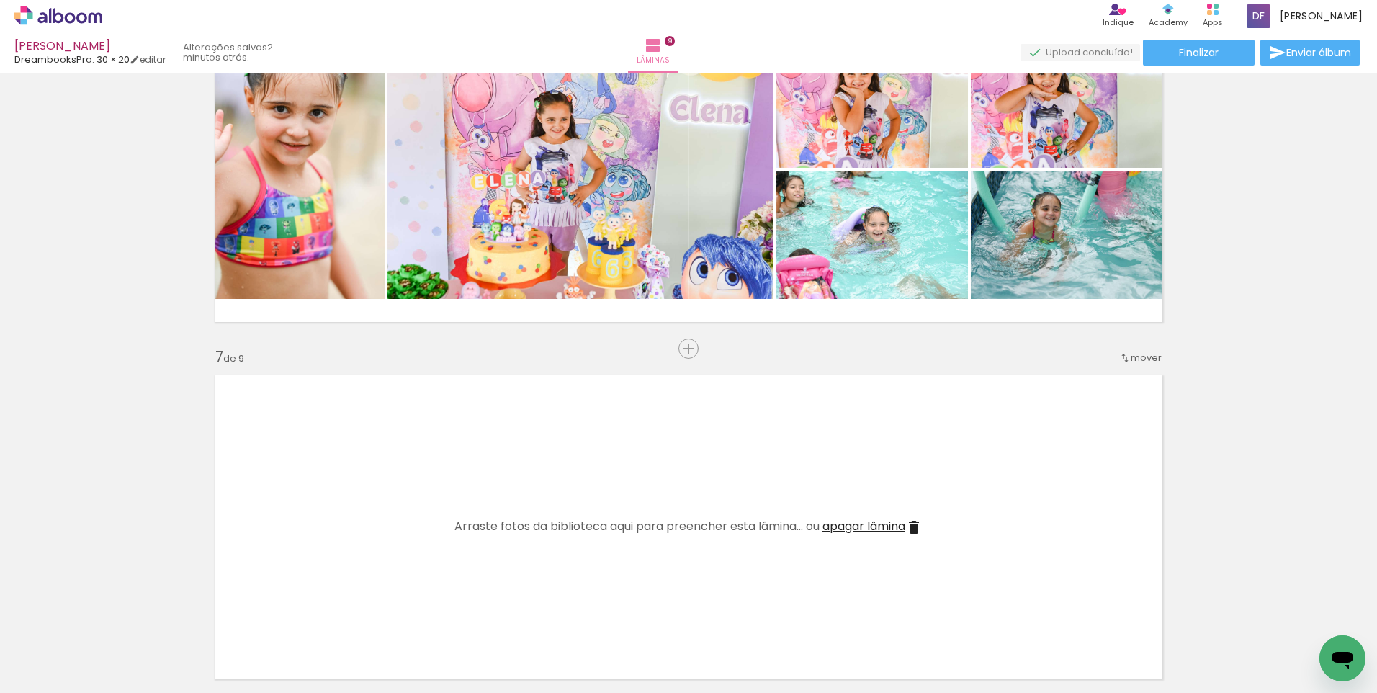
scroll to position [2059, 0]
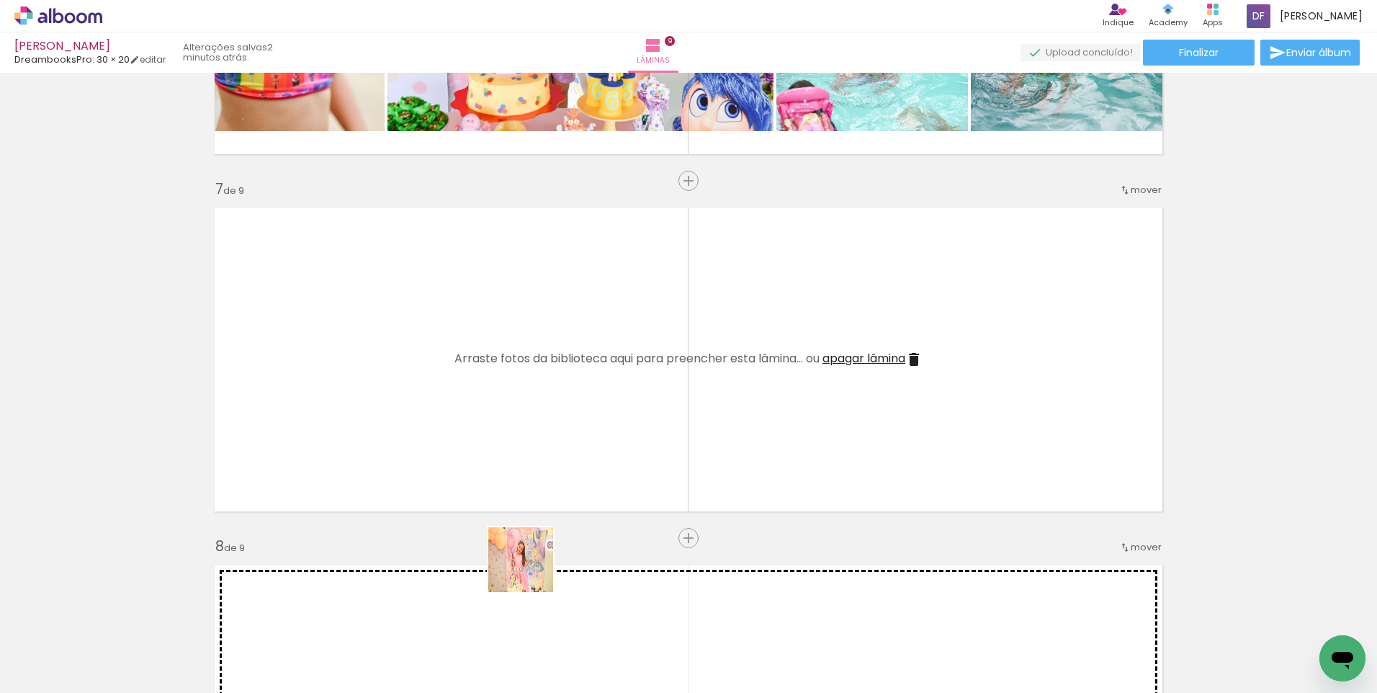
drag, startPoint x: 511, startPoint y: 650, endPoint x: 575, endPoint y: 530, distance: 136.3
click at [561, 411] on quentale-workspace at bounding box center [688, 346] width 1377 height 693
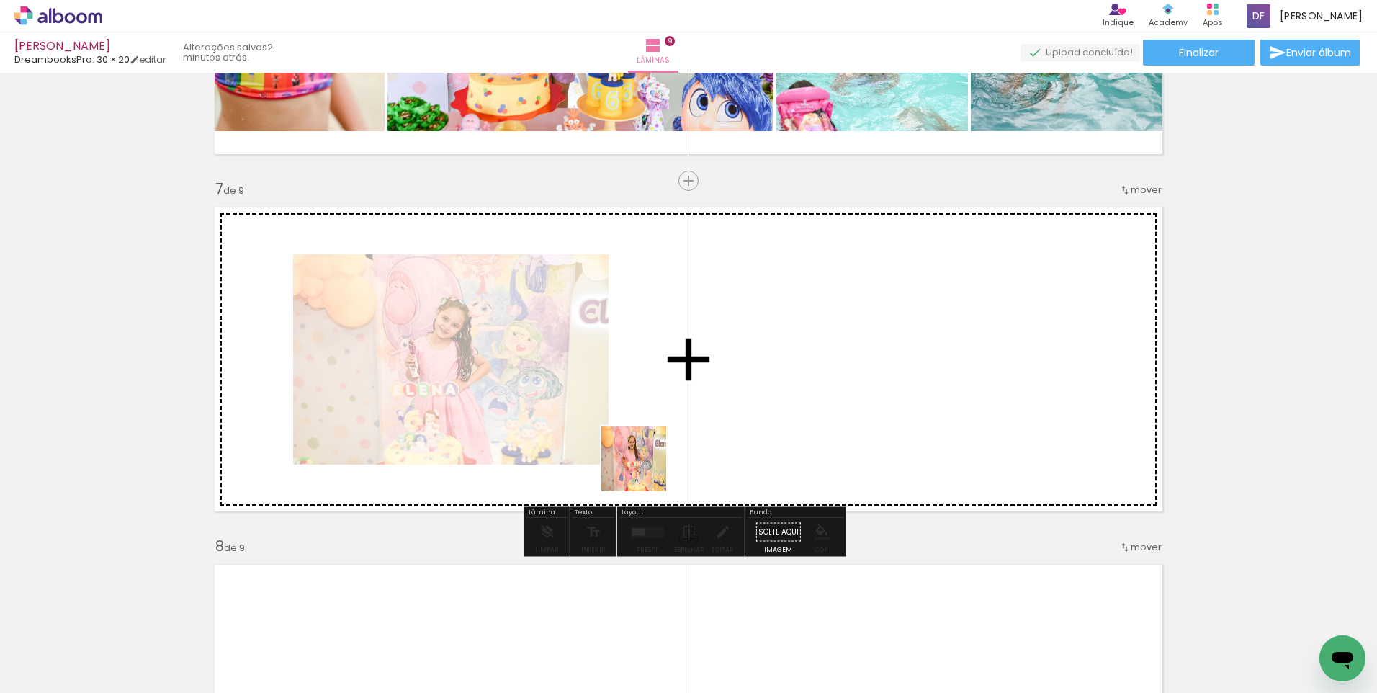
drag, startPoint x: 596, startPoint y: 644, endPoint x: 673, endPoint y: 603, distance: 87.3
click at [663, 422] on quentale-workspace at bounding box center [688, 346] width 1377 height 693
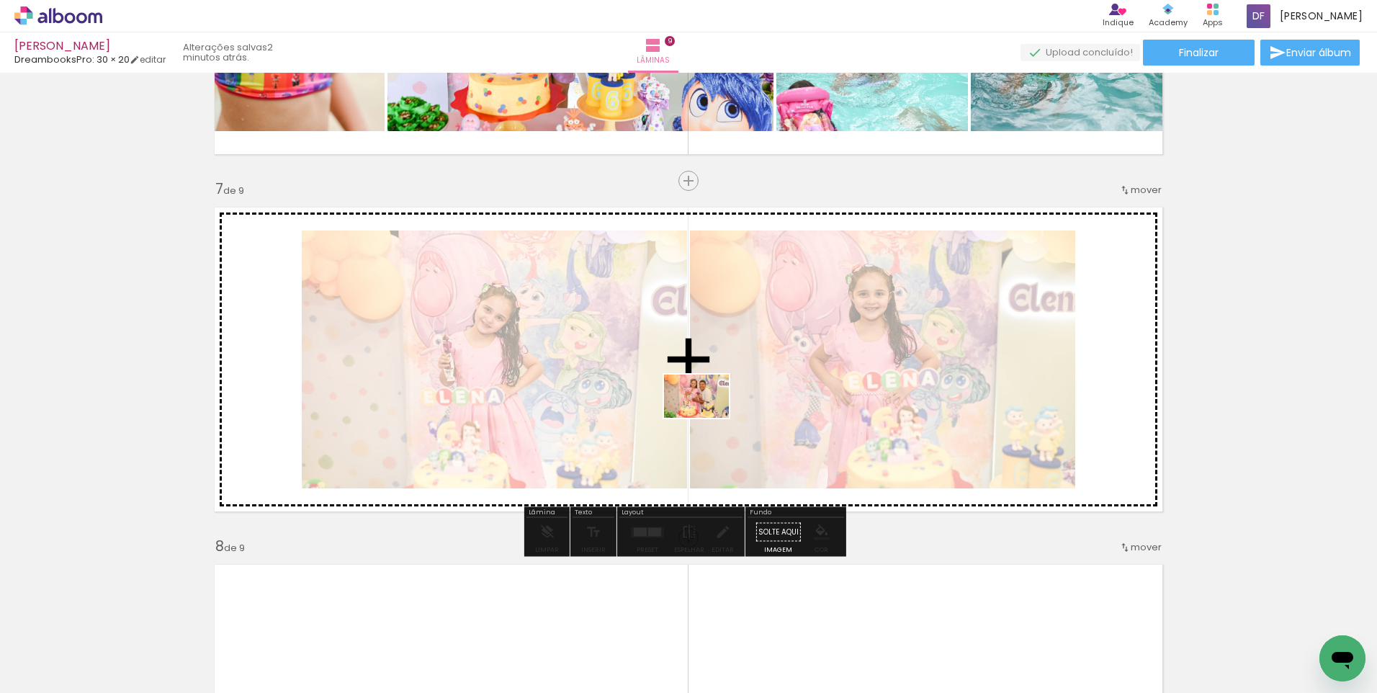
drag, startPoint x: 666, startPoint y: 649, endPoint x: 708, endPoint y: 409, distance: 243.6
click at [708, 409] on quentale-workspace at bounding box center [688, 346] width 1377 height 693
click at [688, 409] on div at bounding box center [494, 360] width 388 height 258
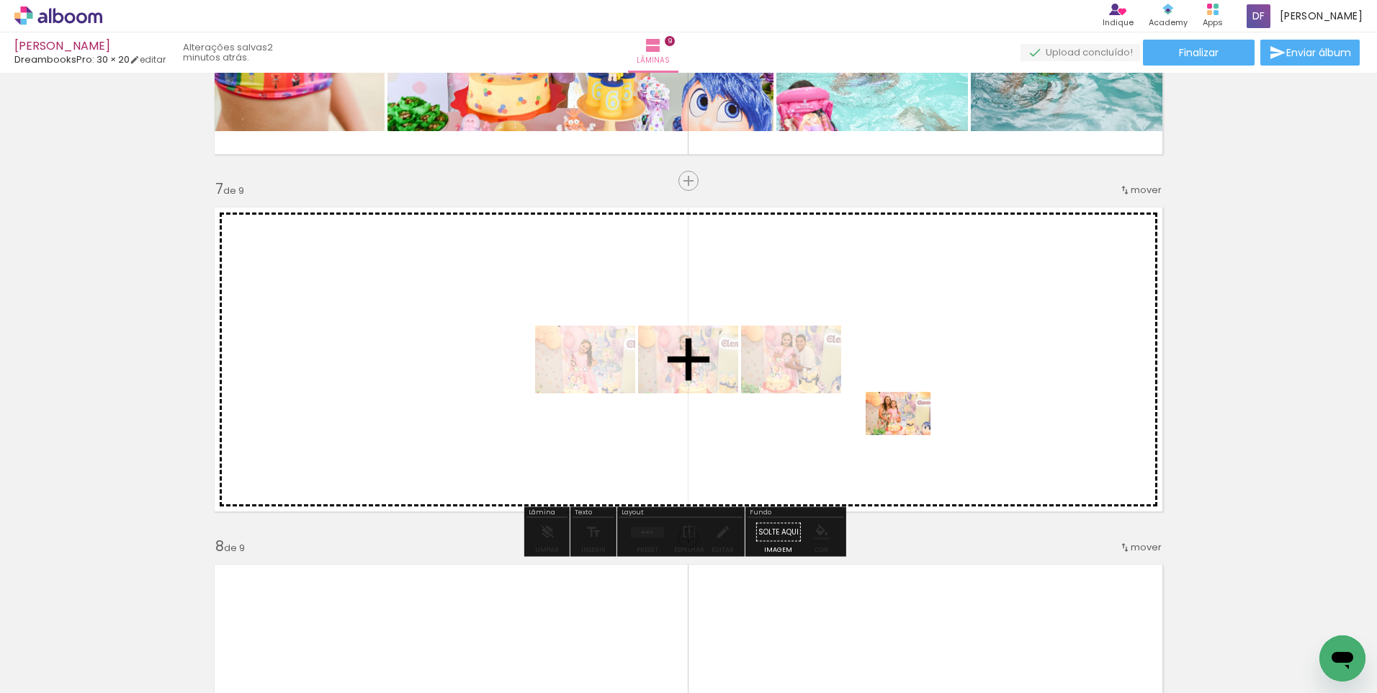
drag, startPoint x: 751, startPoint y: 650, endPoint x: 844, endPoint y: 644, distance: 93.1
click at [921, 415] on quentale-workspace at bounding box center [688, 346] width 1377 height 693
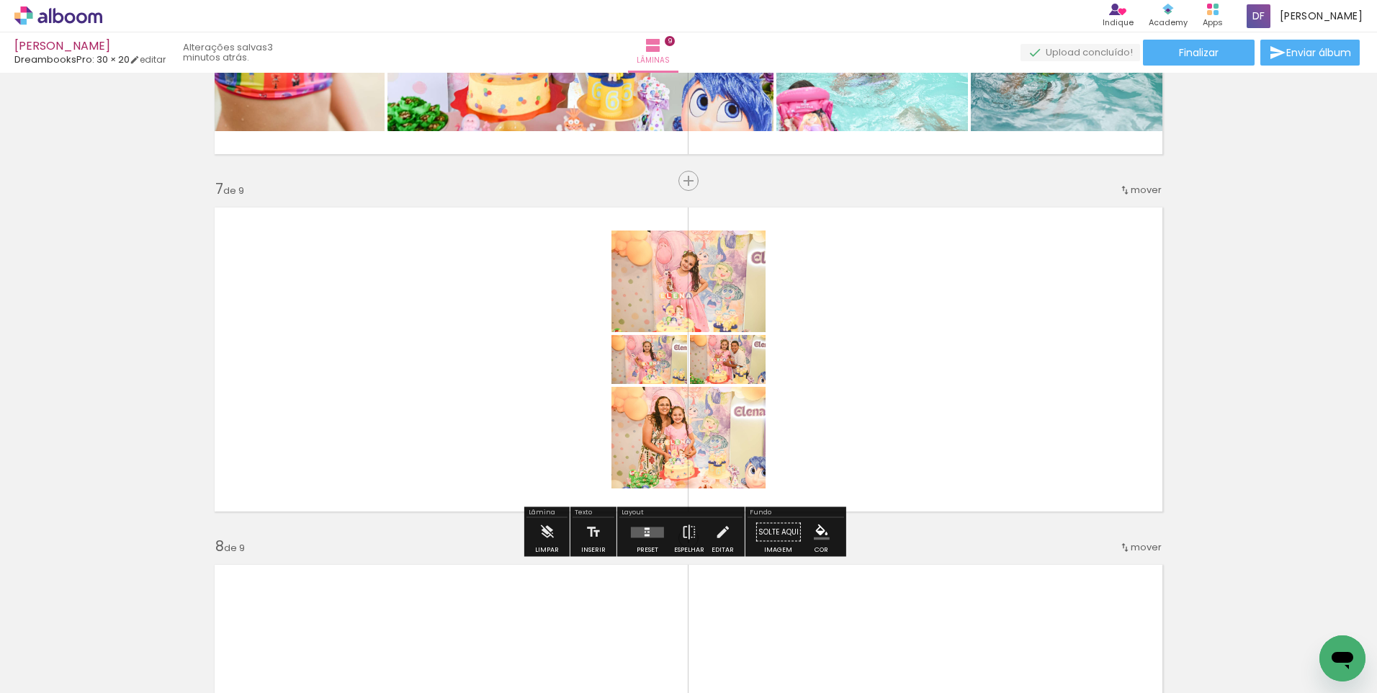
click at [707, 455] on quentale-photo at bounding box center [689, 438] width 154 height 102
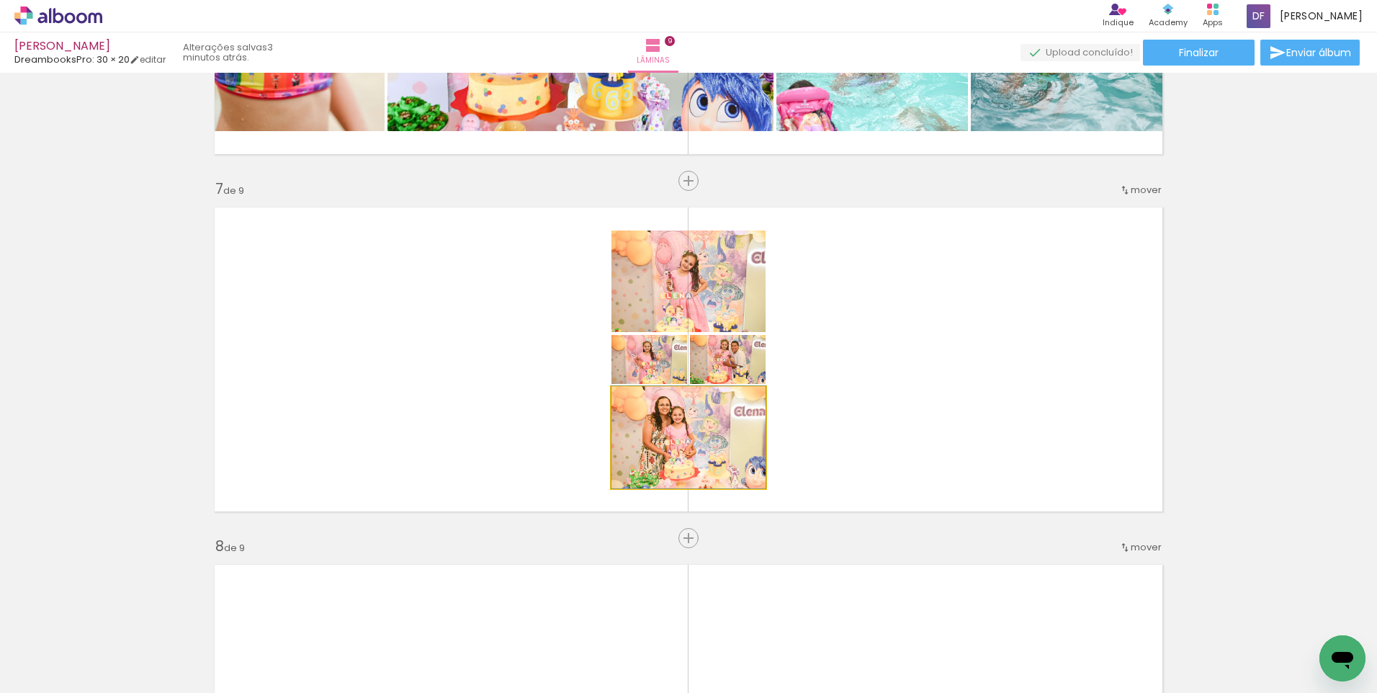
click at [730, 465] on quentale-photo at bounding box center [689, 438] width 154 height 102
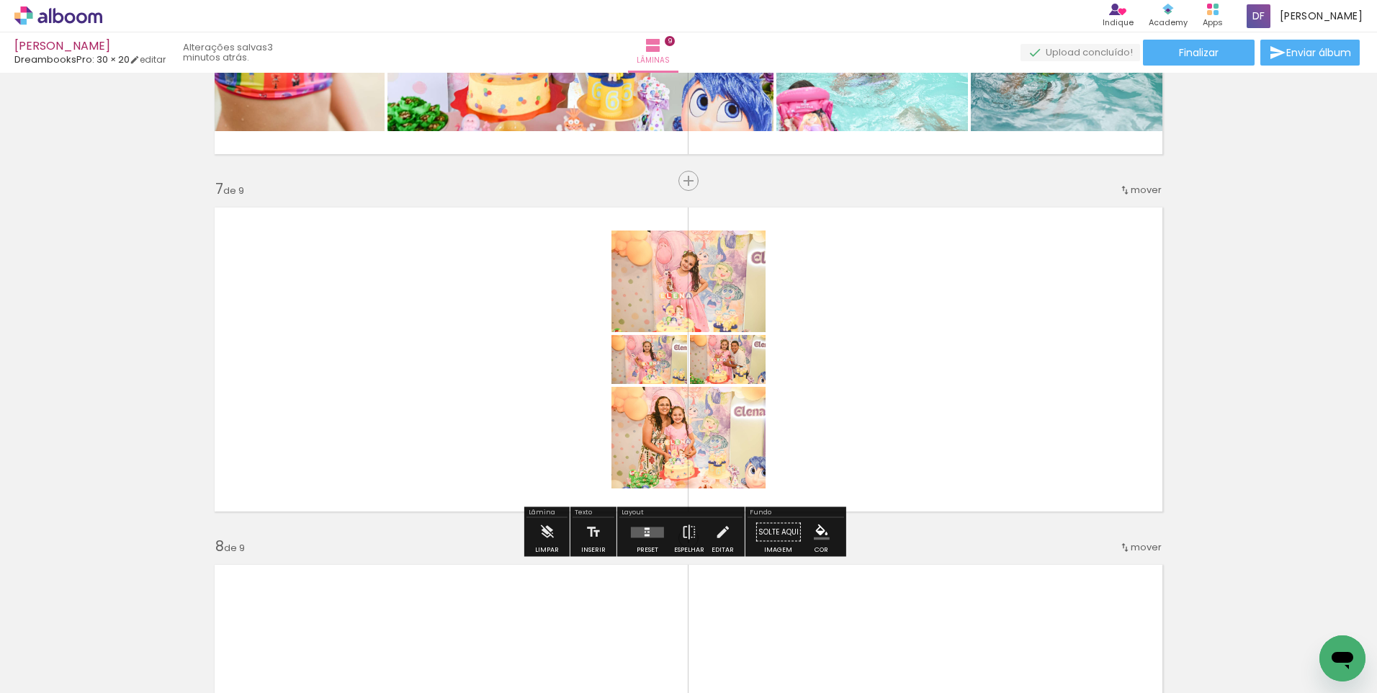
drag, startPoint x: 730, startPoint y: 465, endPoint x: 671, endPoint y: 455, distance: 60.6
click at [671, 455] on quentale-photo at bounding box center [689, 438] width 154 height 102
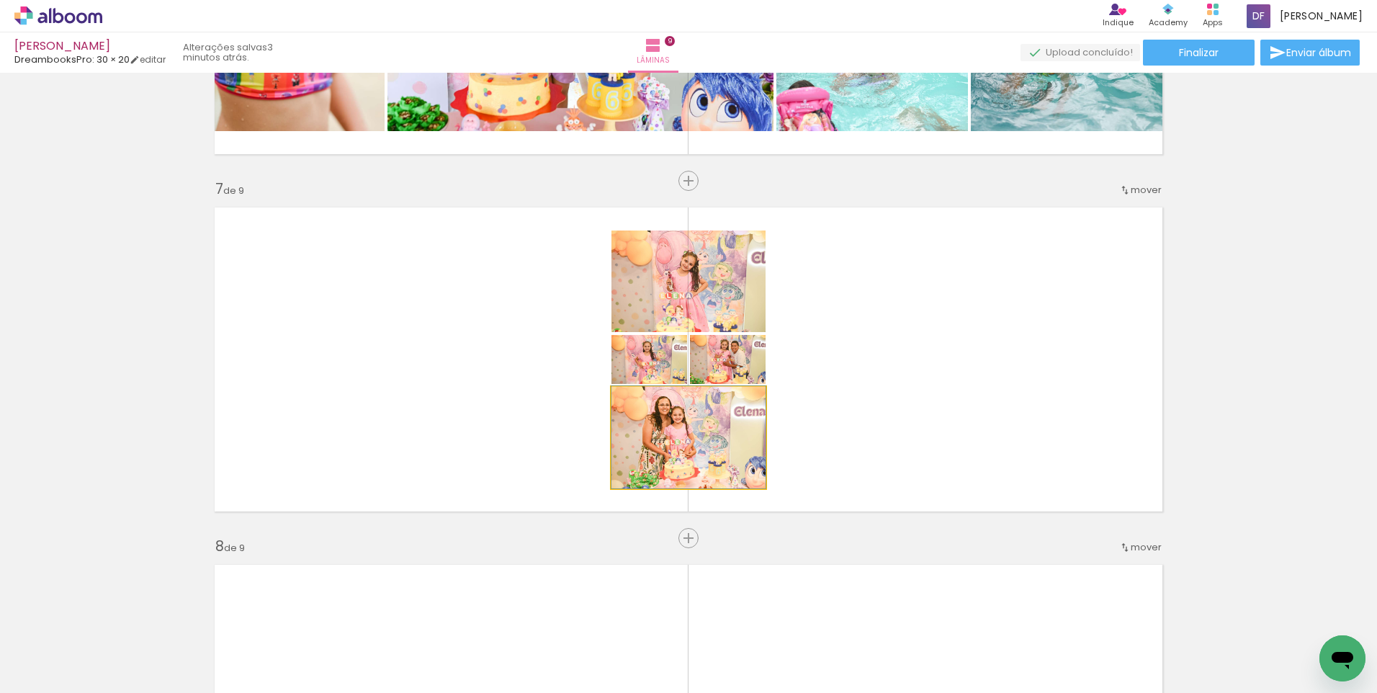
click at [671, 455] on quentale-photo at bounding box center [689, 438] width 154 height 102
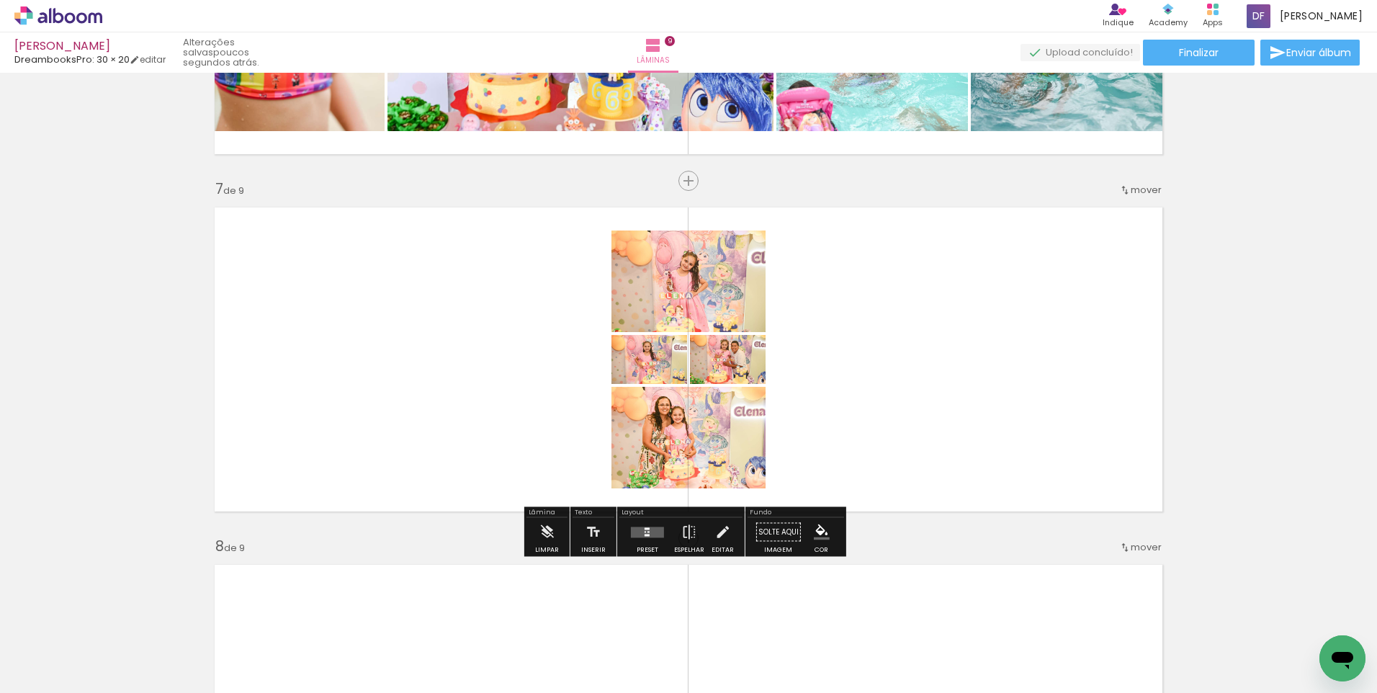
click at [622, 253] on iron-icon at bounding box center [626, 245] width 14 height 14
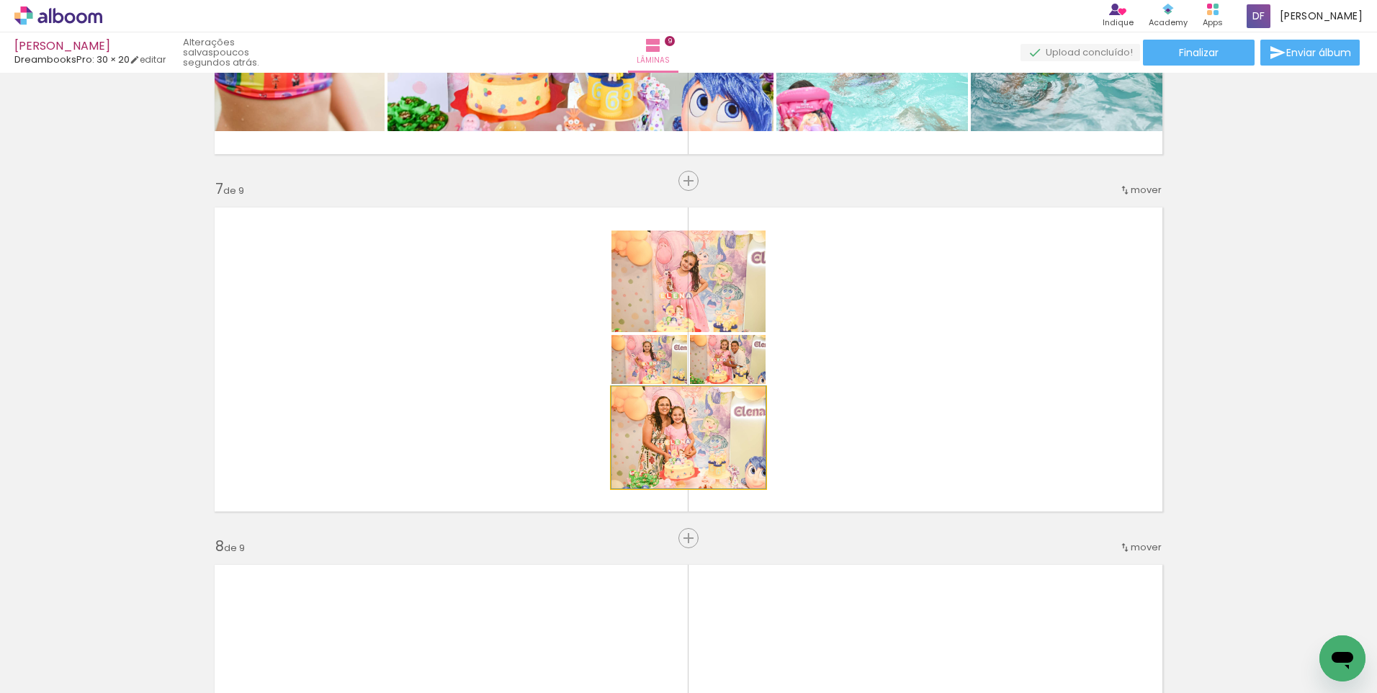
click at [622, 402] on iron-icon at bounding box center [626, 402] width 14 height 14
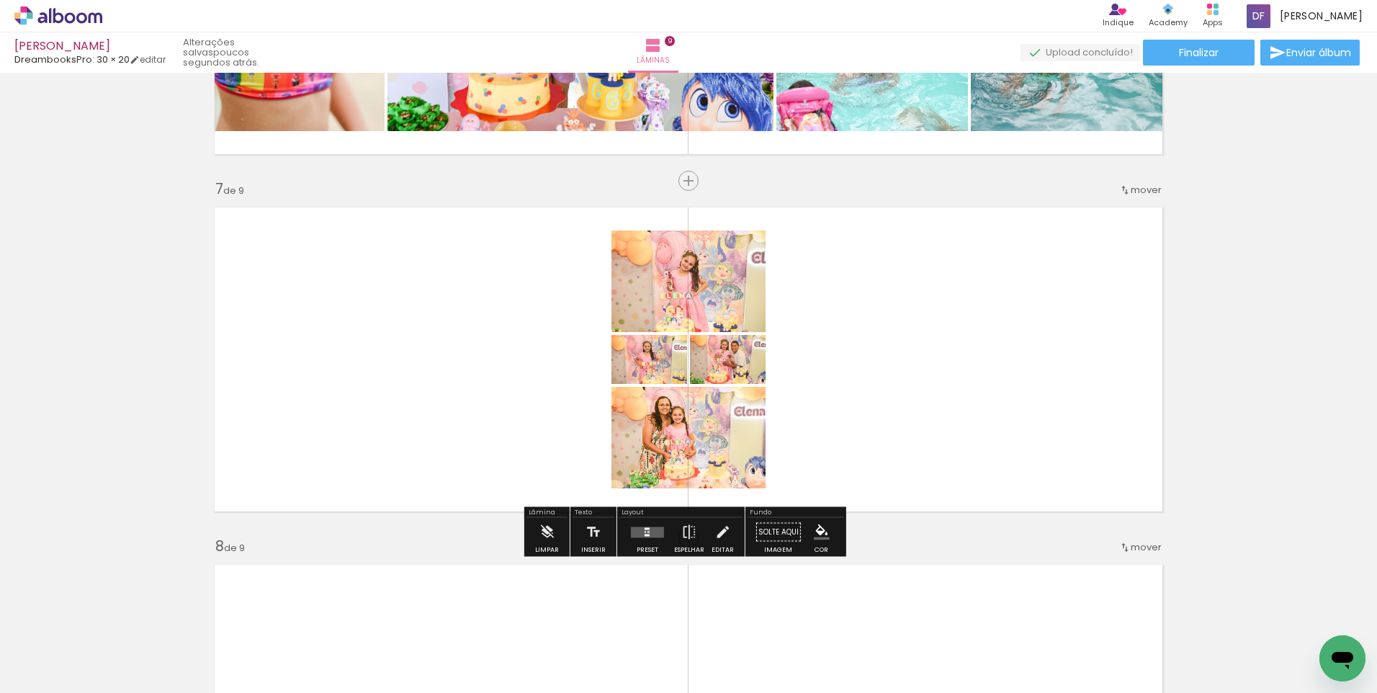
click at [726, 456] on quentale-photo at bounding box center [689, 438] width 154 height 102
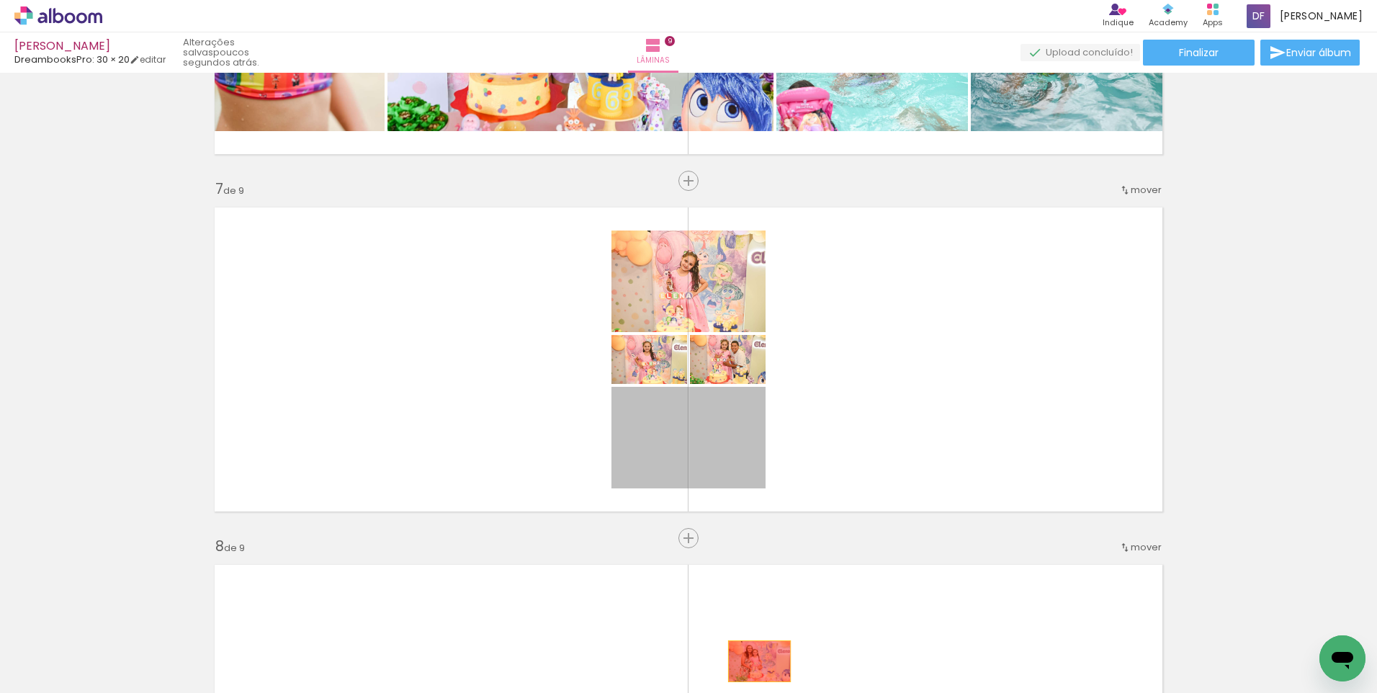
drag, startPoint x: 689, startPoint y: 443, endPoint x: 755, endPoint y: 666, distance: 232.0
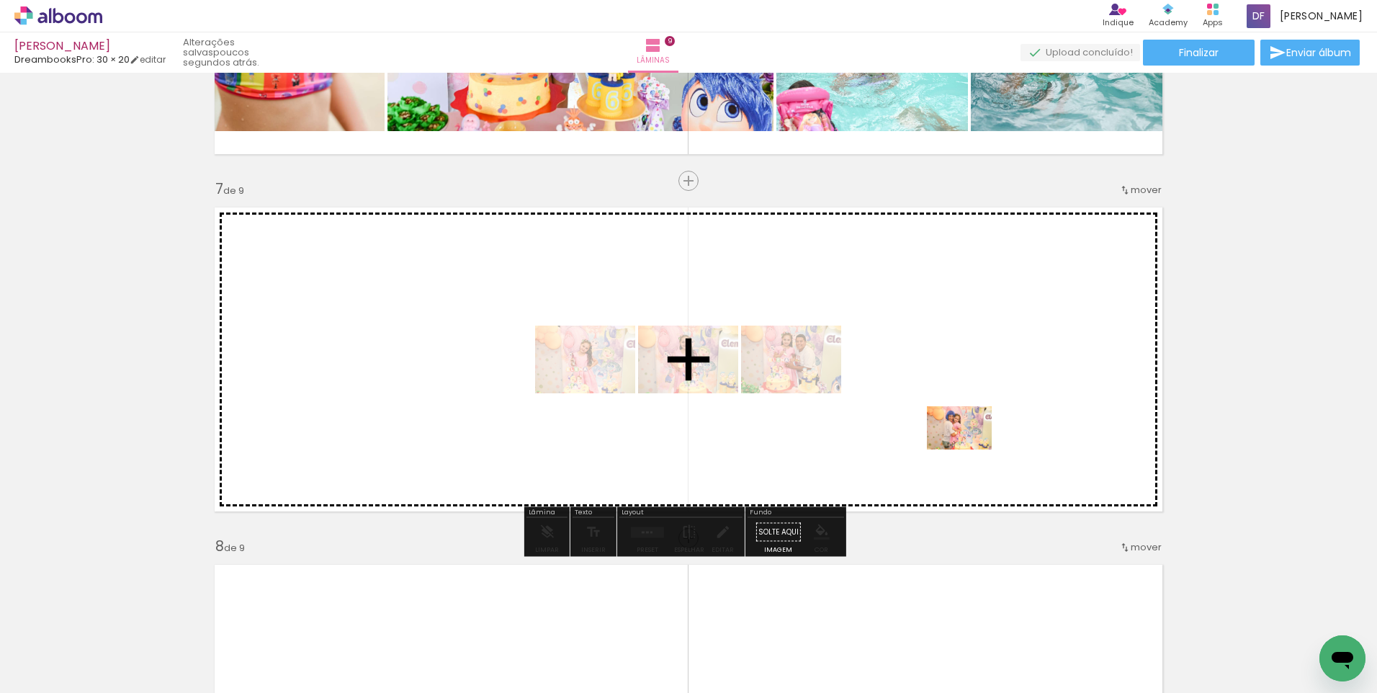
drag, startPoint x: 919, startPoint y: 637, endPoint x: 972, endPoint y: 435, distance: 209.3
click at [972, 435] on quentale-workspace at bounding box center [688, 346] width 1377 height 693
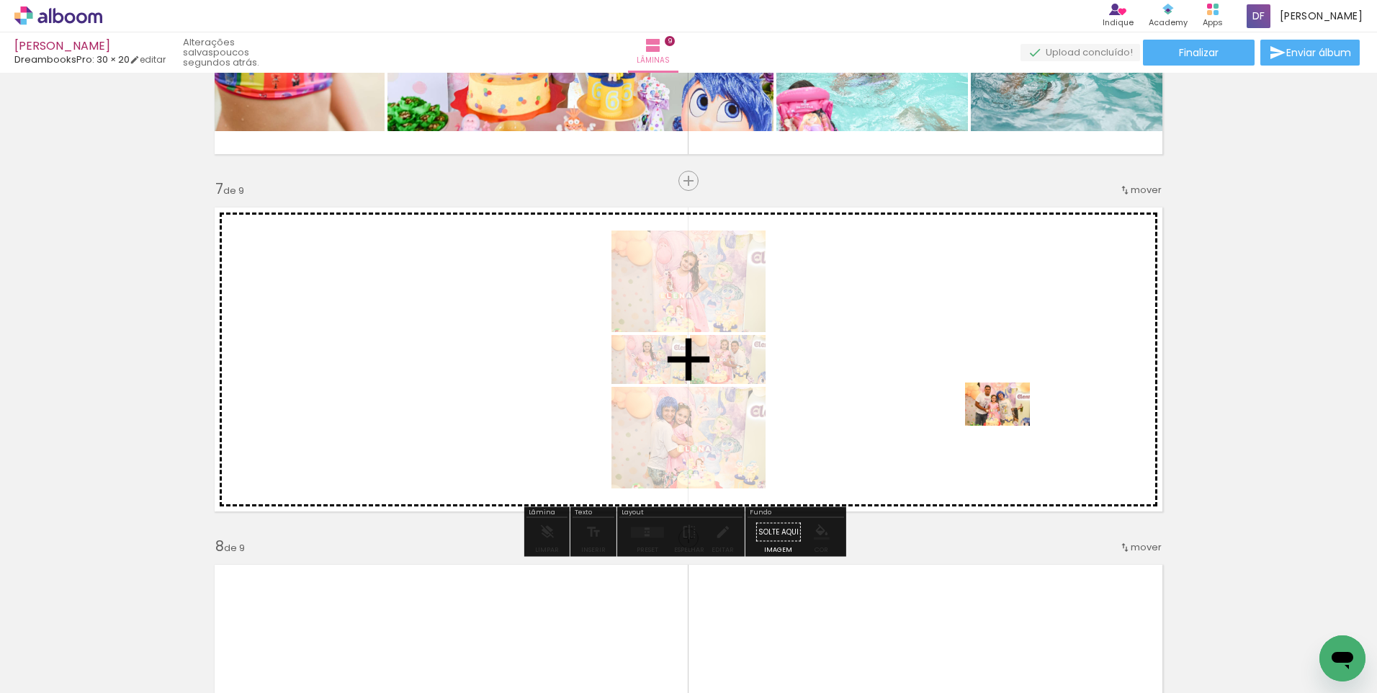
drag, startPoint x: 993, startPoint y: 648, endPoint x: 1008, endPoint y: 426, distance: 222.4
click at [1008, 426] on quentale-workspace at bounding box center [688, 346] width 1377 height 693
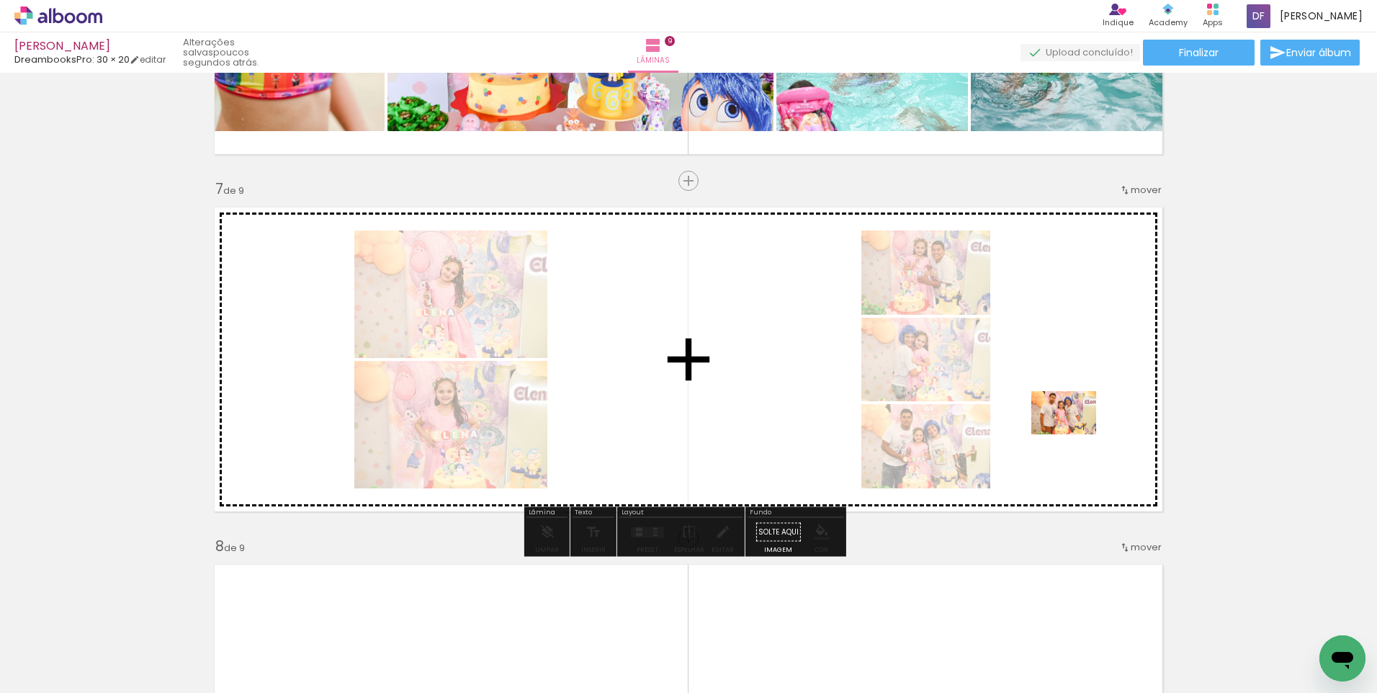
drag, startPoint x: 1068, startPoint y: 654, endPoint x: 1102, endPoint y: 612, distance: 53.8
click at [1081, 394] on quentale-workspace at bounding box center [688, 346] width 1377 height 693
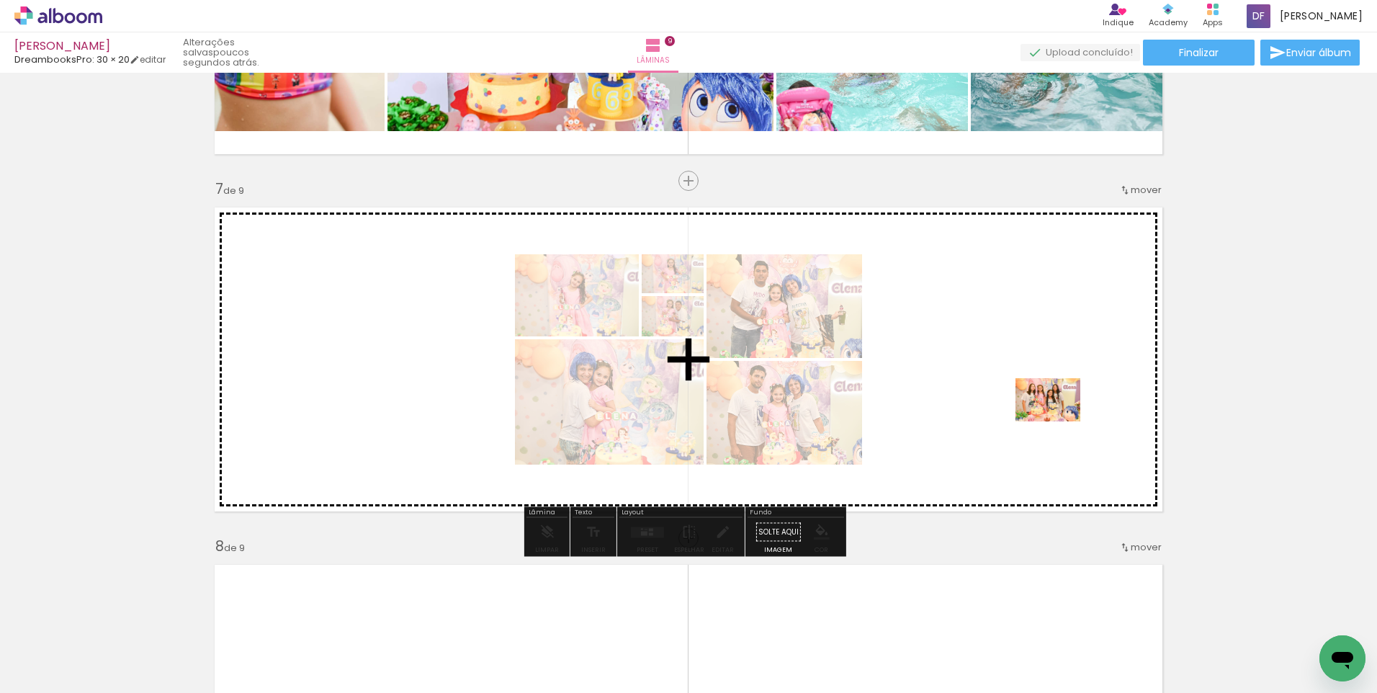
drag, startPoint x: 1161, startPoint y: 654, endPoint x: 1048, endPoint y: 393, distance: 284.2
click at [1048, 393] on quentale-workspace at bounding box center [688, 346] width 1377 height 693
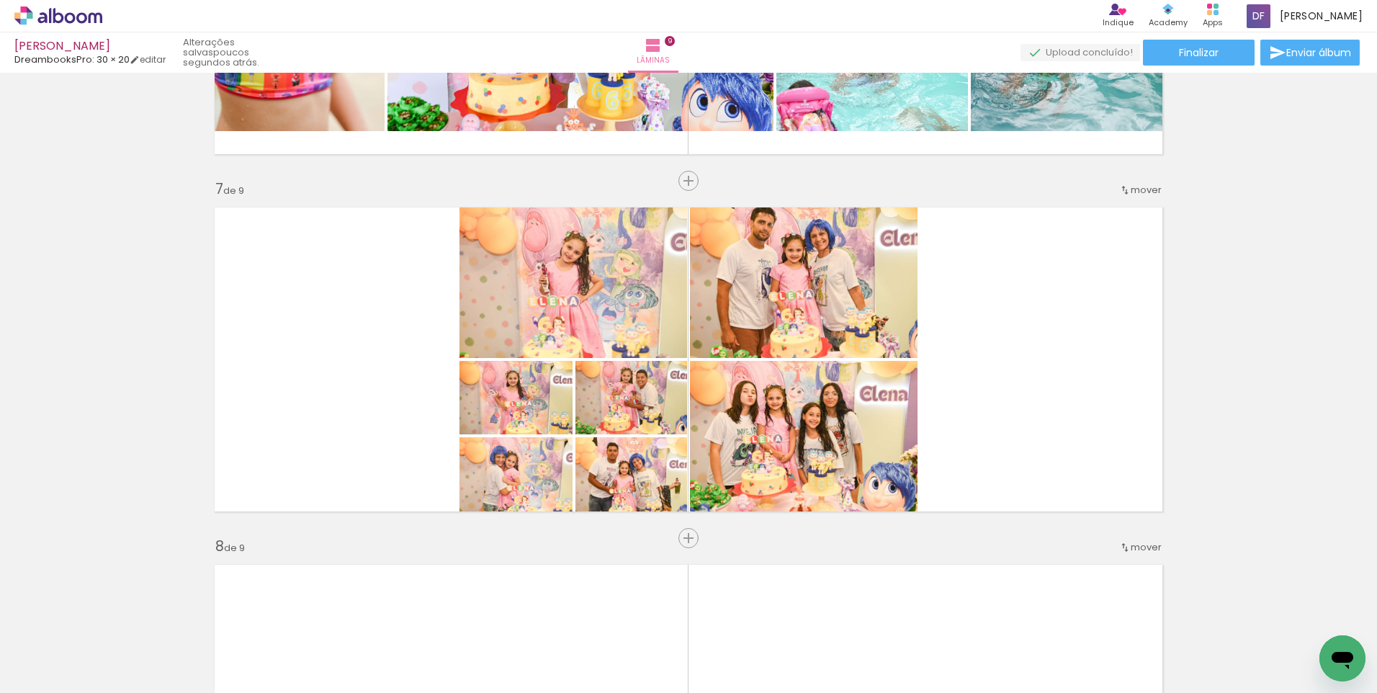
scroll to position [0, 4393]
drag, startPoint x: 1169, startPoint y: 686, endPoint x: 10, endPoint y: 42, distance: 1325.9
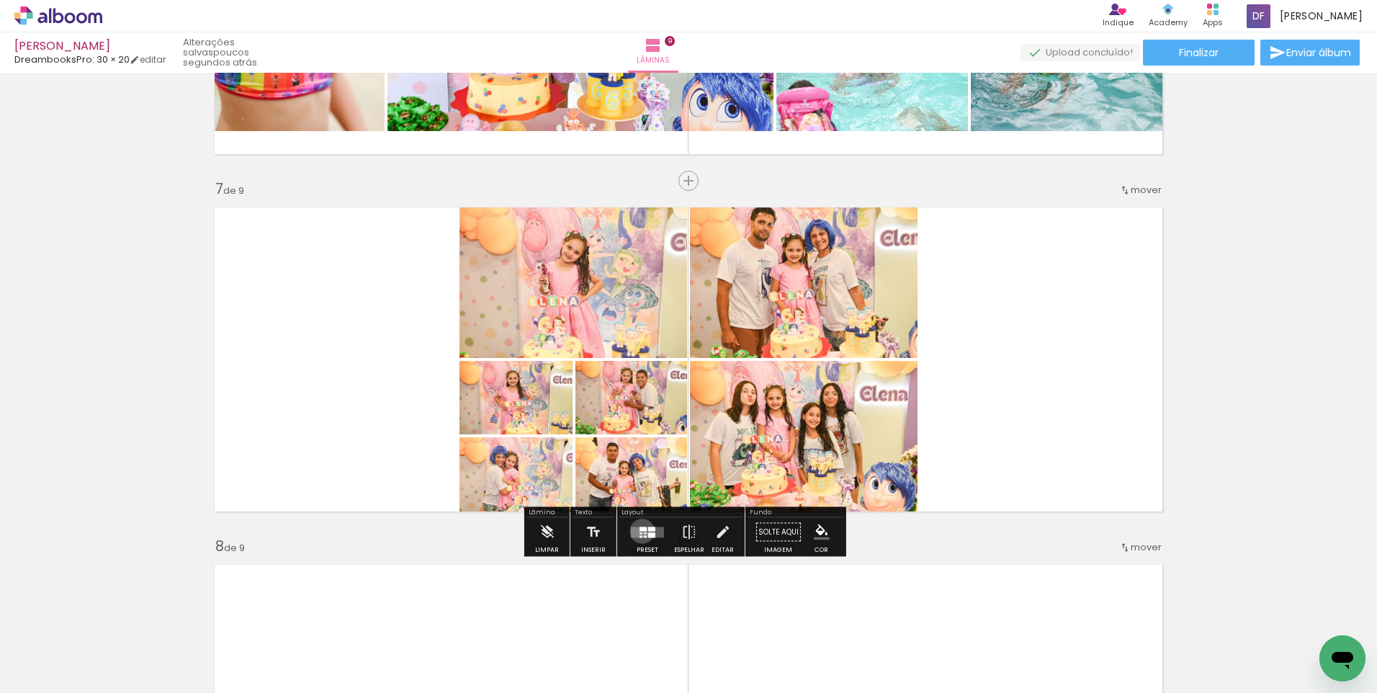
click at [639, 531] on quentale-layouter at bounding box center [647, 532] width 33 height 11
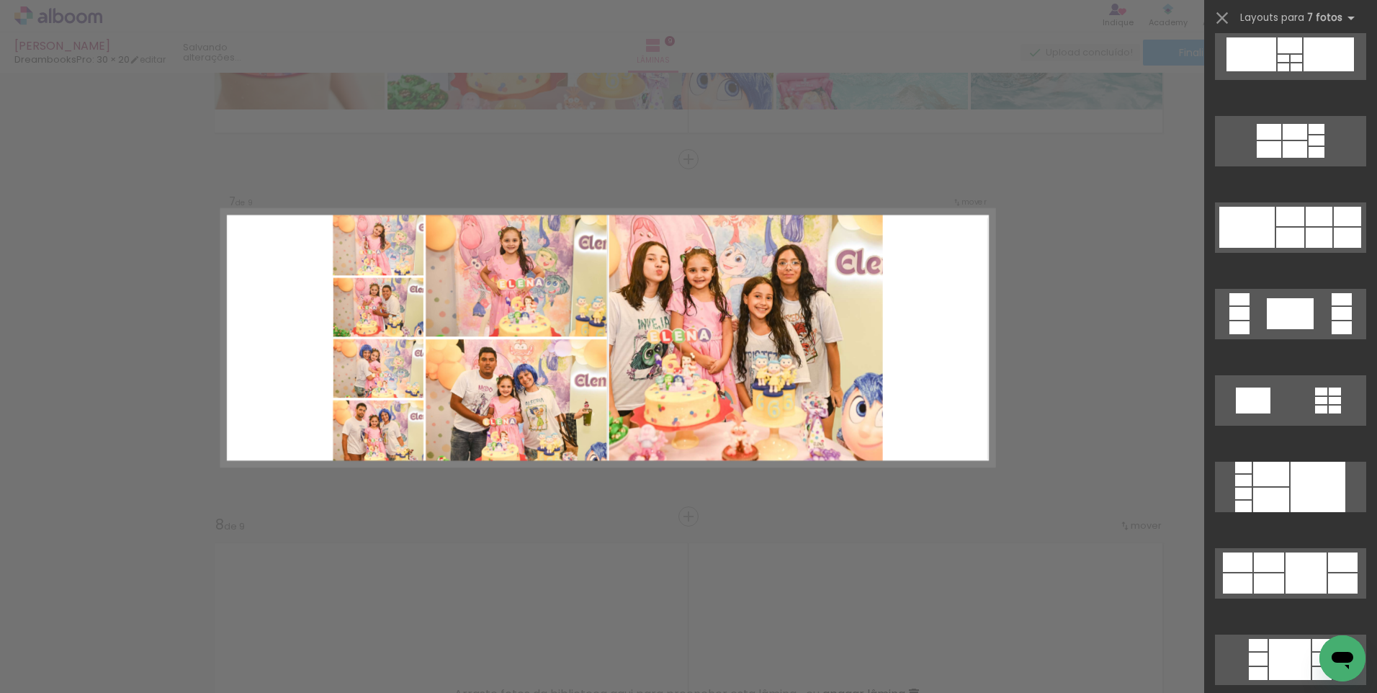
scroll to position [4370, 0]
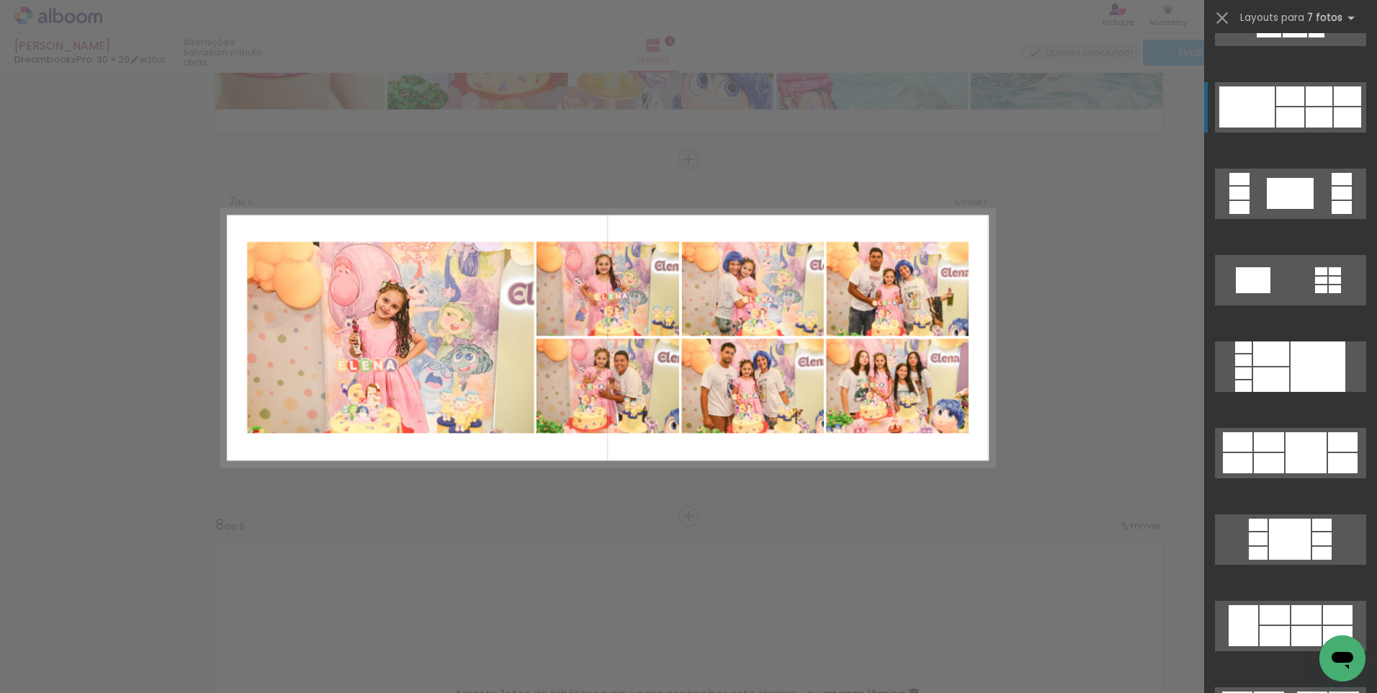
click at [1286, 432] on div at bounding box center [1306, 452] width 41 height 41
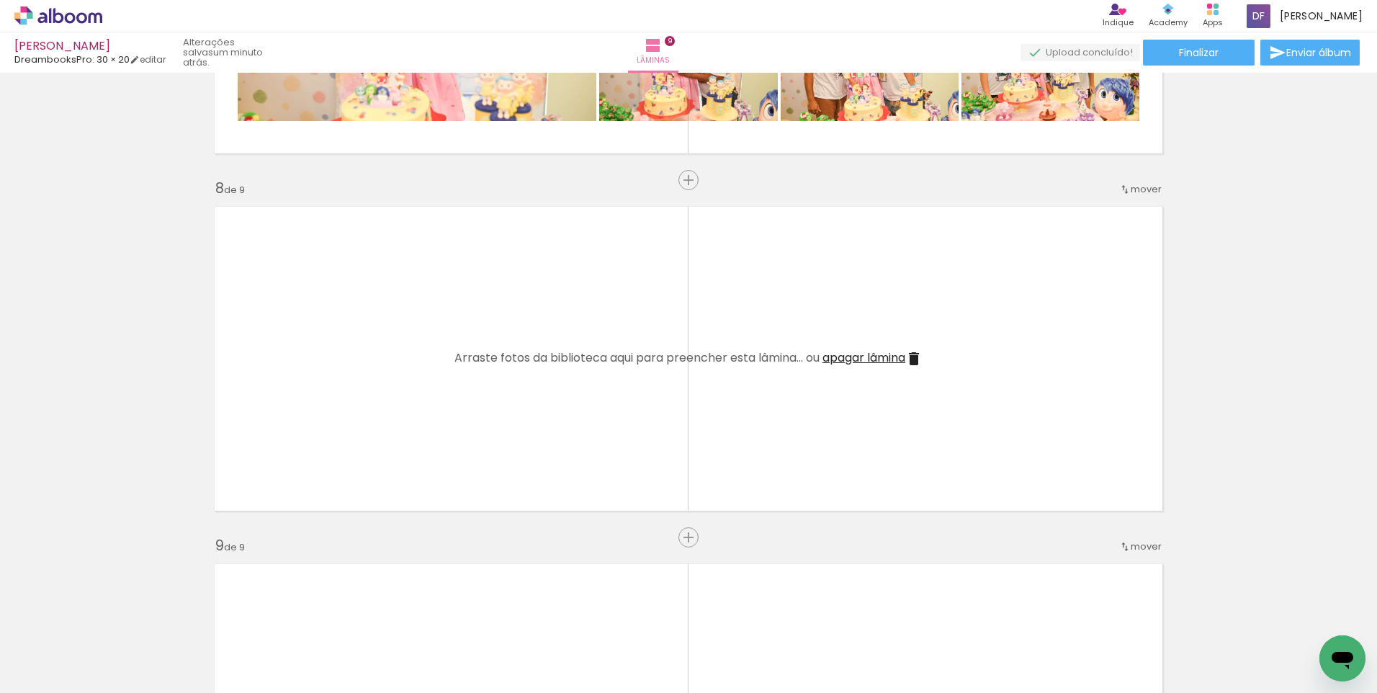
scroll to position [0, 3947]
drag, startPoint x: 478, startPoint y: 653, endPoint x: 552, endPoint y: 612, distance: 84.2
click at [508, 436] on quentale-workspace at bounding box center [688, 346] width 1377 height 693
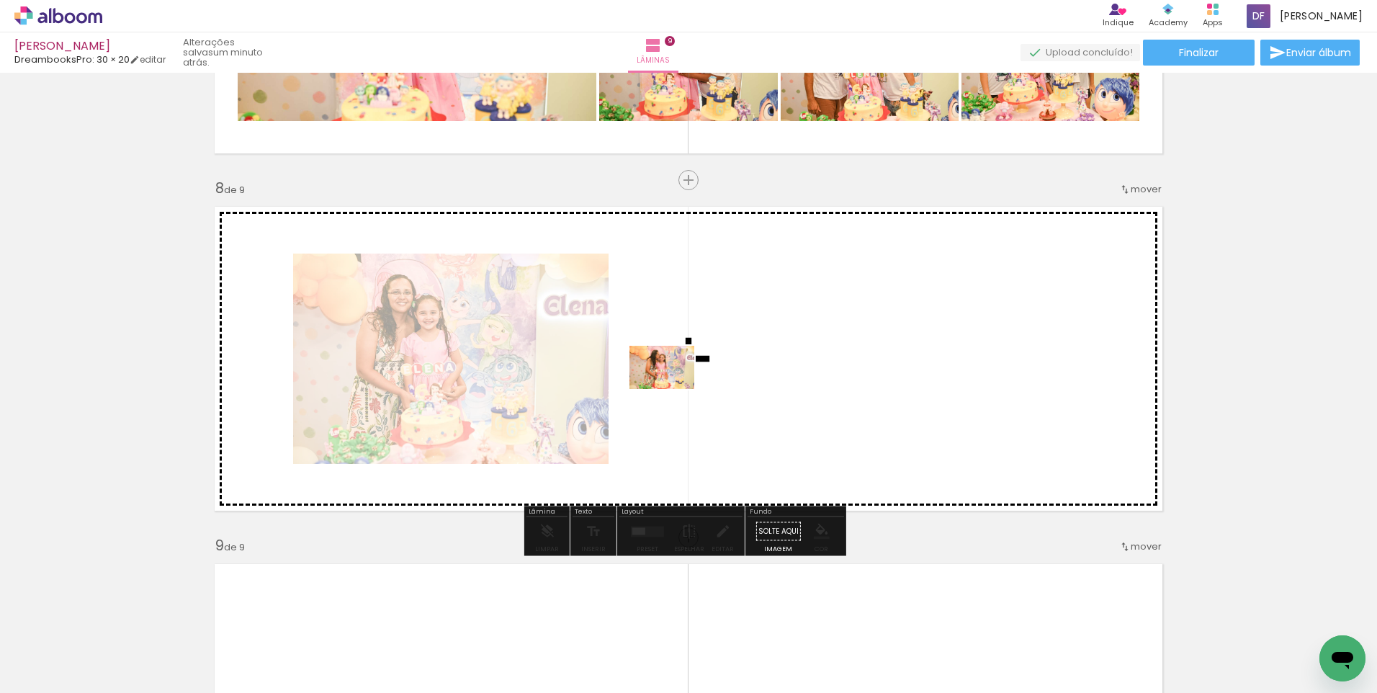
drag, startPoint x: 586, startPoint y: 545, endPoint x: 673, endPoint y: 389, distance: 178.0
click at [673, 389] on quentale-workspace at bounding box center [688, 346] width 1377 height 693
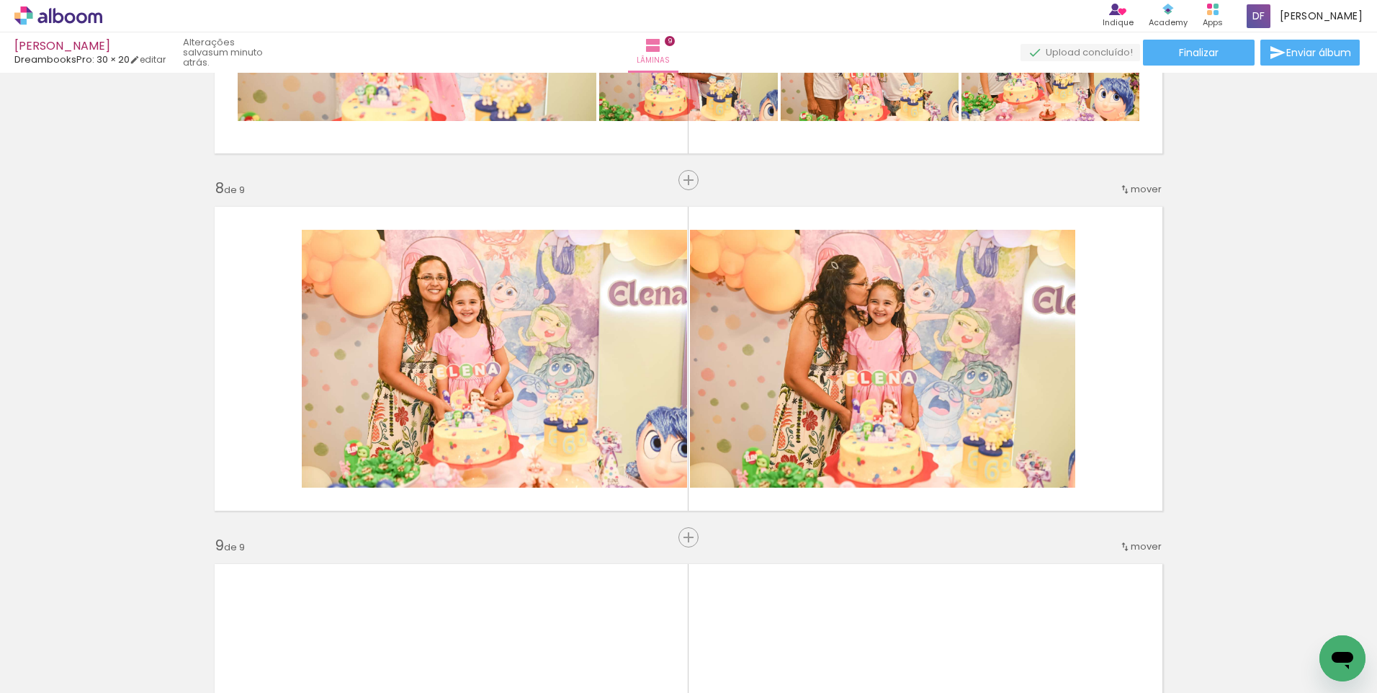
scroll to position [0, 4393]
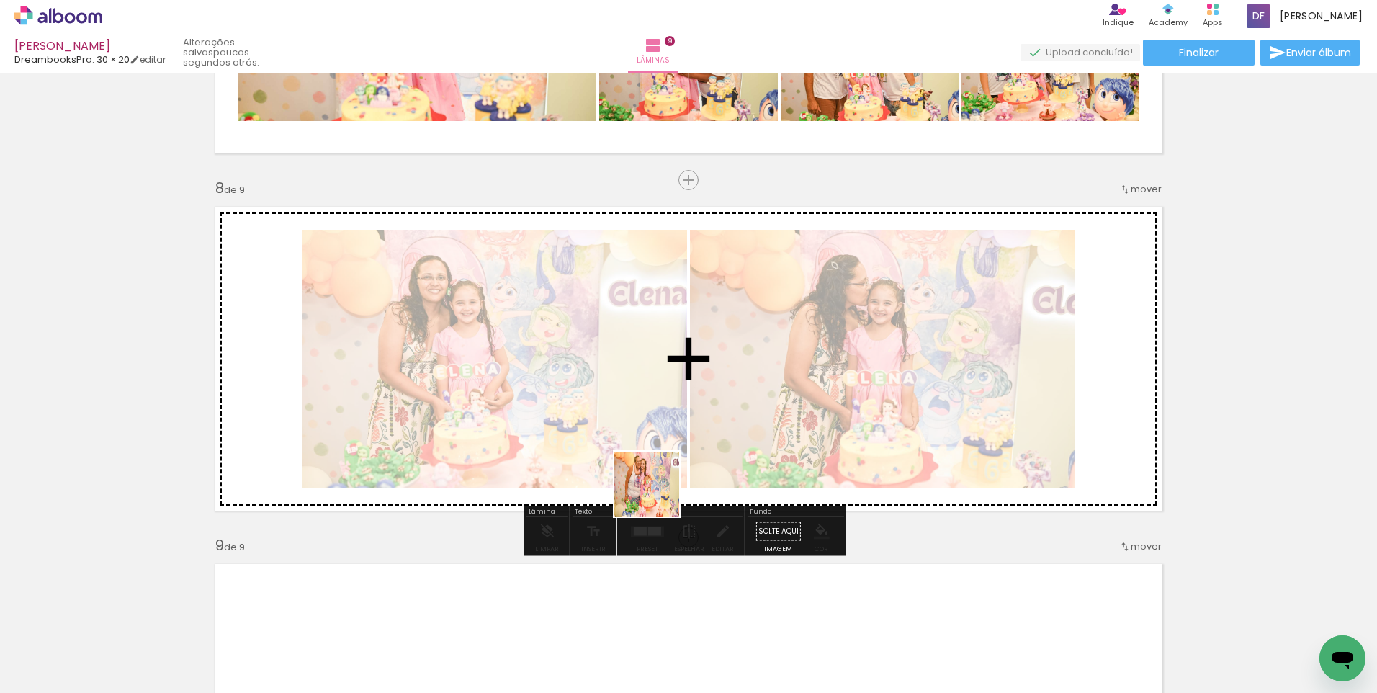
drag, startPoint x: 639, startPoint y: 560, endPoint x: 528, endPoint y: 635, distance: 133.9
click at [665, 469] on quentale-workspace at bounding box center [688, 346] width 1377 height 693
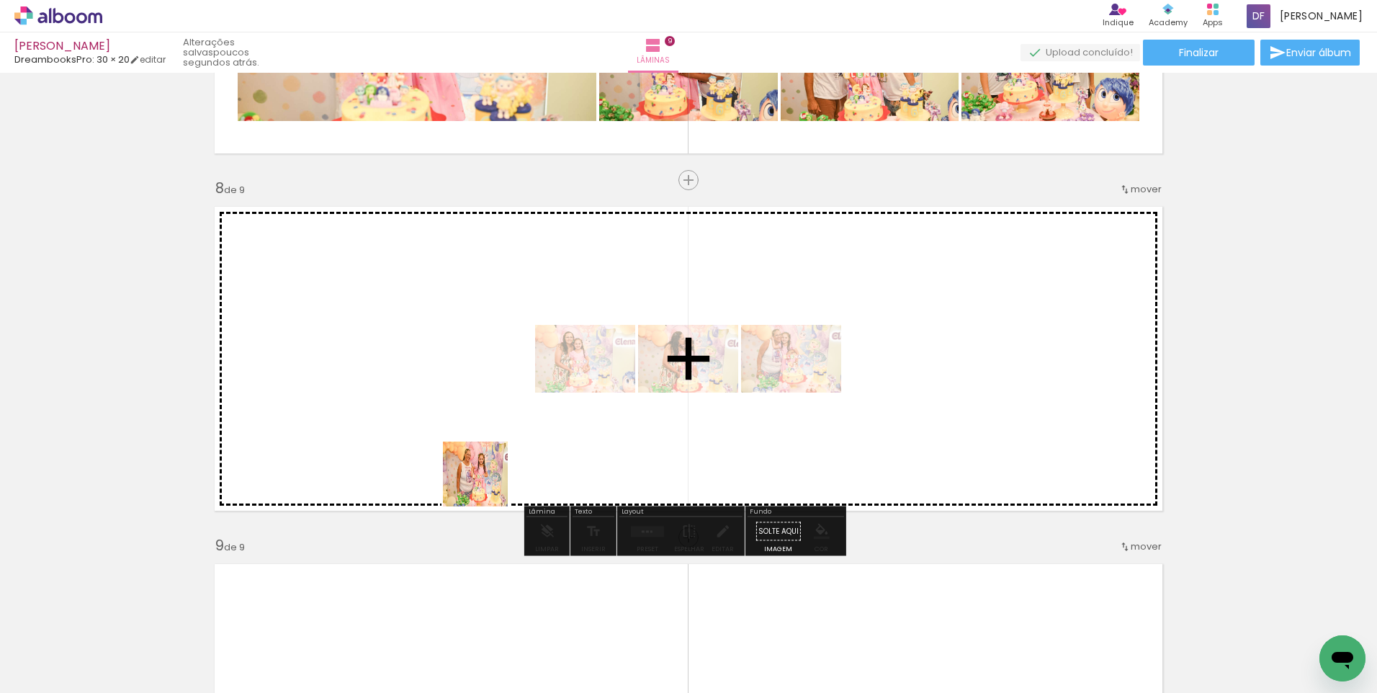
drag, startPoint x: 506, startPoint y: 530, endPoint x: 465, endPoint y: 415, distance: 122.3
click at [465, 415] on quentale-workspace at bounding box center [688, 346] width 1377 height 693
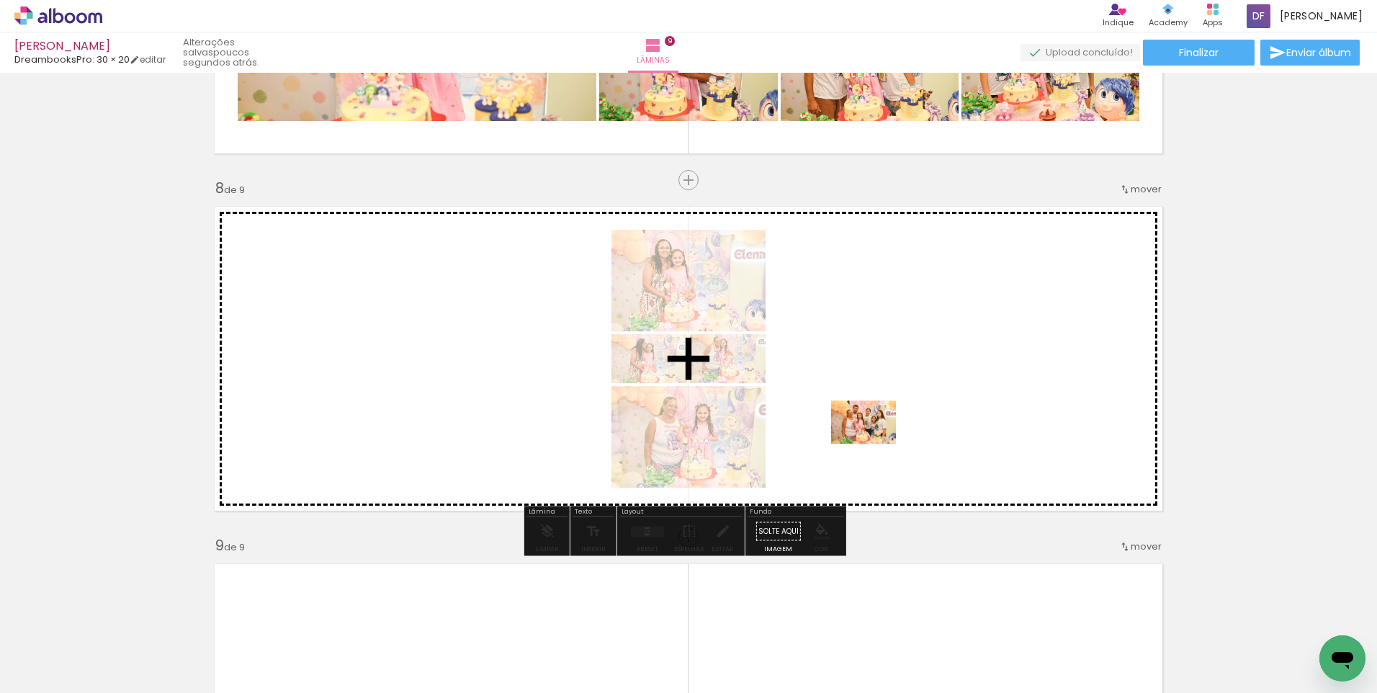
drag, startPoint x: 681, startPoint y: 655, endPoint x: 874, endPoint y: 444, distance: 286.0
click at [874, 444] on quentale-workspace at bounding box center [688, 346] width 1377 height 693
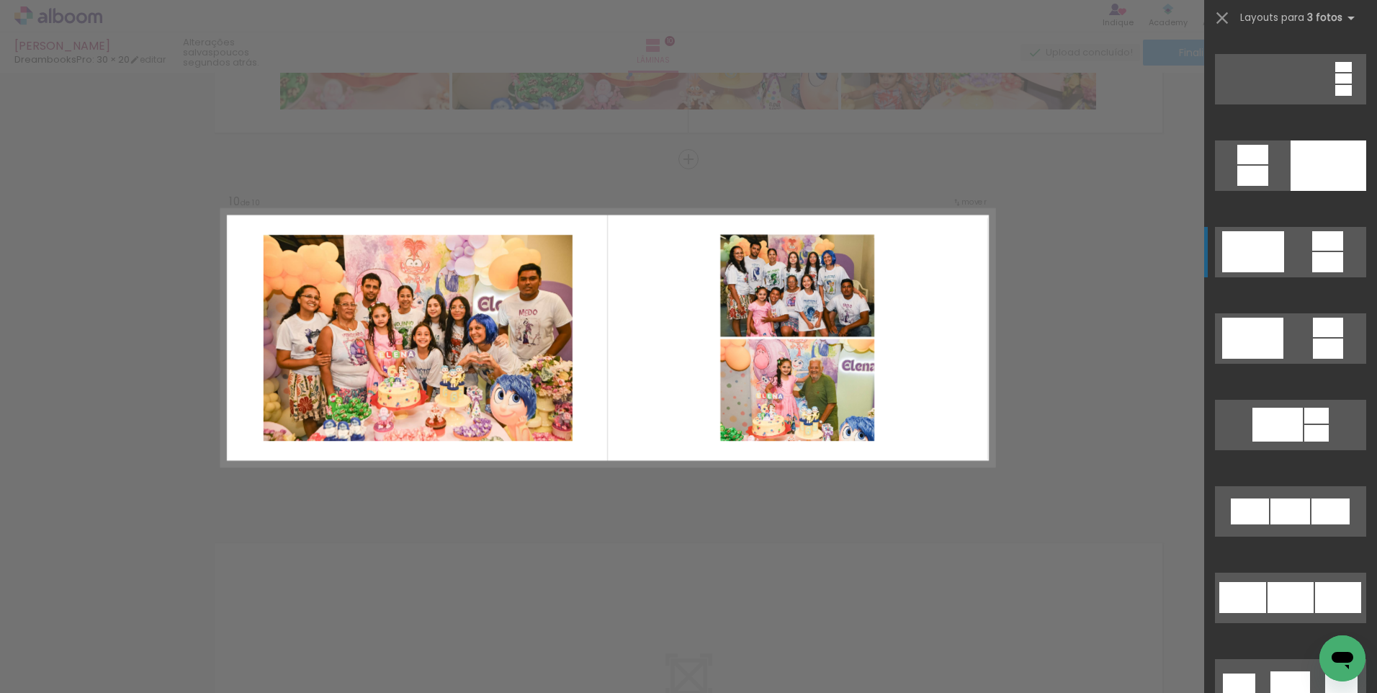
scroll to position [0, 4360]
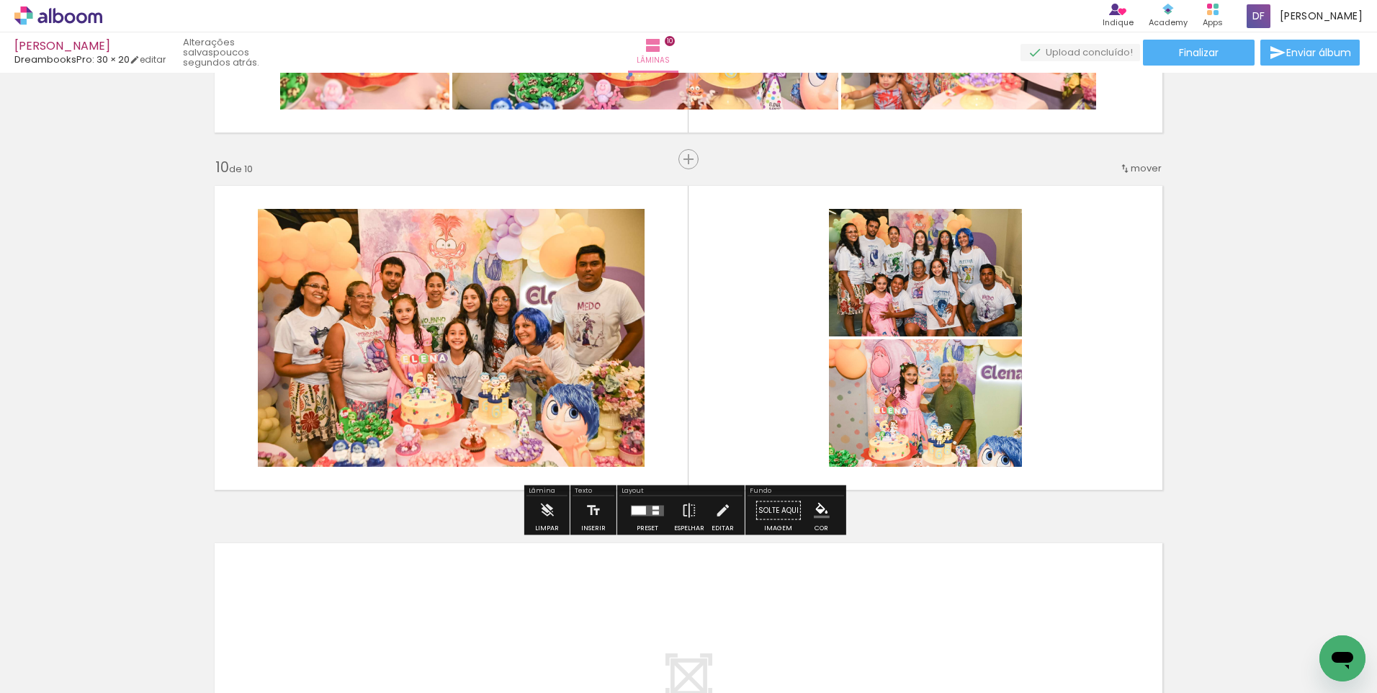
click at [643, 514] on quentale-layouter at bounding box center [647, 510] width 33 height 11
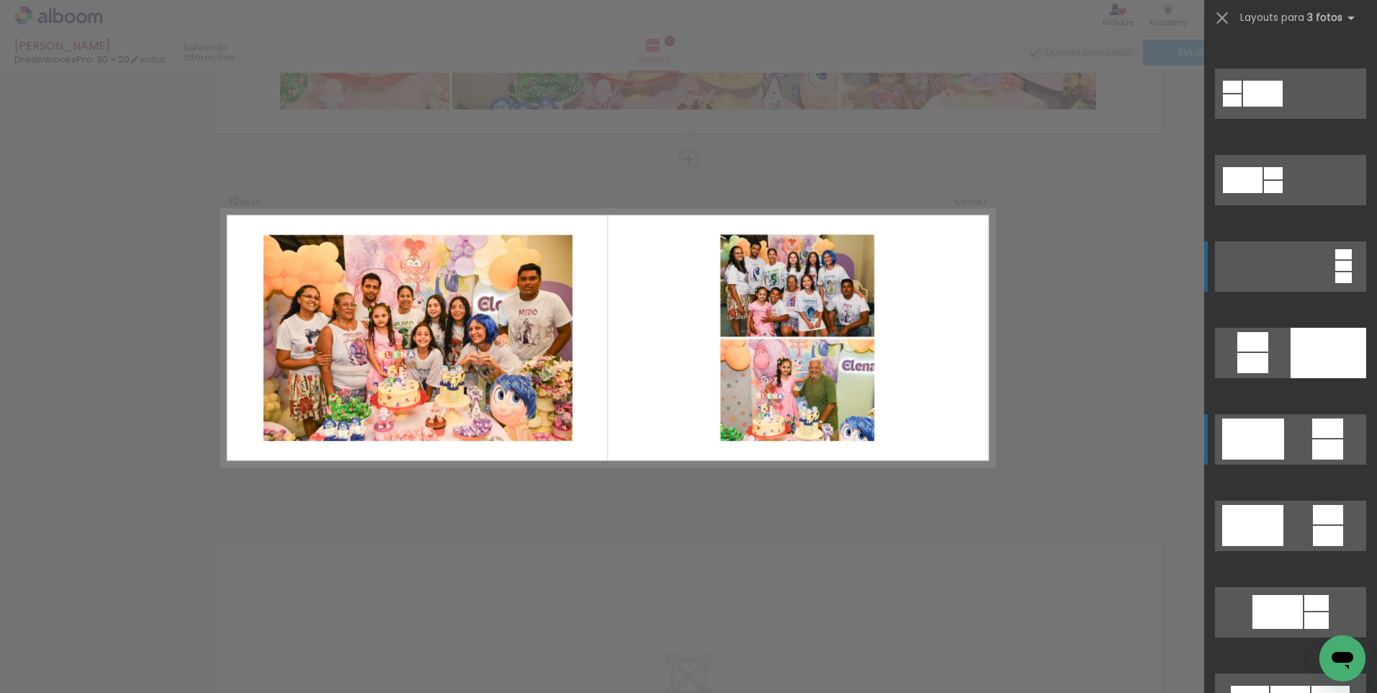
scroll to position [168, 0]
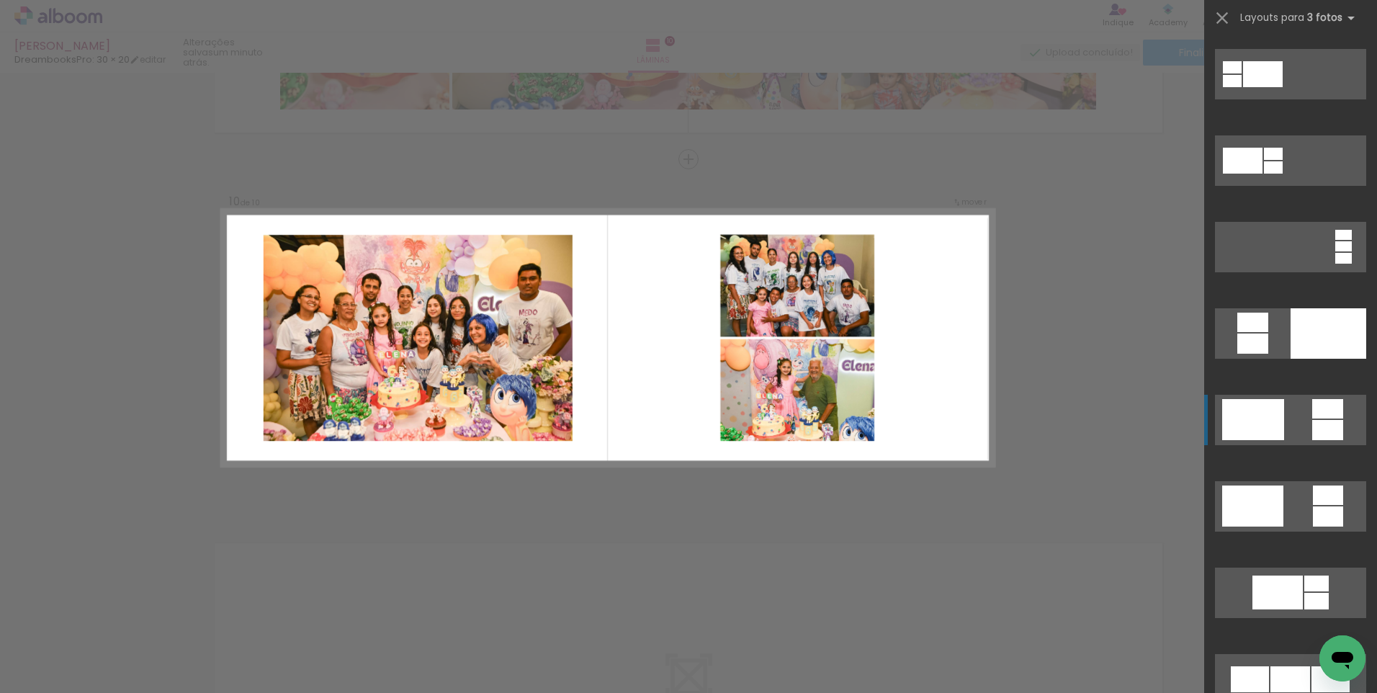
click at [1248, 174] on div at bounding box center [1243, 161] width 40 height 26
click at [1253, 174] on div at bounding box center [1243, 161] width 40 height 26
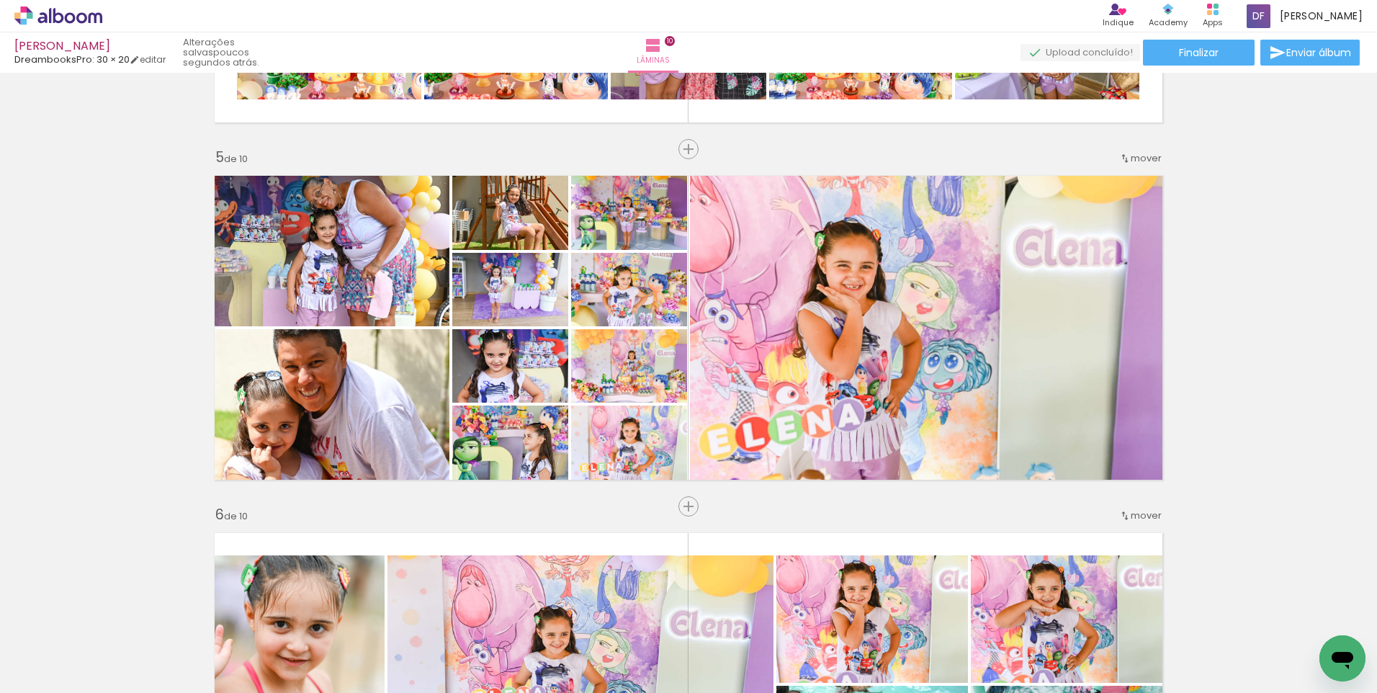
scroll to position [1345, 0]
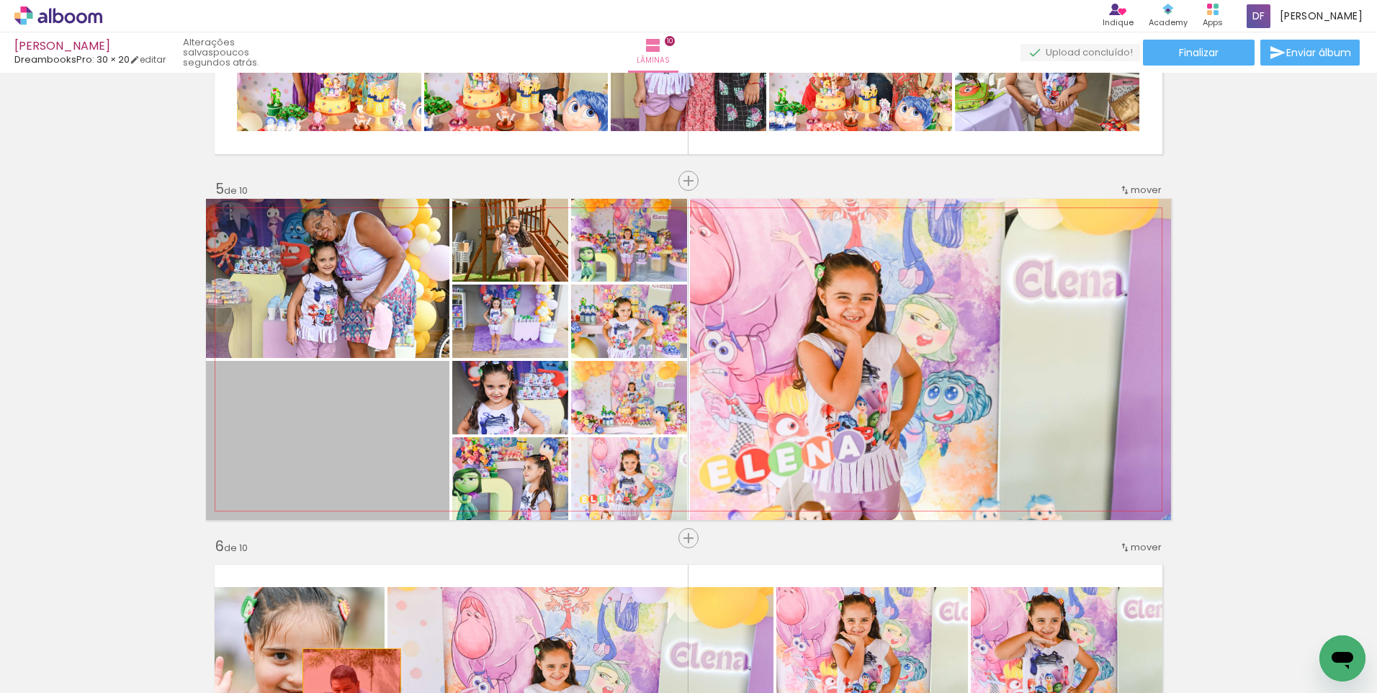
drag, startPoint x: 352, startPoint y: 451, endPoint x: 344, endPoint y: 685, distance: 234.2
click at [344, 685] on quentale-workspace at bounding box center [688, 346] width 1377 height 693
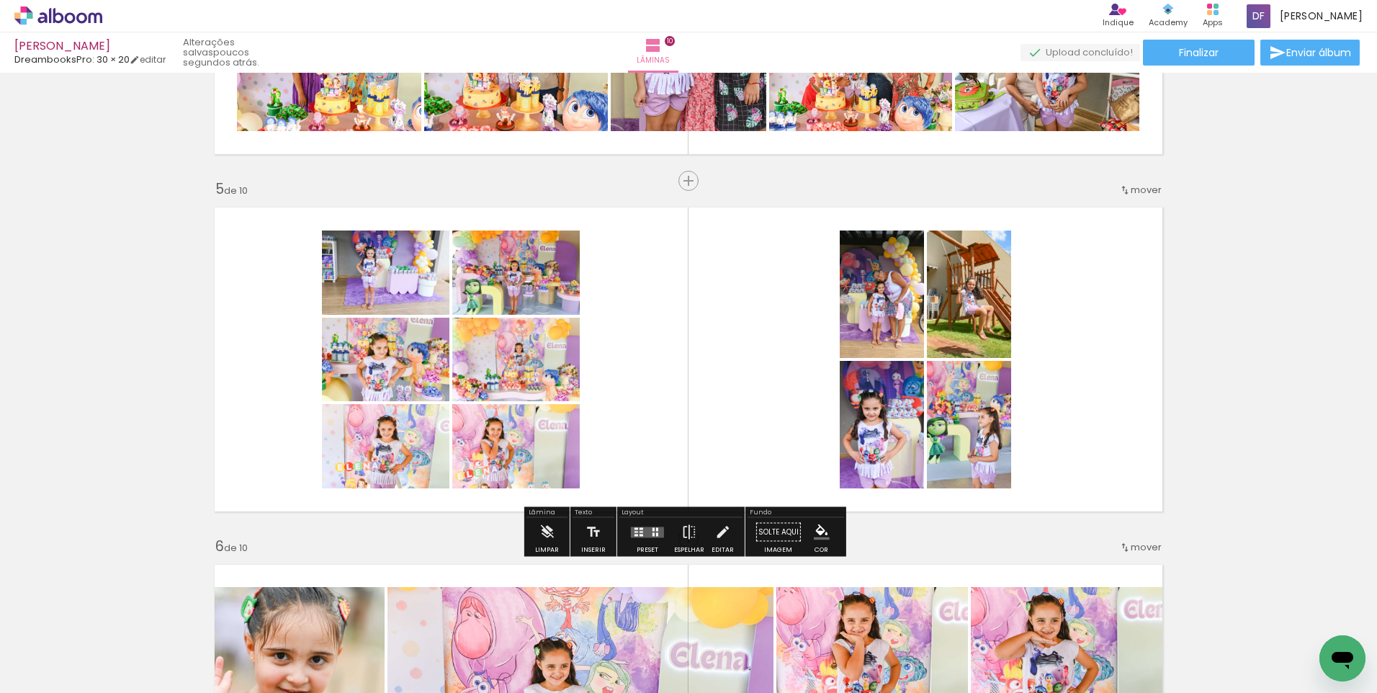
click at [644, 530] on quentale-layouter at bounding box center [647, 532] width 33 height 11
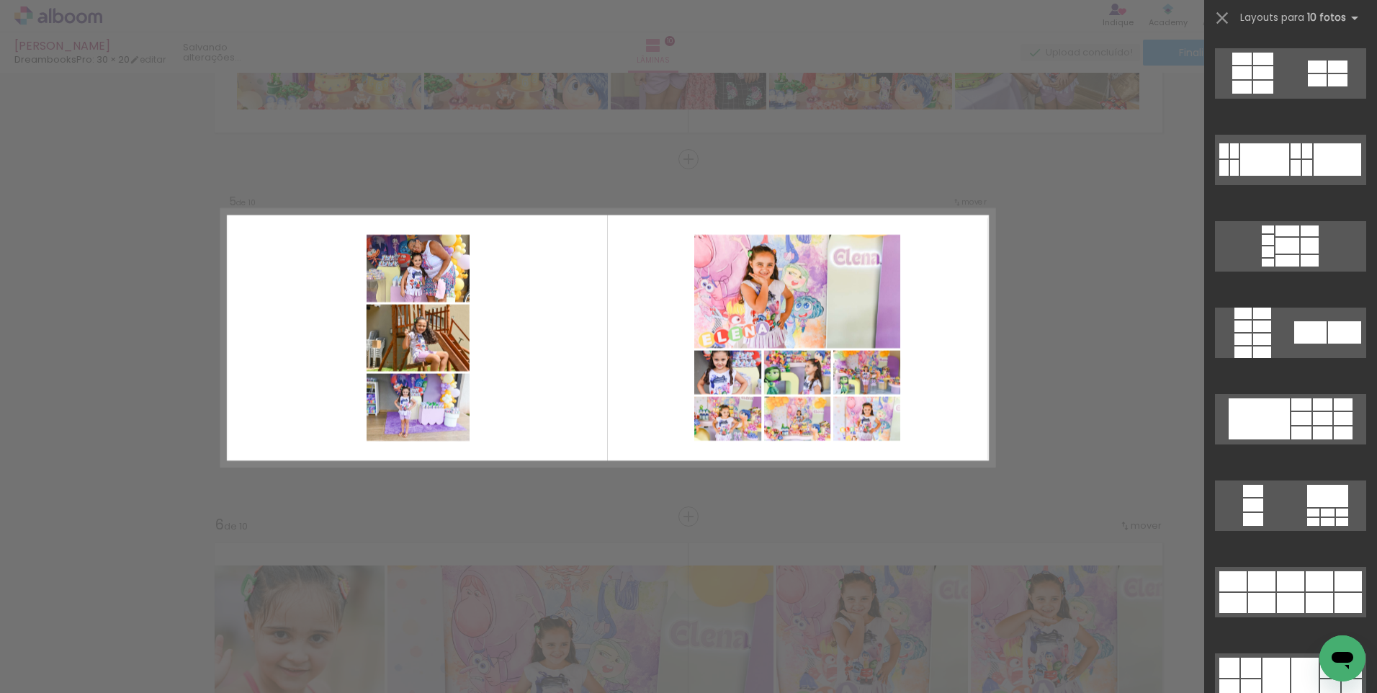
scroll to position [2353, 0]
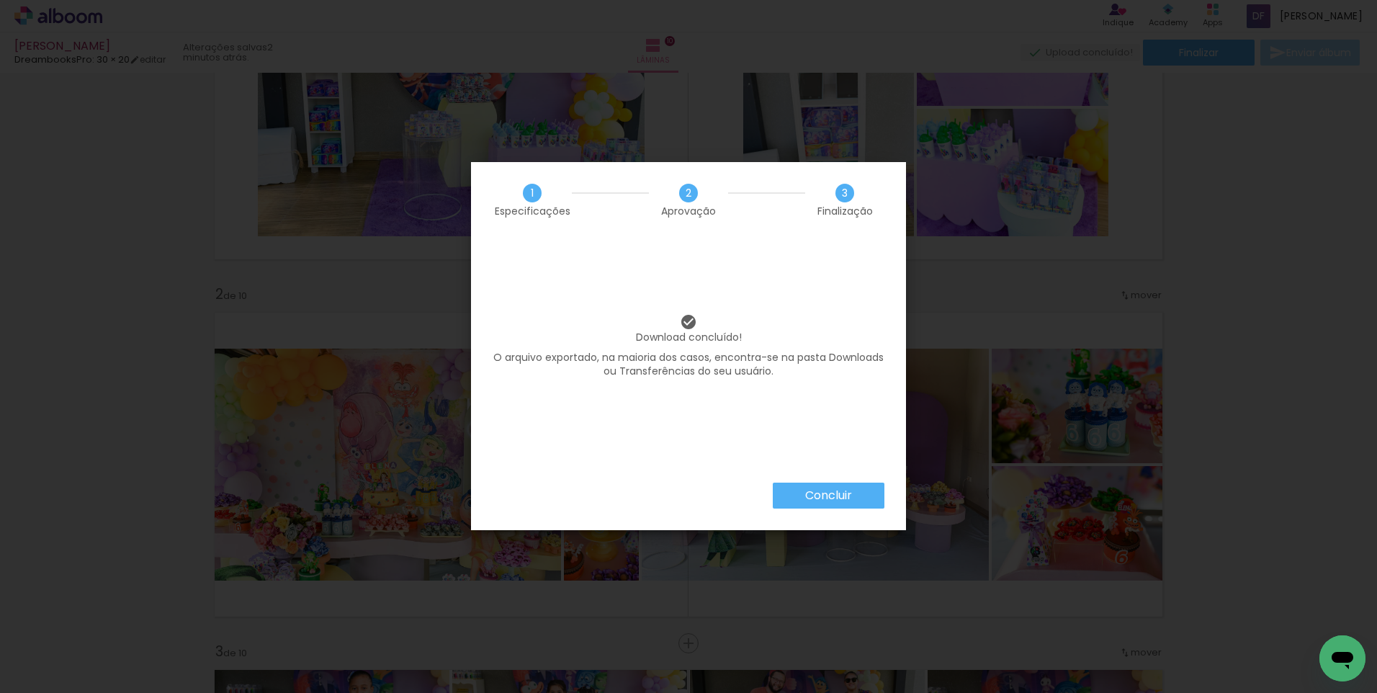
scroll to position [0, 2142]
click at [0, 0] on slot "Concluir" at bounding box center [0, 0] width 0 height 0
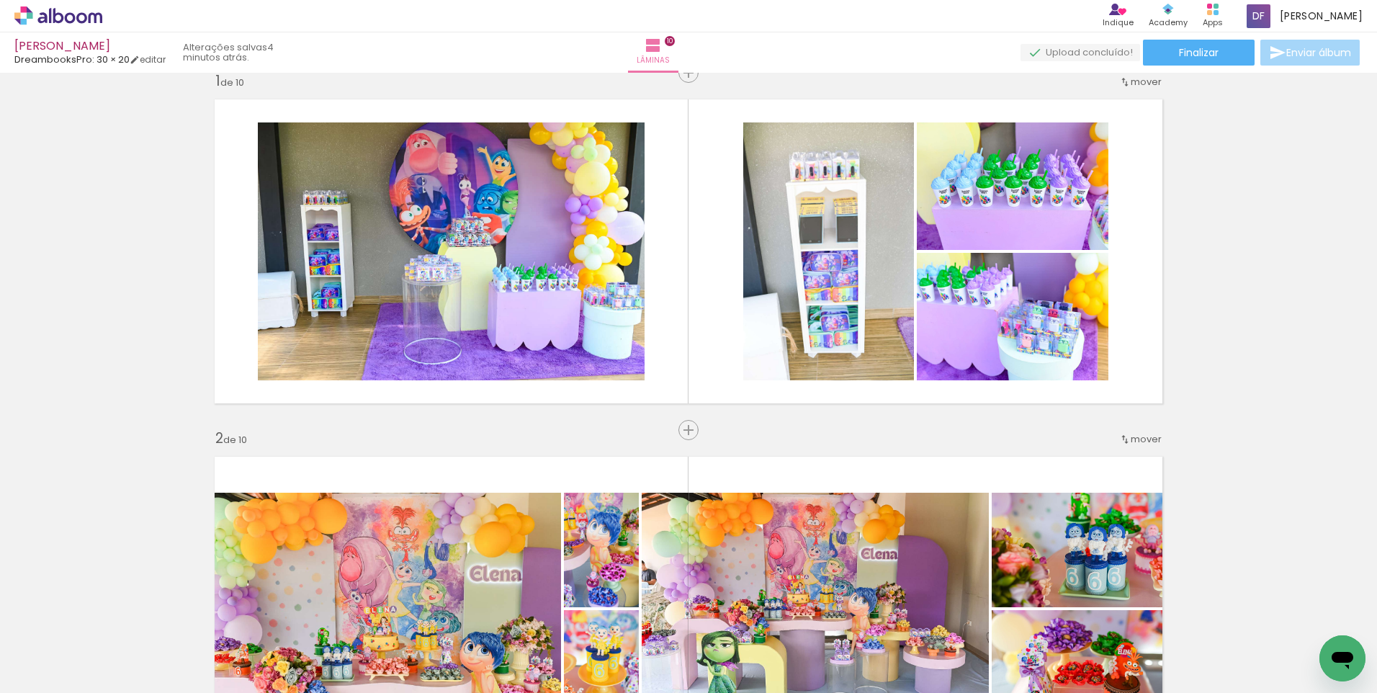
scroll to position [0, 0]
